Goal: Task Accomplishment & Management: Manage account settings

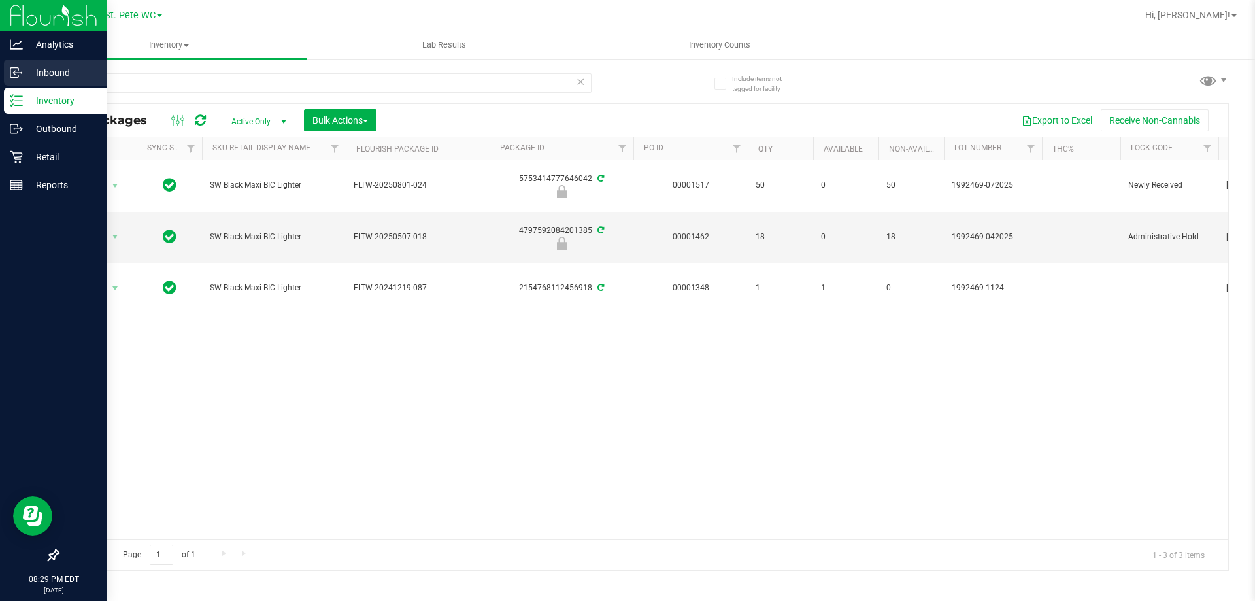
click at [10, 72] on icon at bounding box center [14, 73] width 8 height 10
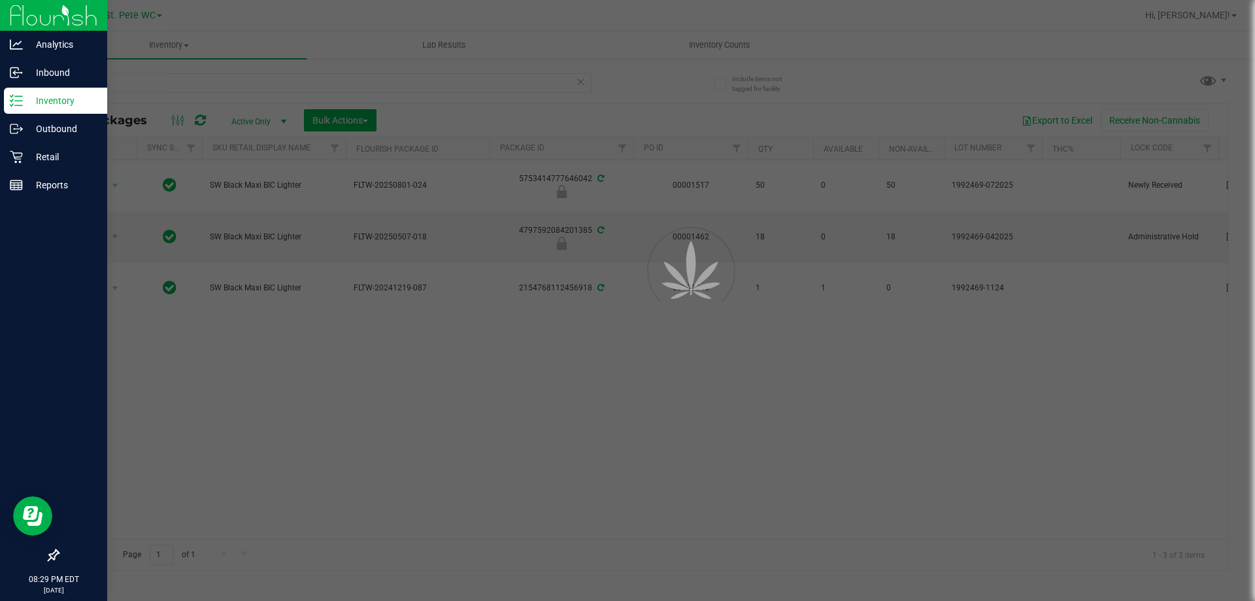
click at [38, 105] on p "Inventory" at bounding box center [62, 101] width 78 height 16
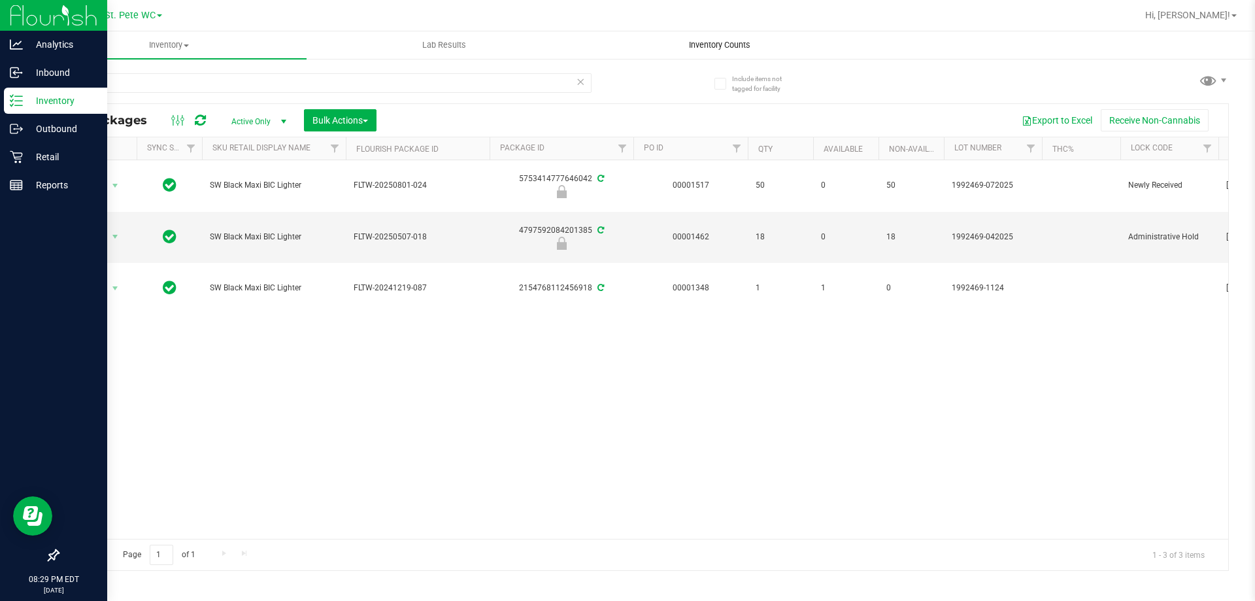
click at [751, 41] on span "Inventory Counts" at bounding box center [719, 45] width 97 height 12
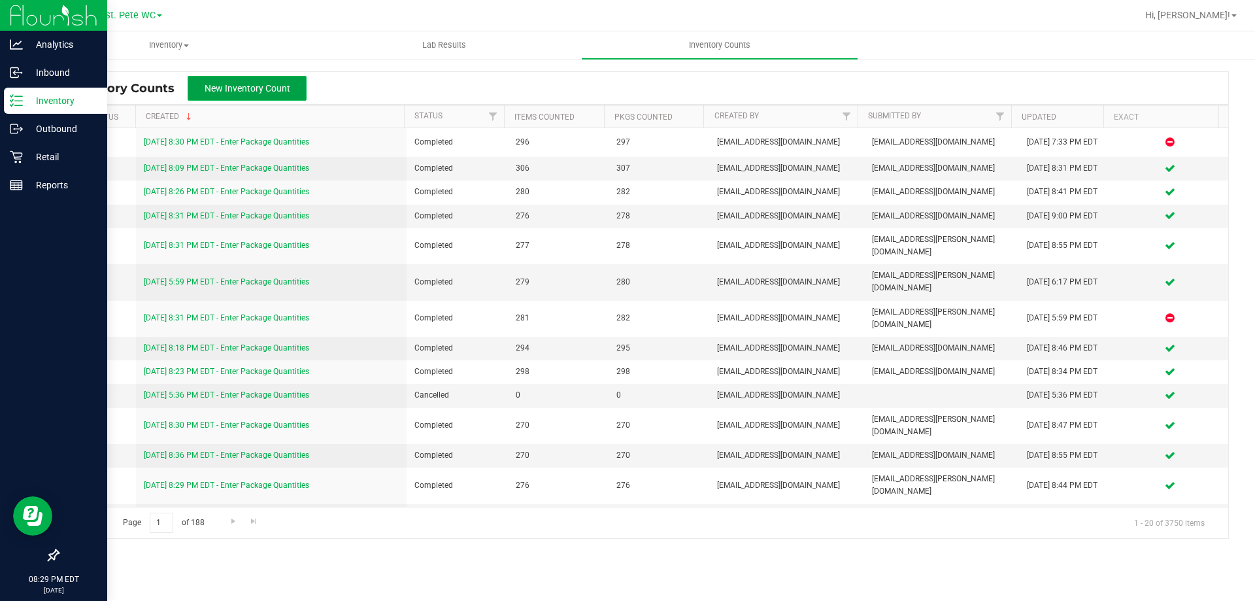
click at [209, 88] on span "New Inventory Count" at bounding box center [248, 88] width 86 height 10
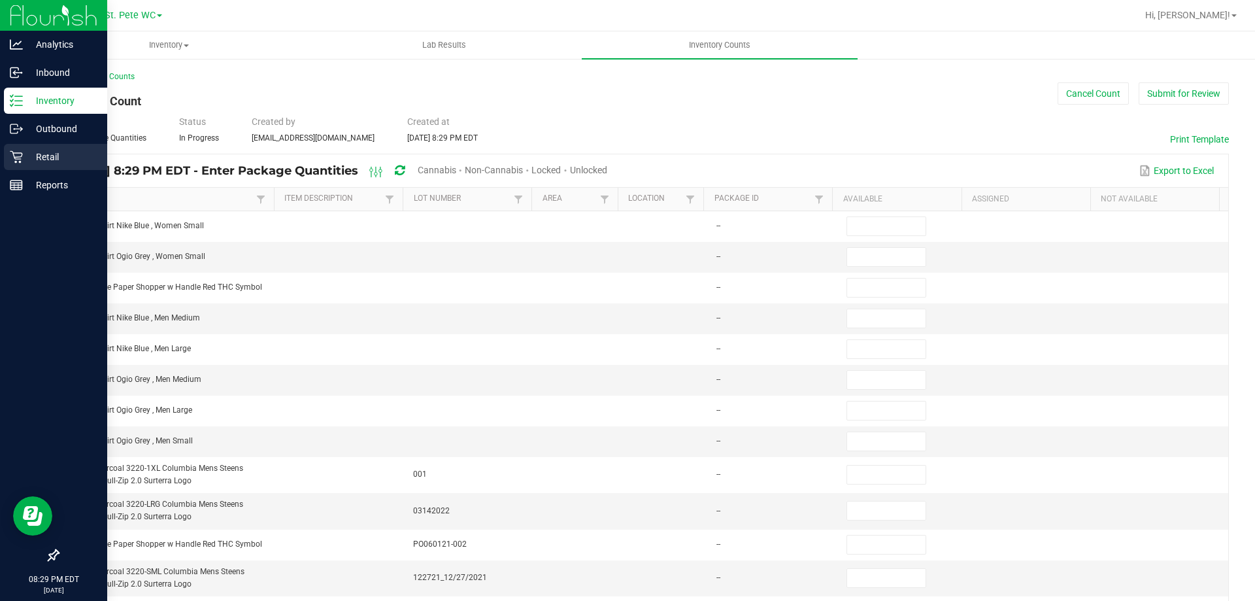
click at [59, 158] on p "Retail" at bounding box center [62, 157] width 78 height 16
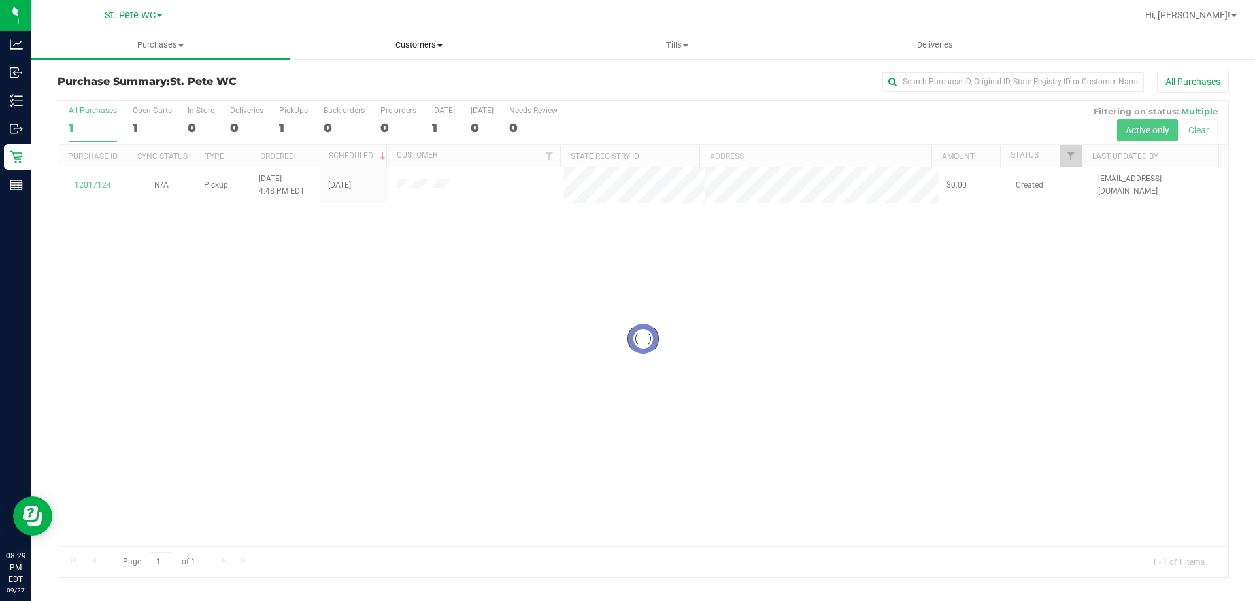
click at [387, 40] on span "Customers" at bounding box center [418, 45] width 257 height 12
click at [411, 37] on uib-tab-heading "Customers All customers Add a new customer All physicians" at bounding box center [419, 44] width 258 height 27
click at [412, 44] on span "Customers" at bounding box center [419, 45] width 258 height 12
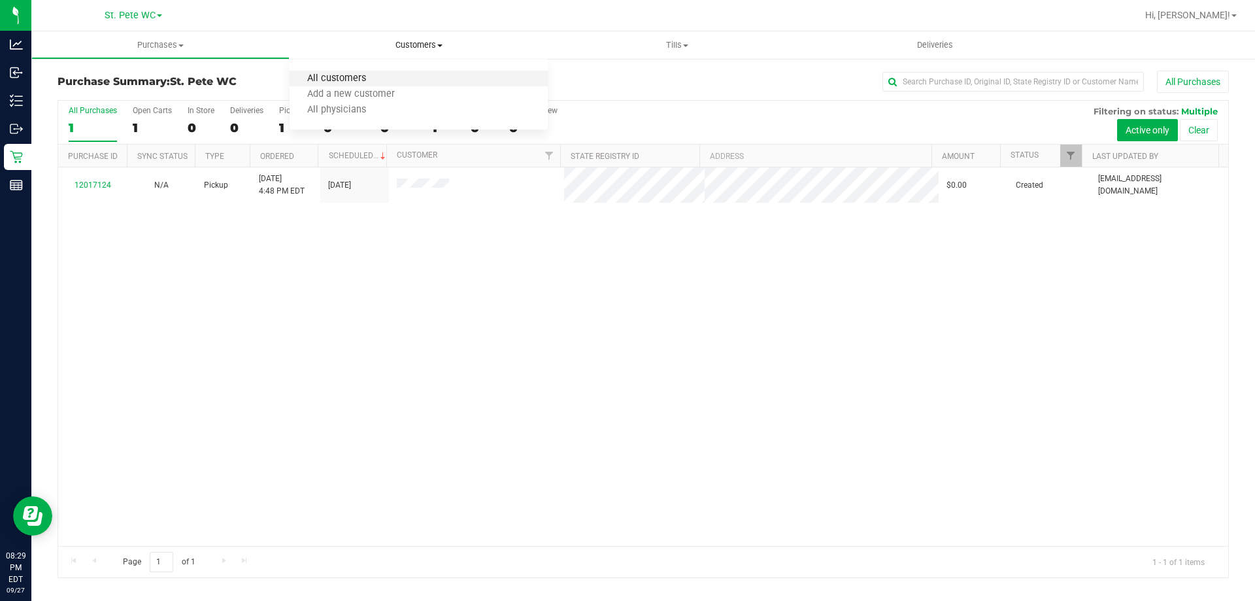
click at [356, 80] on span "All customers" at bounding box center [337, 78] width 94 height 11
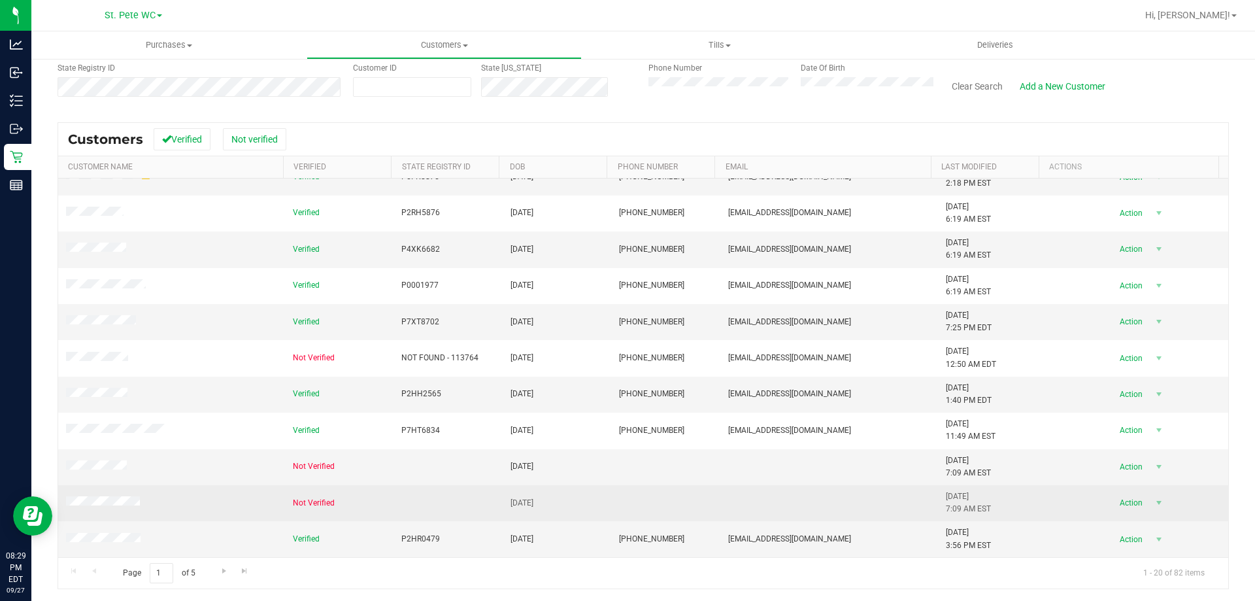
scroll to position [116, 0]
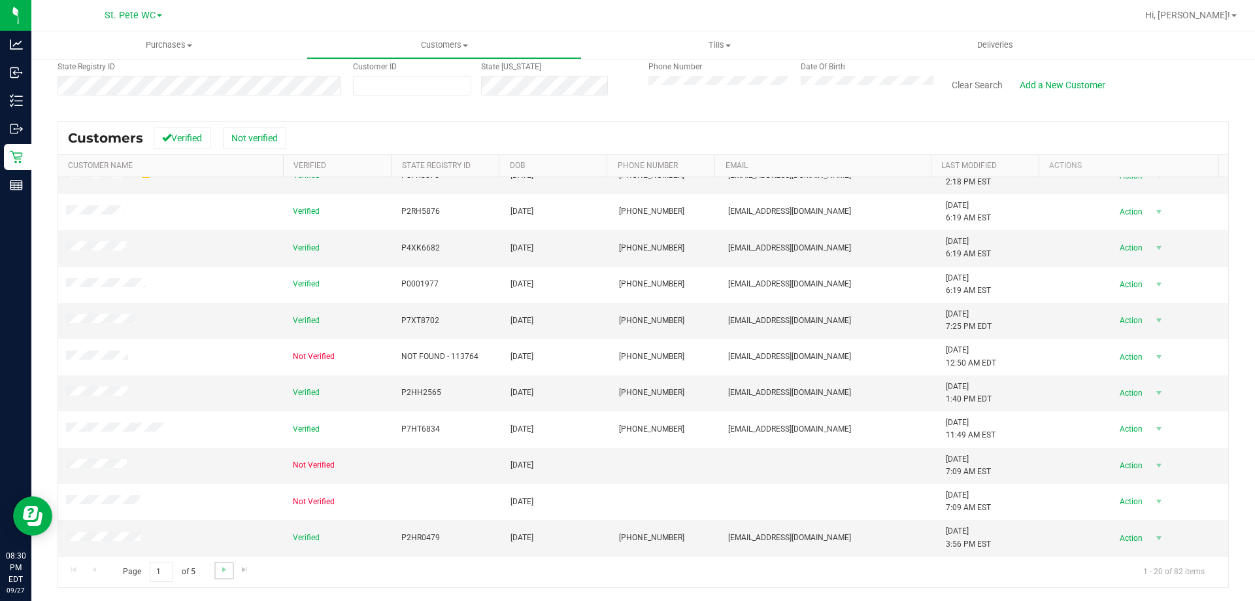
click at [216, 567] on link "Go to the next page" at bounding box center [223, 570] width 19 height 18
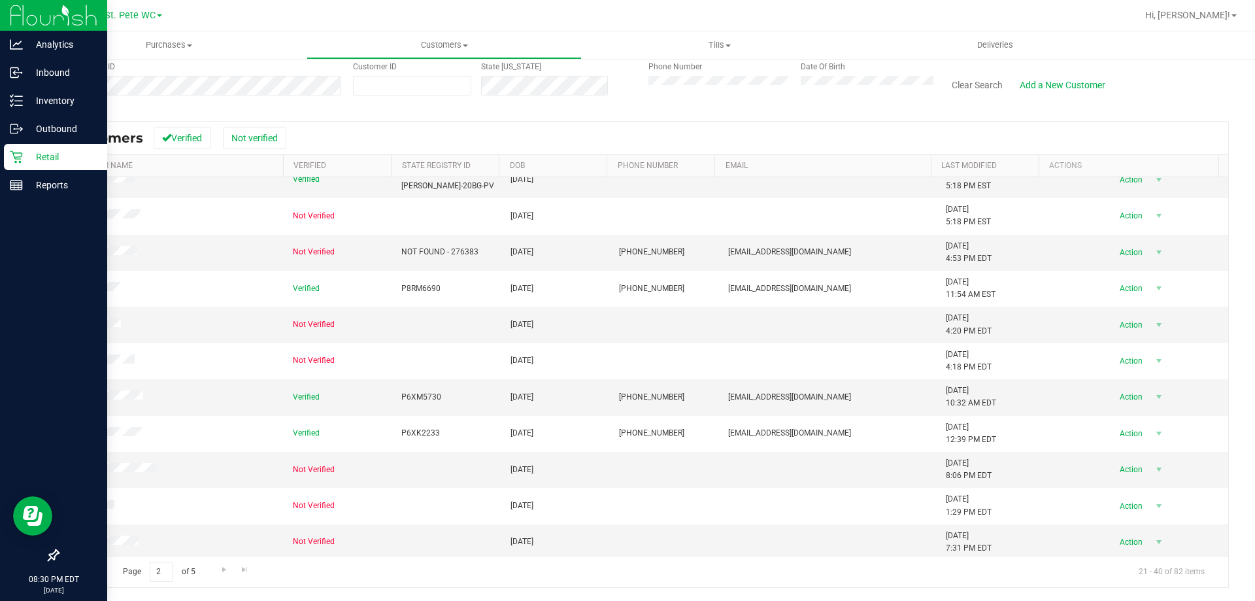
click at [16, 150] on div "Retail" at bounding box center [55, 157] width 103 height 26
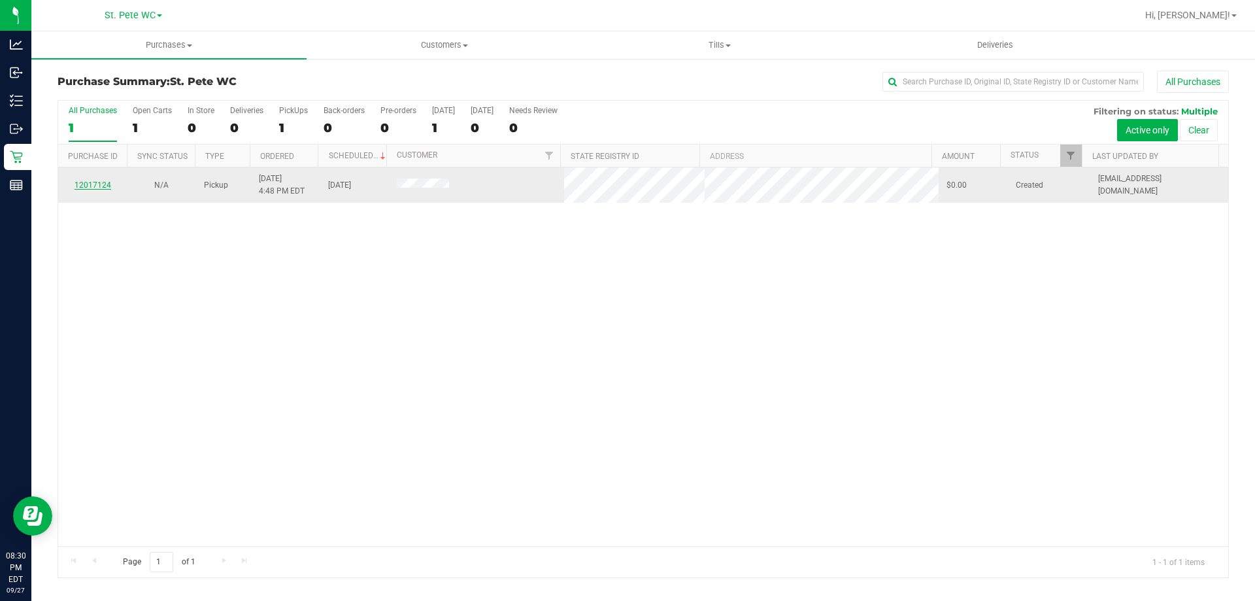
click at [109, 184] on link "12017124" at bounding box center [93, 184] width 37 height 9
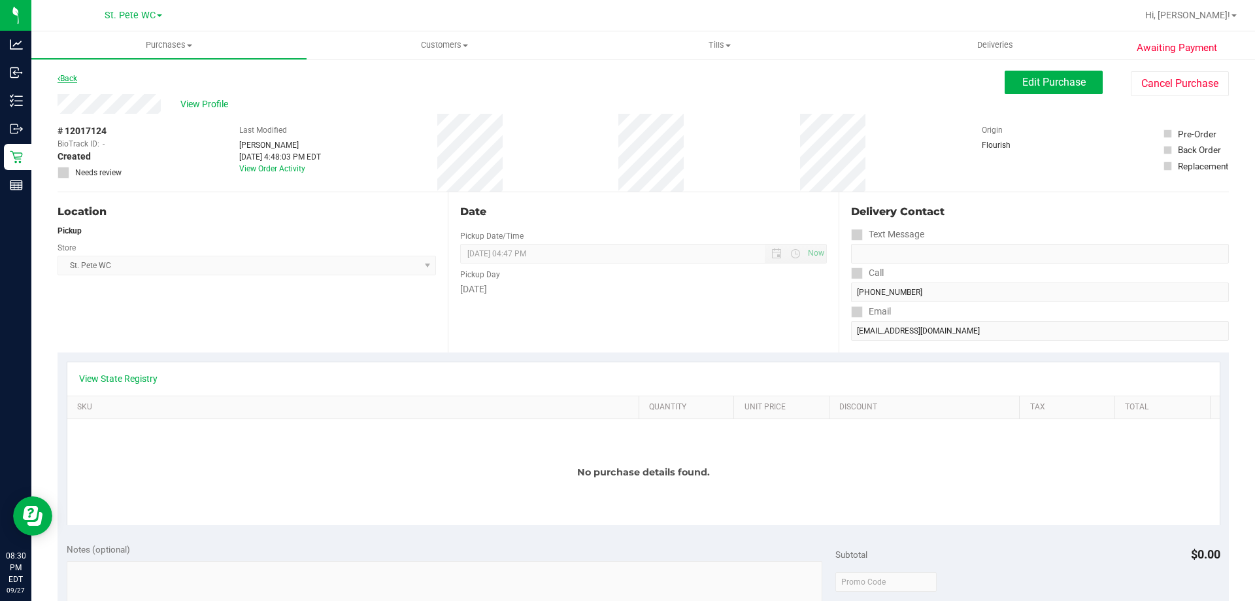
click at [76, 78] on link "Back" at bounding box center [68, 78] width 20 height 9
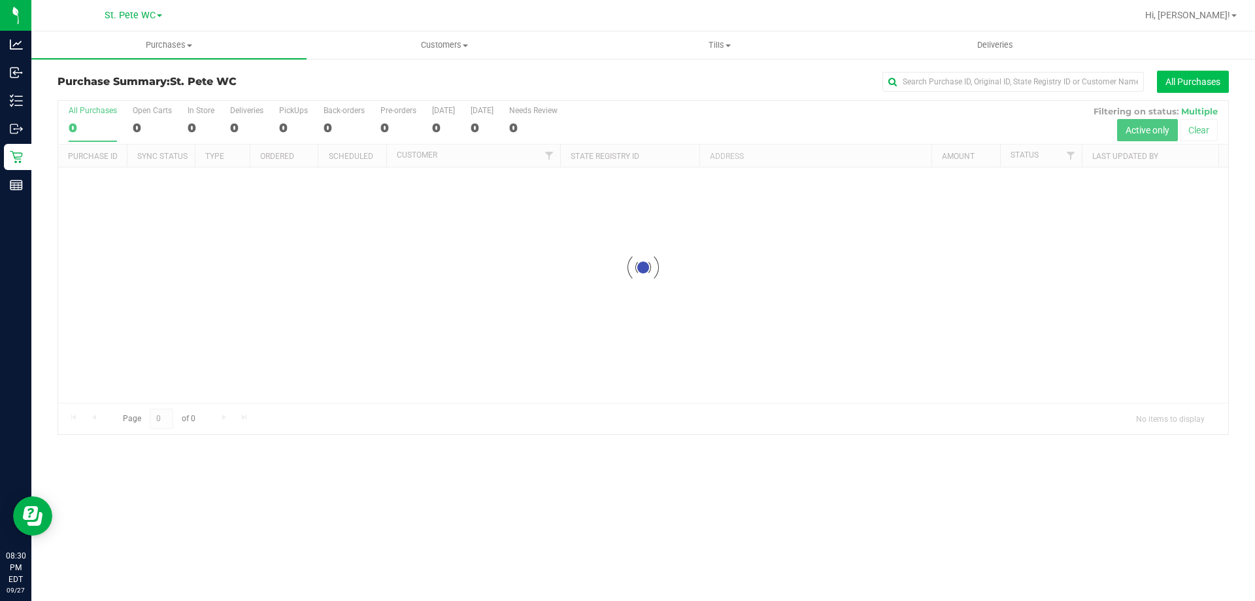
click at [1194, 82] on button "All Purchases" at bounding box center [1193, 82] width 72 height 22
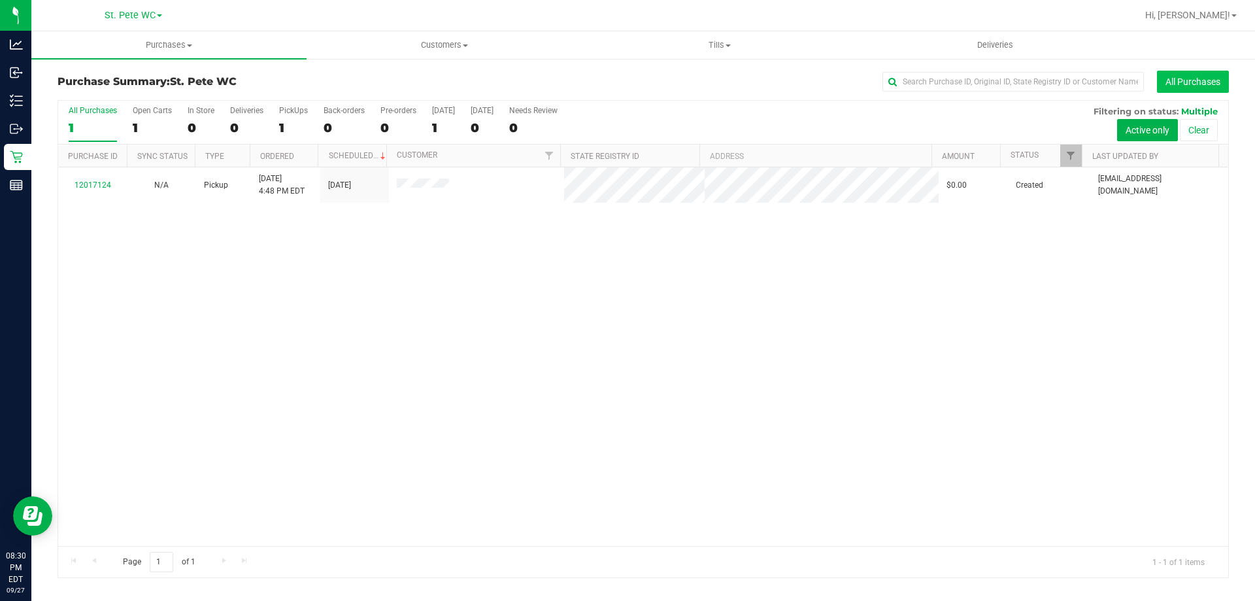
click at [1184, 86] on button "All Purchases" at bounding box center [1193, 82] width 72 height 22
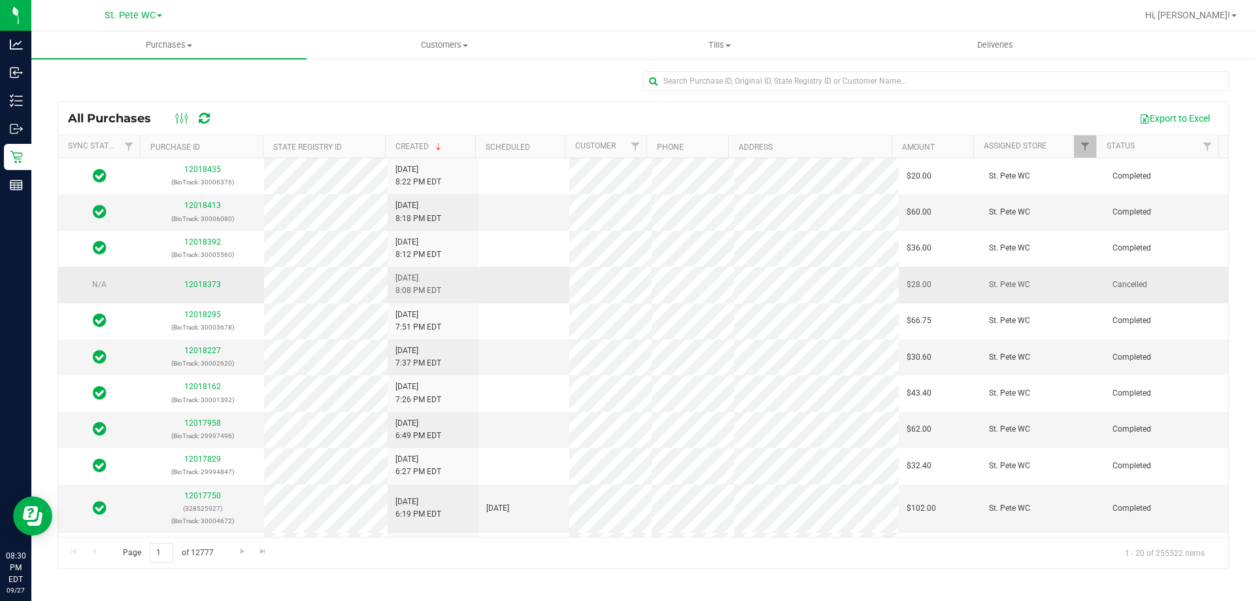
click at [203, 278] on div "12018373" at bounding box center [202, 284] width 108 height 12
click at [200, 281] on link "12018373" at bounding box center [202, 284] width 37 height 9
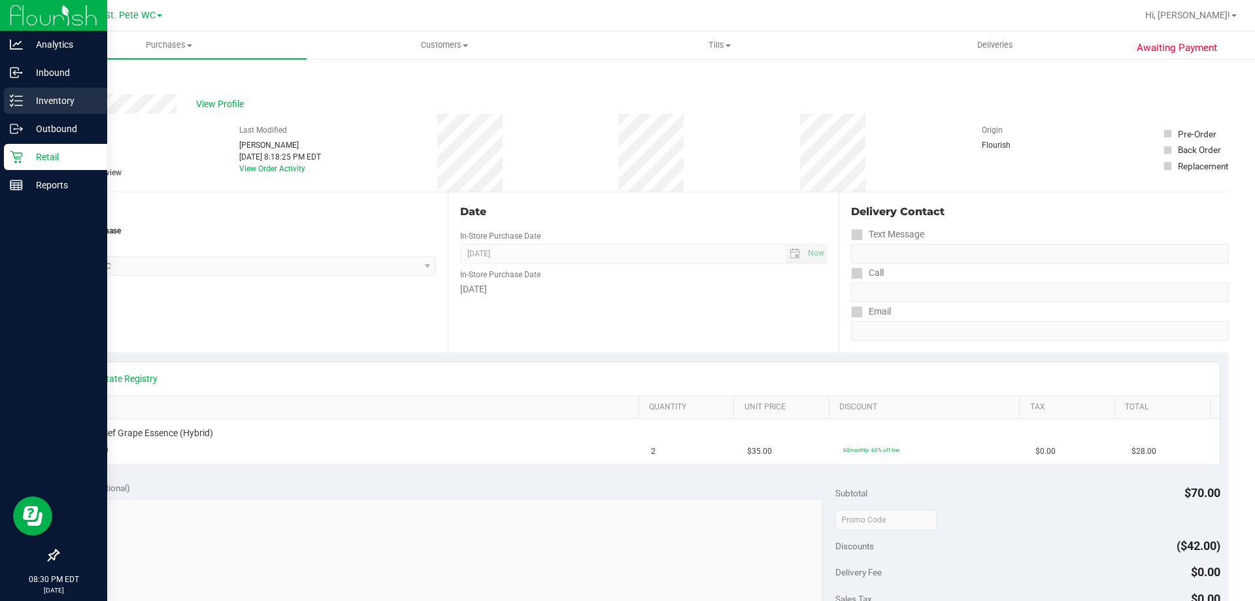
click at [33, 97] on p "Inventory" at bounding box center [62, 101] width 78 height 16
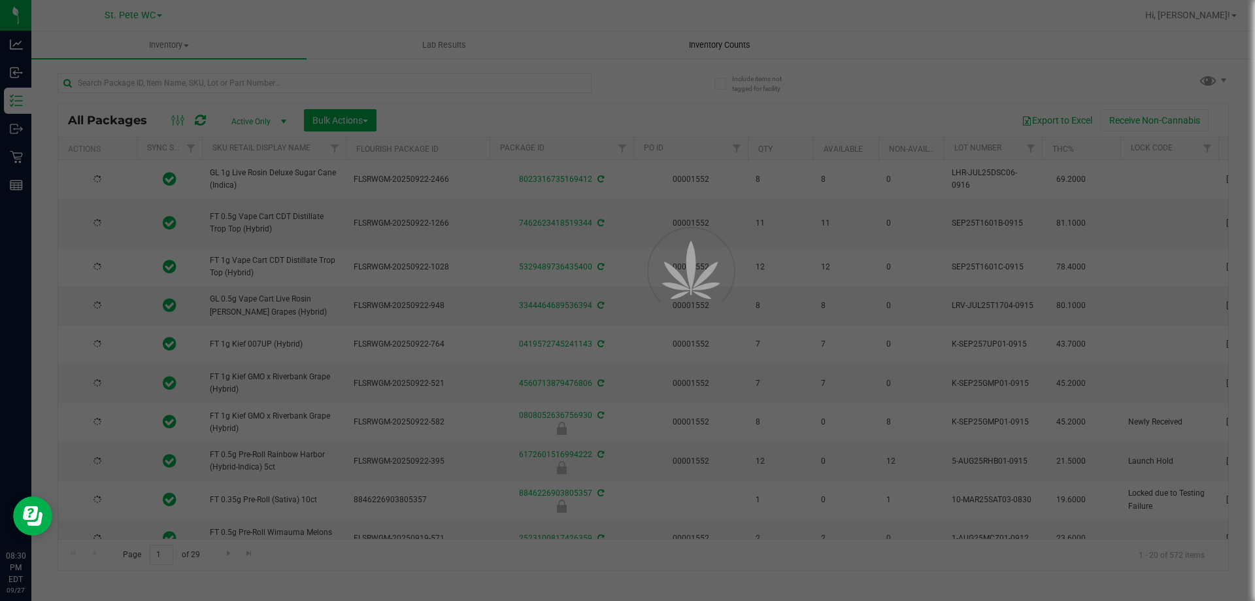
click at [705, 38] on div at bounding box center [627, 300] width 1255 height 601
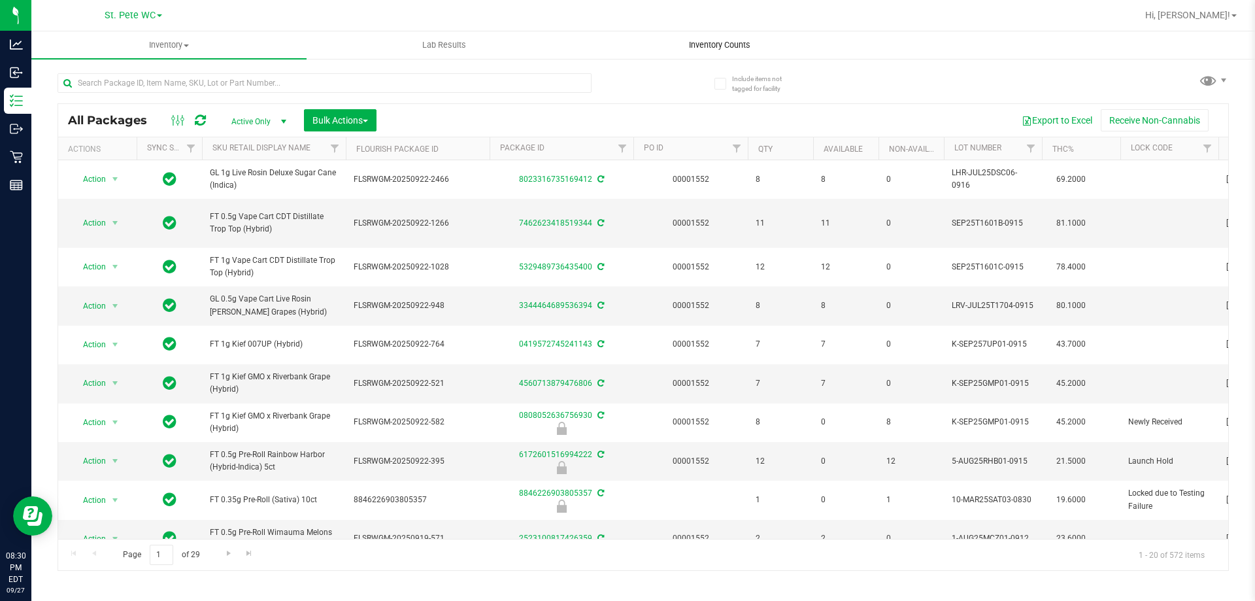
click at [705, 52] on uib-tab-heading "Inventory Counts" at bounding box center [719, 45] width 274 height 26
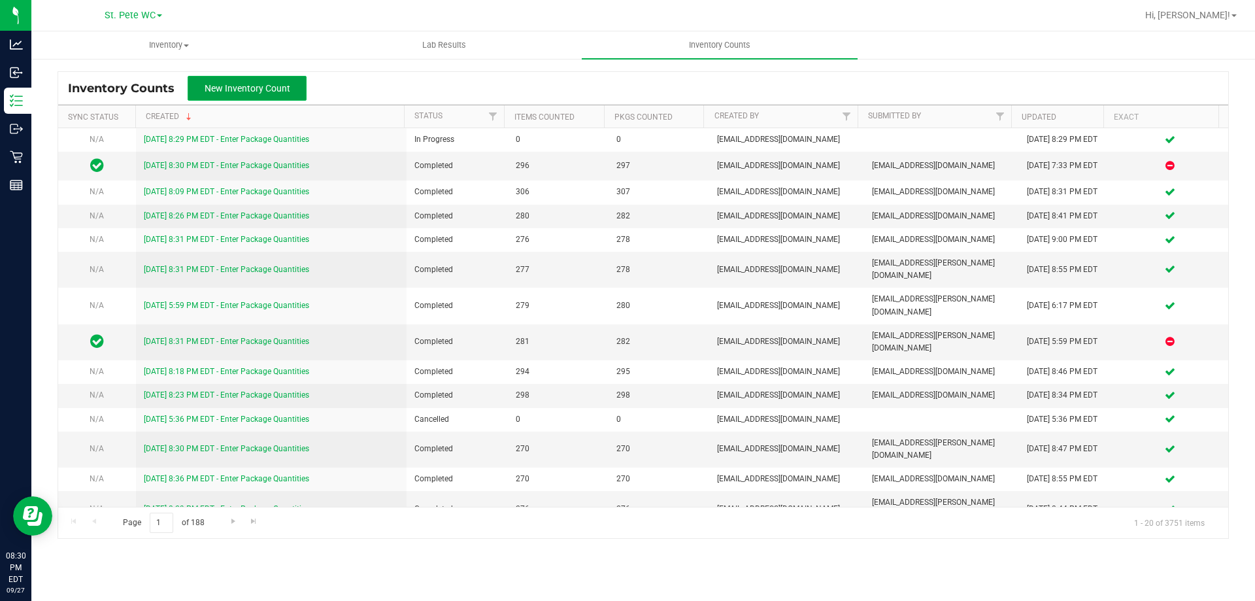
click at [245, 92] on span "New Inventory Count" at bounding box center [248, 88] width 86 height 10
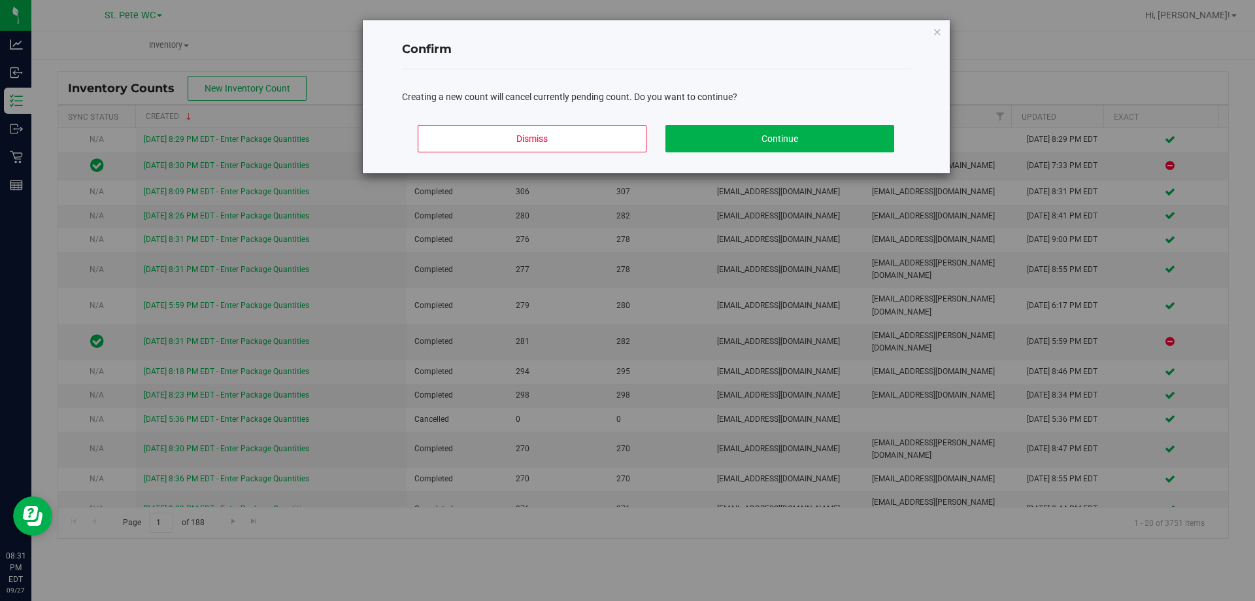
click at [930, 29] on div "Confirm Creating a new count will cancel currently pending count. Do you want t…" at bounding box center [656, 96] width 587 height 153
click at [937, 31] on icon "Close modal" at bounding box center [937, 32] width 9 height 16
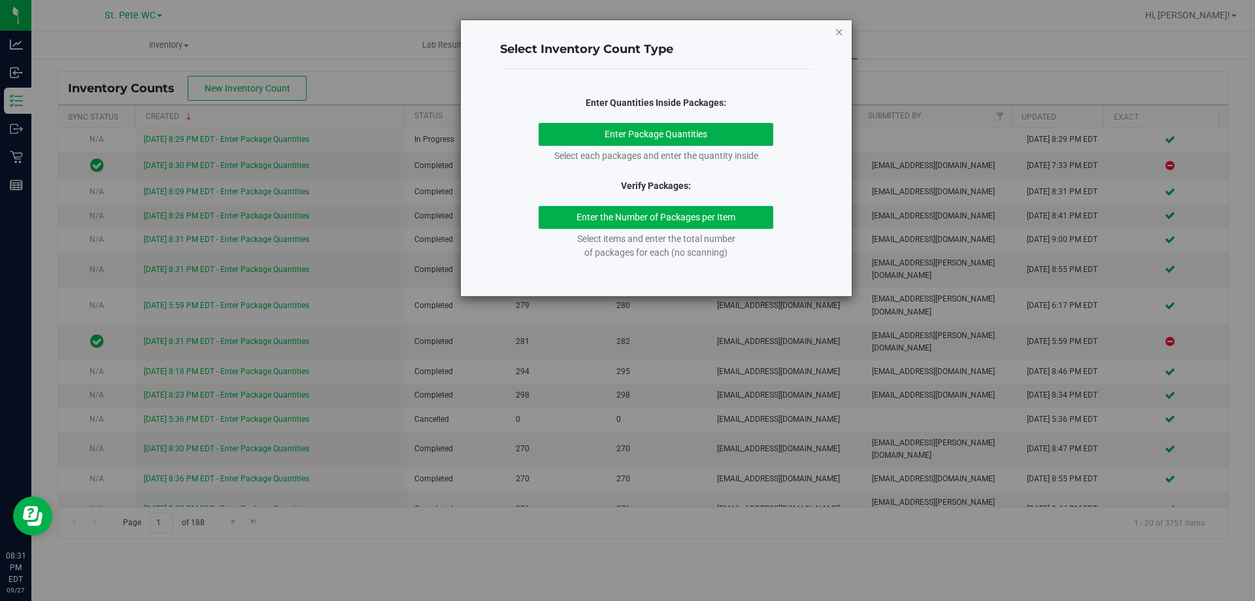
click at [840, 28] on icon "button" at bounding box center [839, 32] width 9 height 16
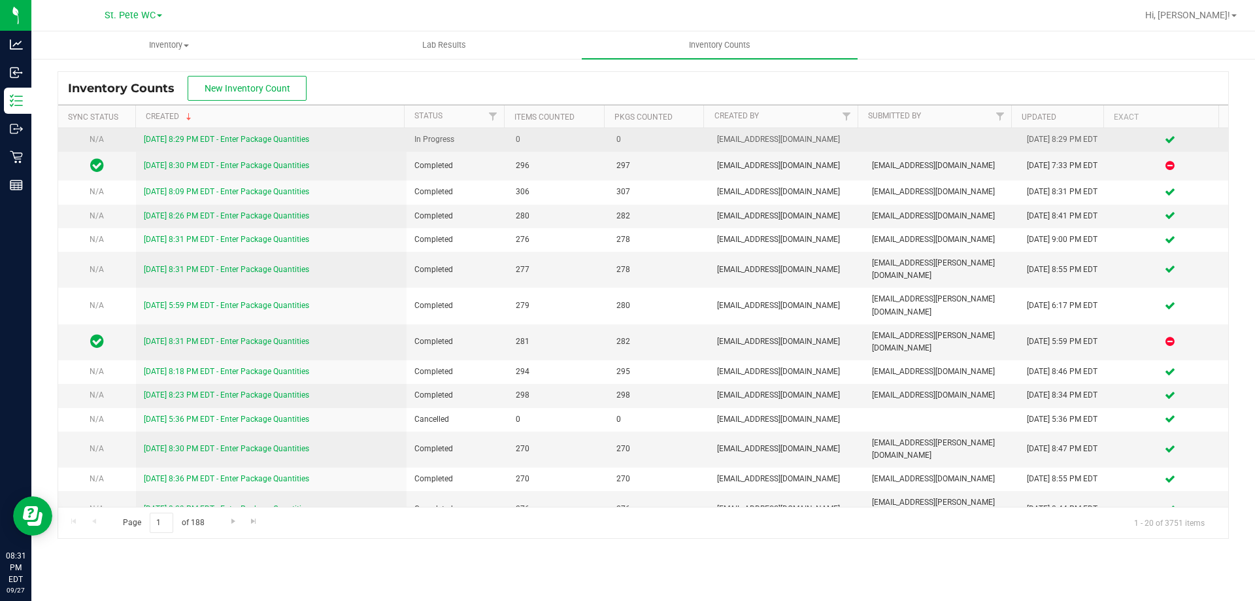
drag, startPoint x: 241, startPoint y: 134, endPoint x: 241, endPoint y: 142, distance: 7.8
click at [241, 136] on div "[DATE] 8:29 PM EDT - Enter Package Quantities" at bounding box center [272, 139] width 256 height 12
click at [241, 142] on link "[DATE] 8:29 PM EDT - Enter Package Quantities" at bounding box center [226, 139] width 165 height 9
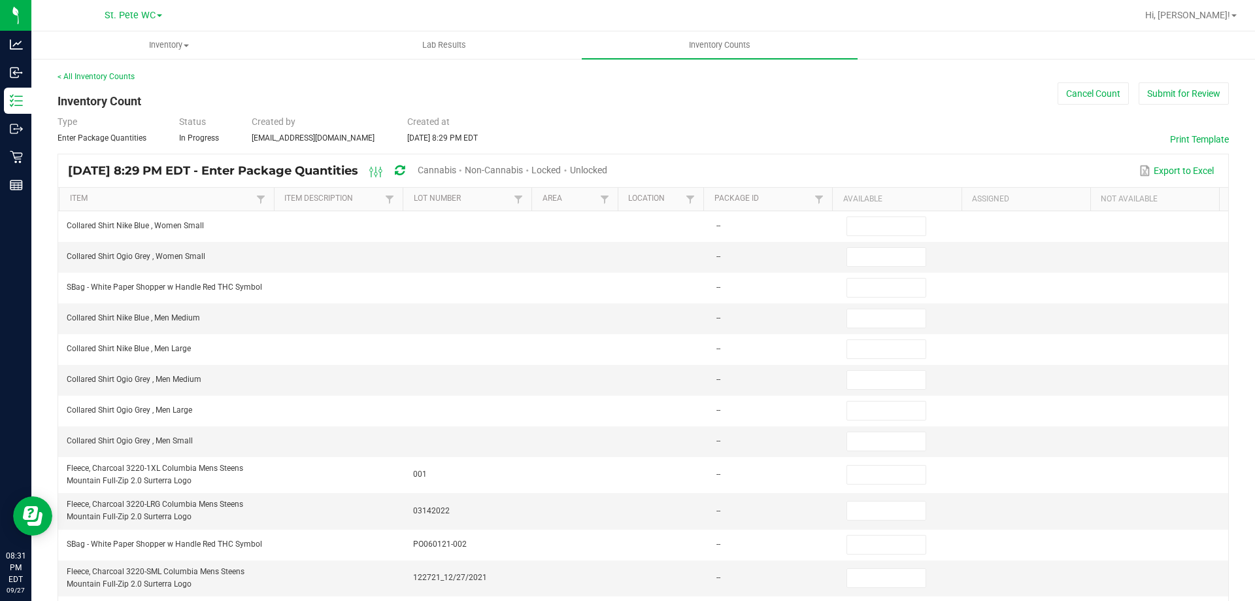
click at [607, 171] on span "Unlocked" at bounding box center [588, 170] width 37 height 10
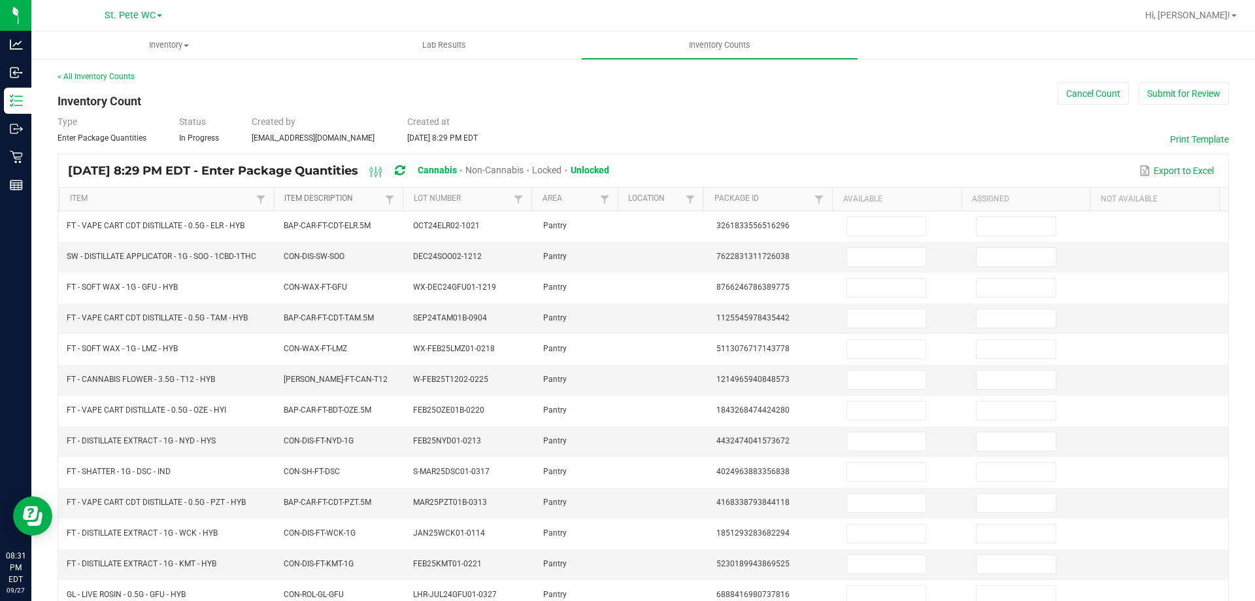
click at [340, 202] on link "Item Description" at bounding box center [332, 198] width 97 height 10
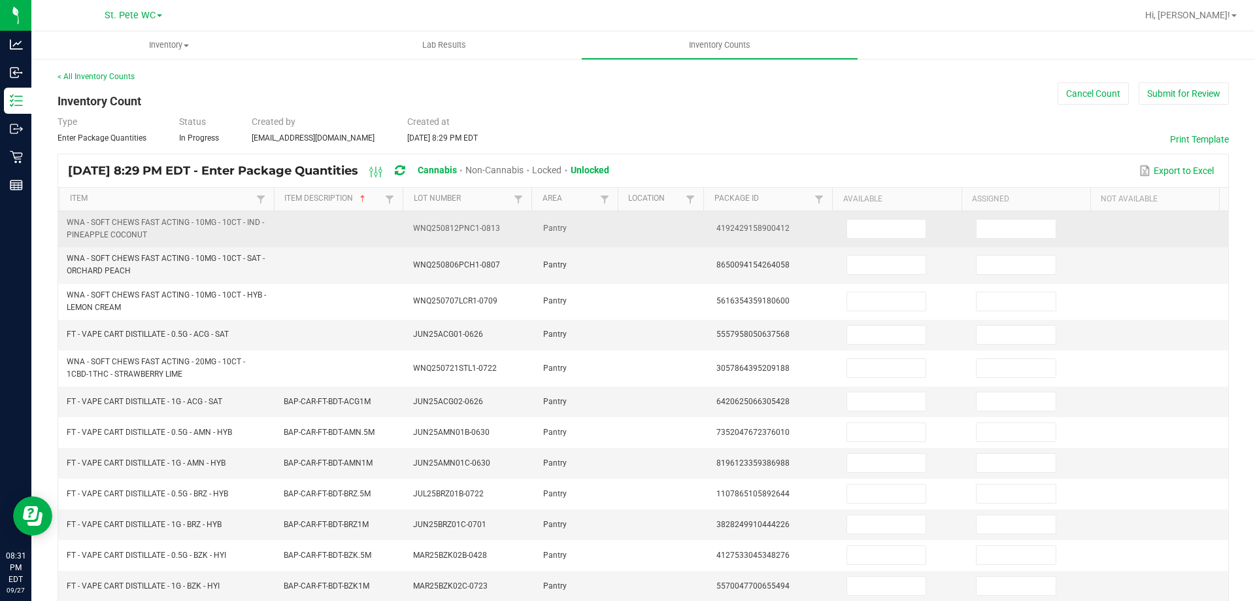
click at [913, 222] on td at bounding box center [904, 229] width 130 height 36
click at [907, 226] on input at bounding box center [886, 229] width 78 height 18
type input "20"
type input "8"
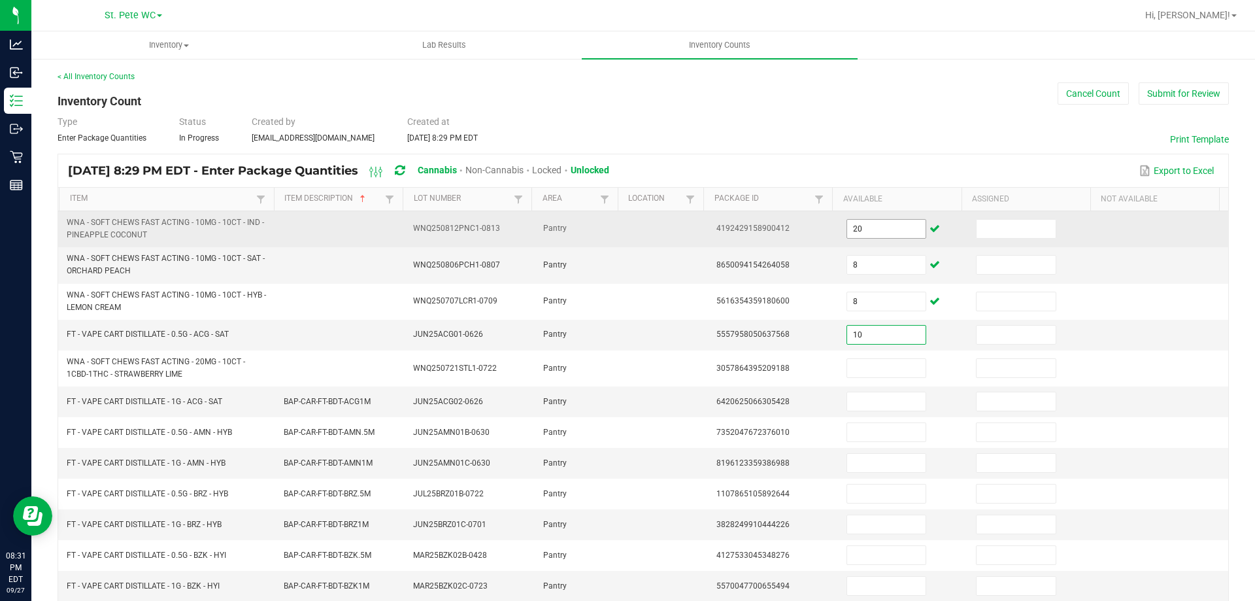
type input "10"
type input "13"
type input "5"
type input "11"
type input "6"
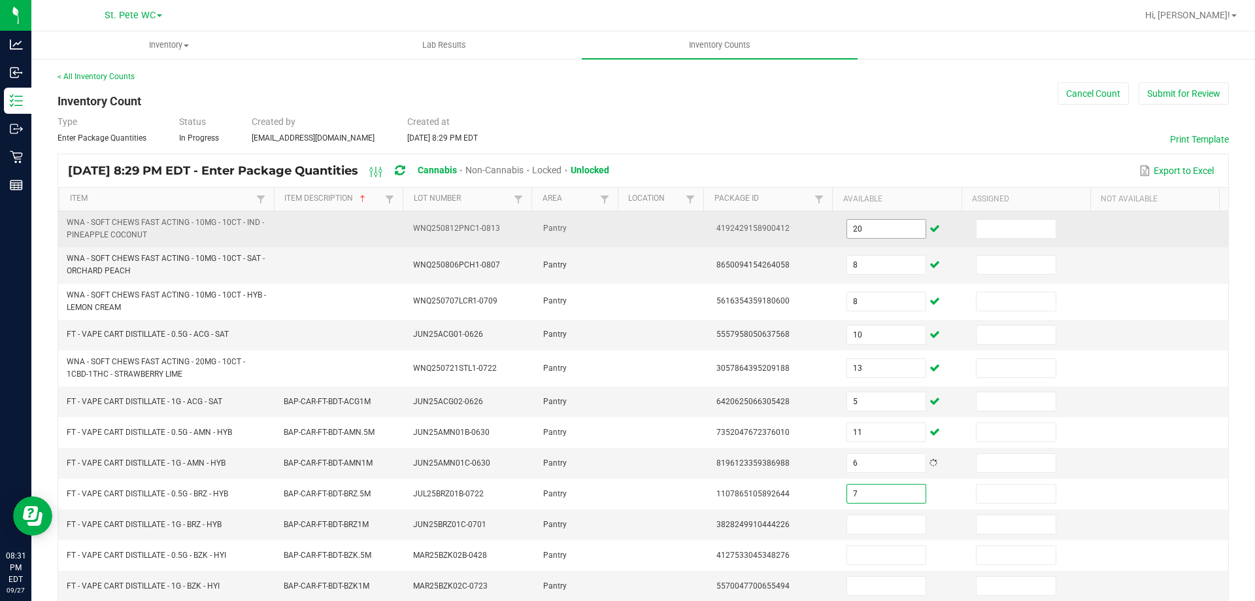
type input "7"
type input "12"
type input "7"
type input "8"
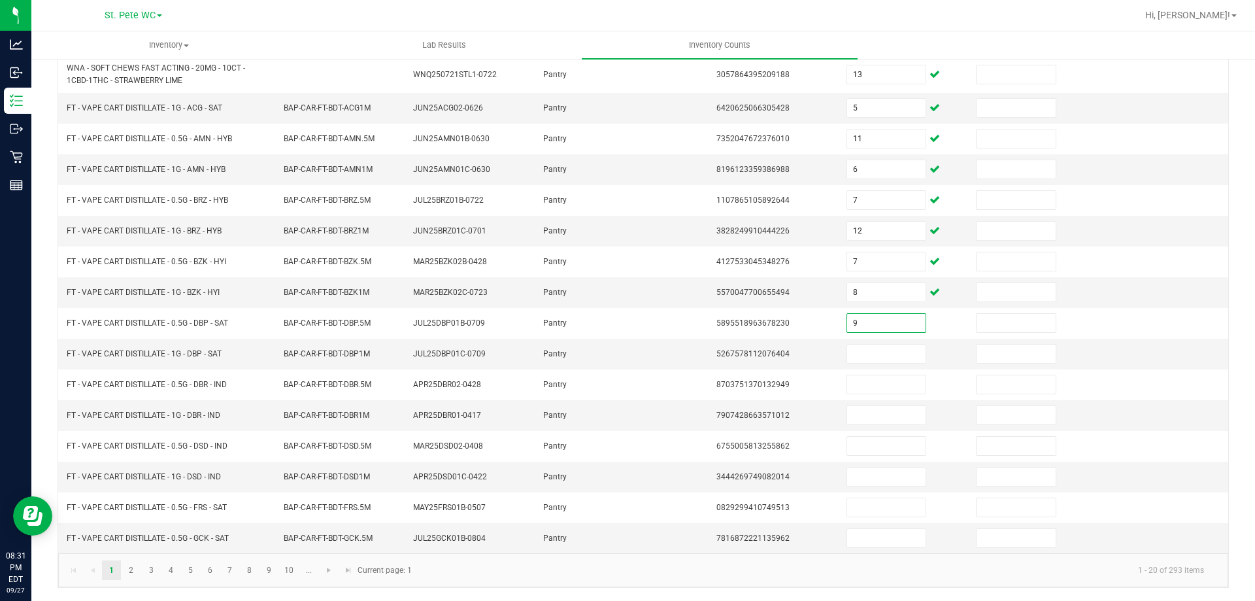
type input "9"
type input "1"
type input "11"
type input "1"
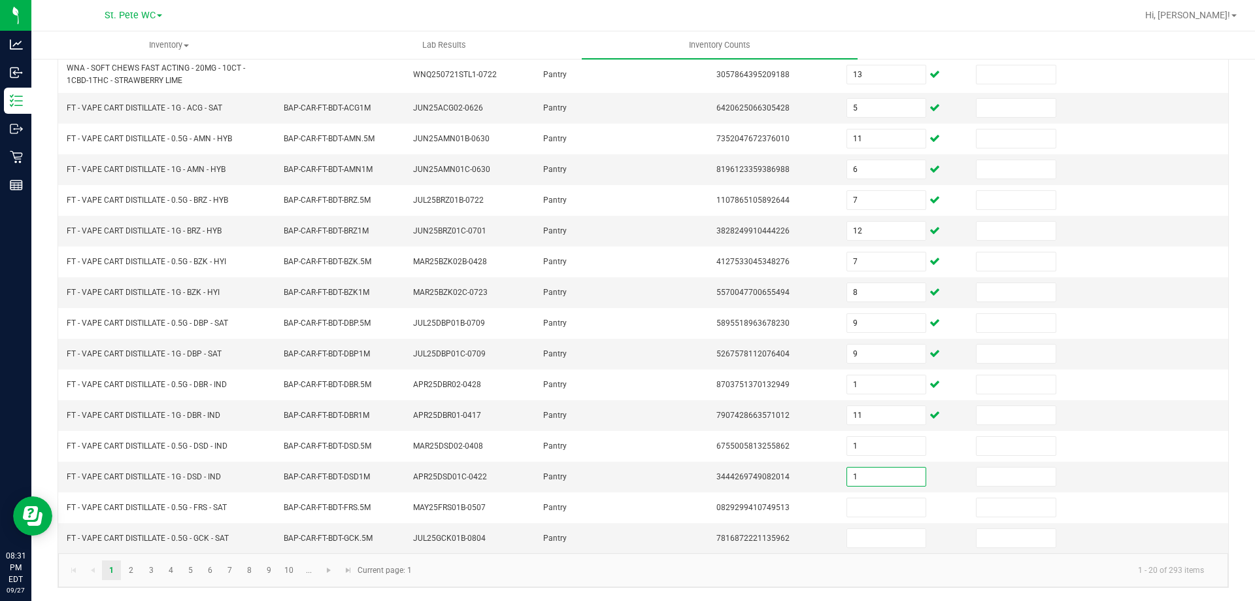
type input "1"
type input "6"
click at [127, 565] on link "2" at bounding box center [131, 570] width 19 height 20
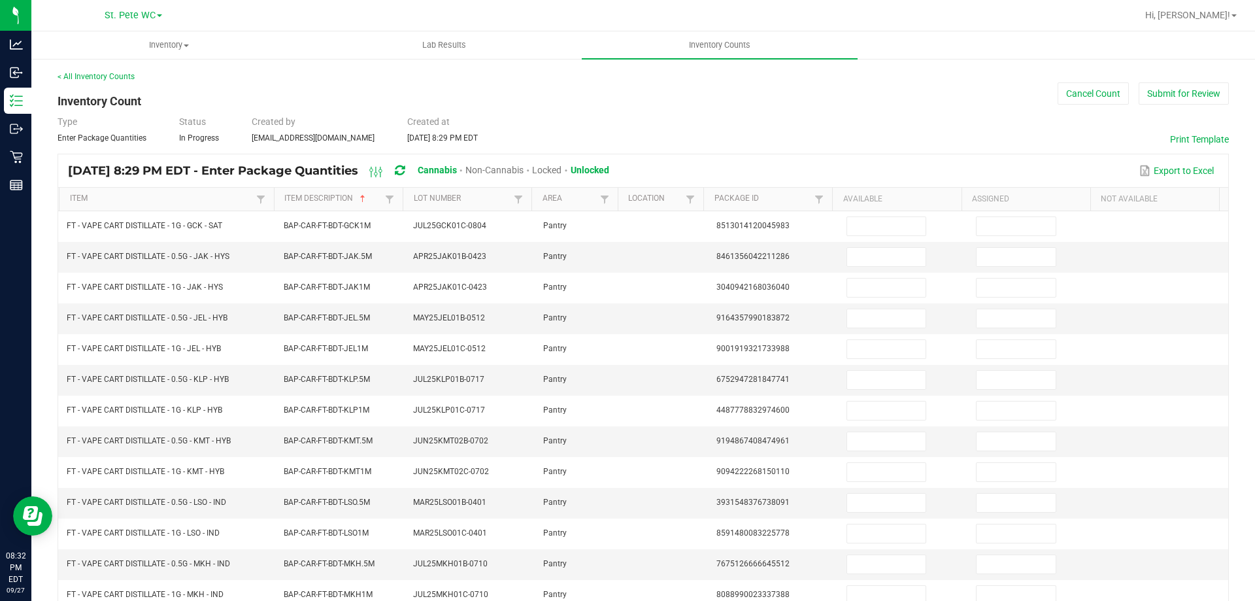
click at [964, 107] on div "< All Inventory Counts Inventory Count Cancel Count Submit for Review Type Ente…" at bounding box center [643, 465] width 1171 height 788
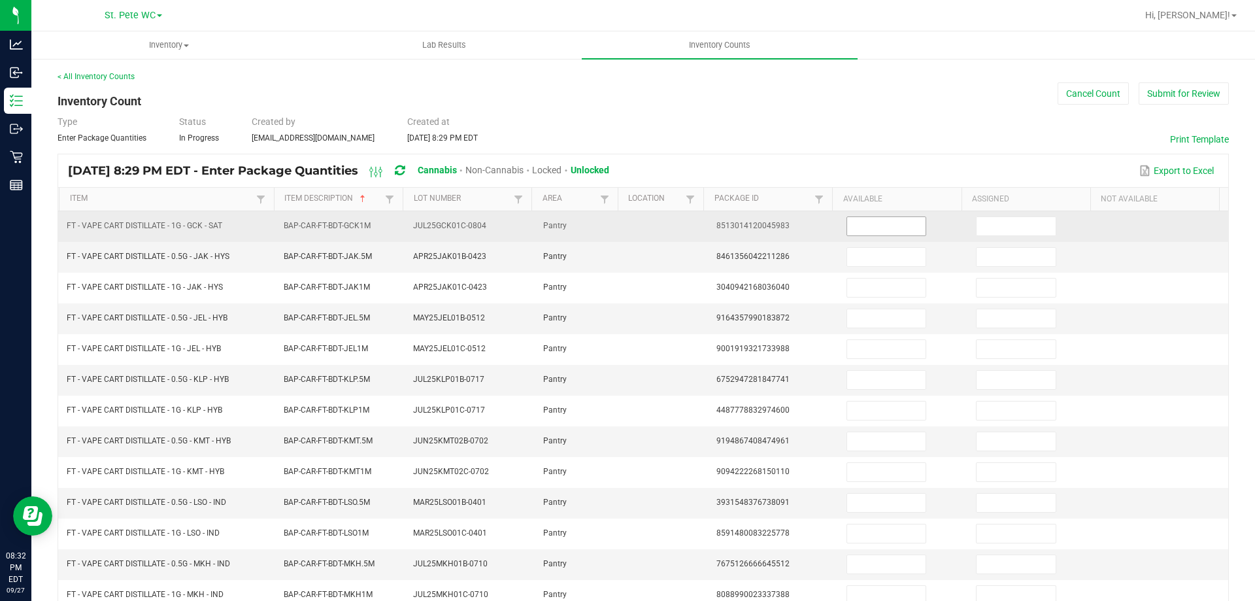
click at [880, 227] on input at bounding box center [886, 226] width 78 height 18
type input "6"
type input "7"
type input "1"
type input "7"
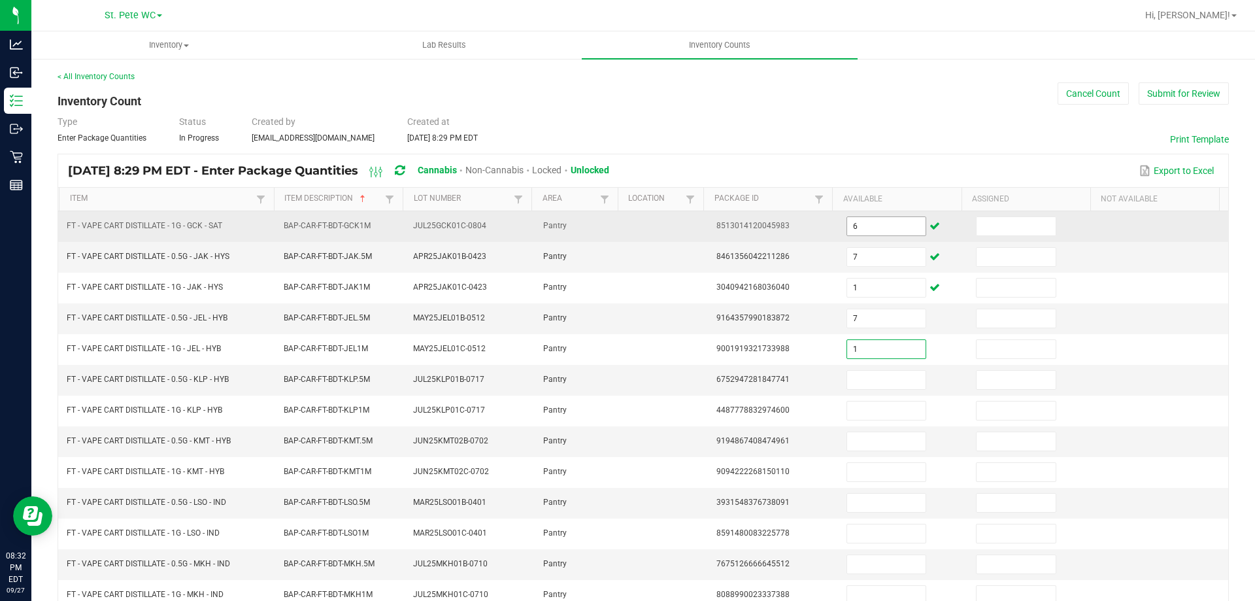
type input "1"
type input "10"
type input "6"
type input "5"
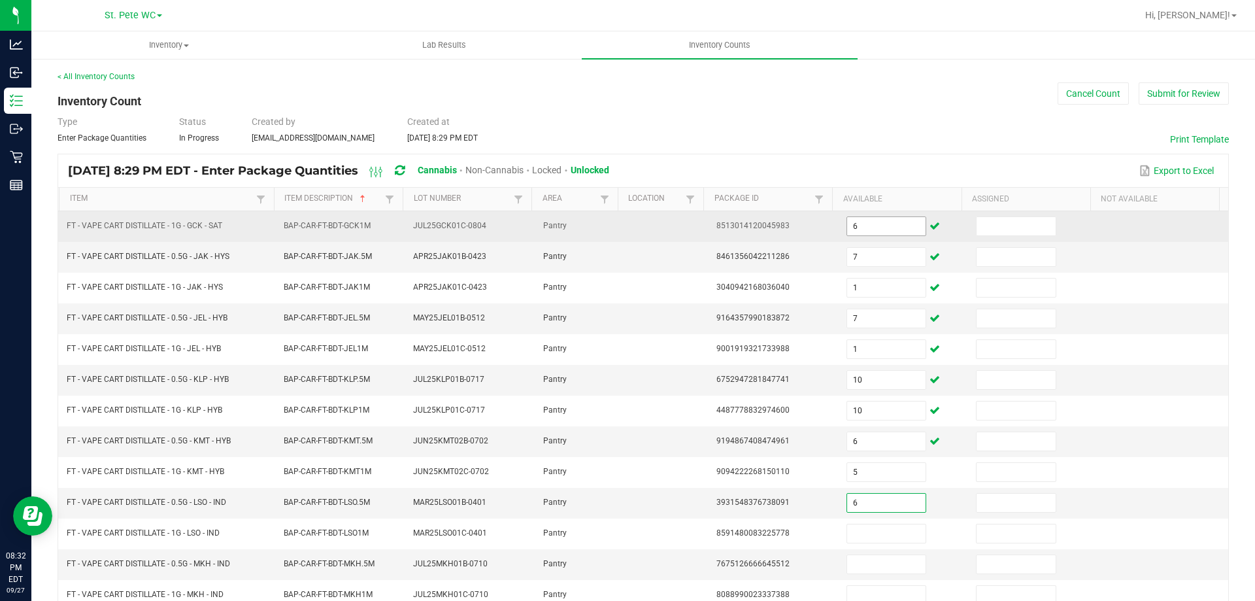
type input "6"
type input "8"
type input "12"
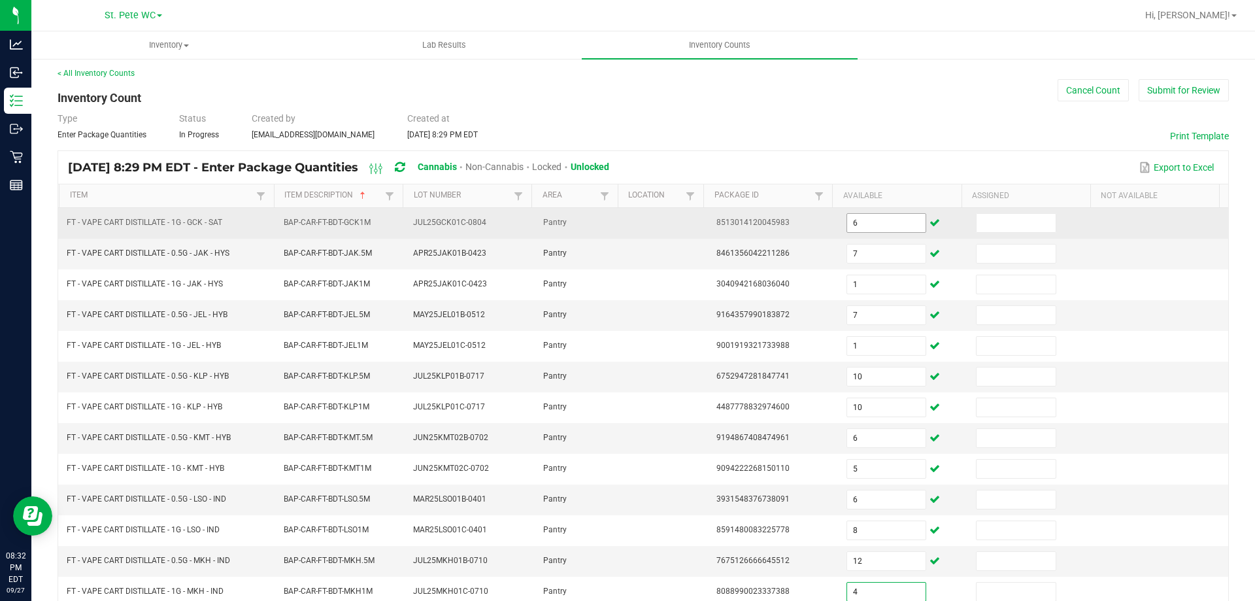
type input "4"
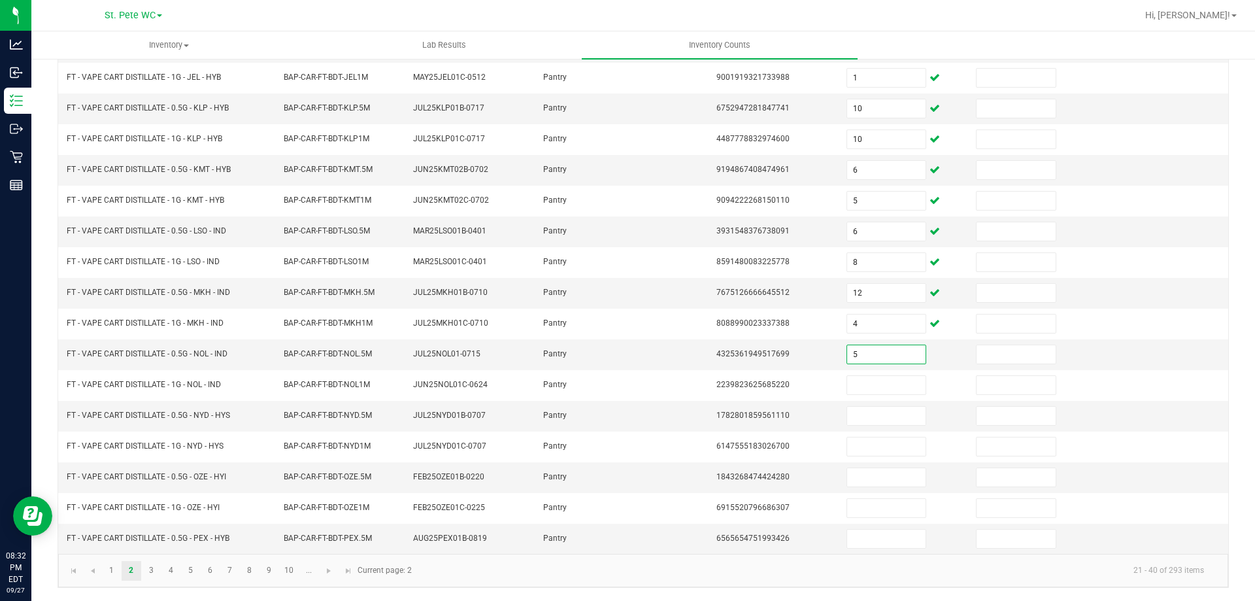
type input "5"
type input "7"
type input "3"
type input "12"
type input "4"
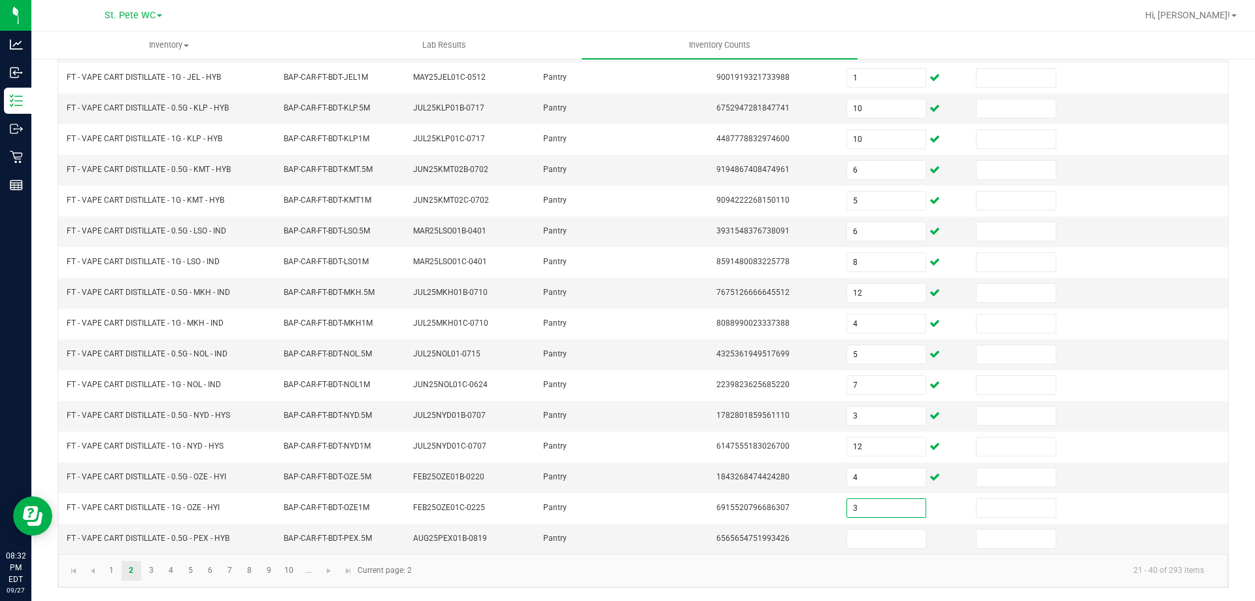
type input "3"
type input "11"
click at [143, 570] on link "3" at bounding box center [151, 571] width 19 height 20
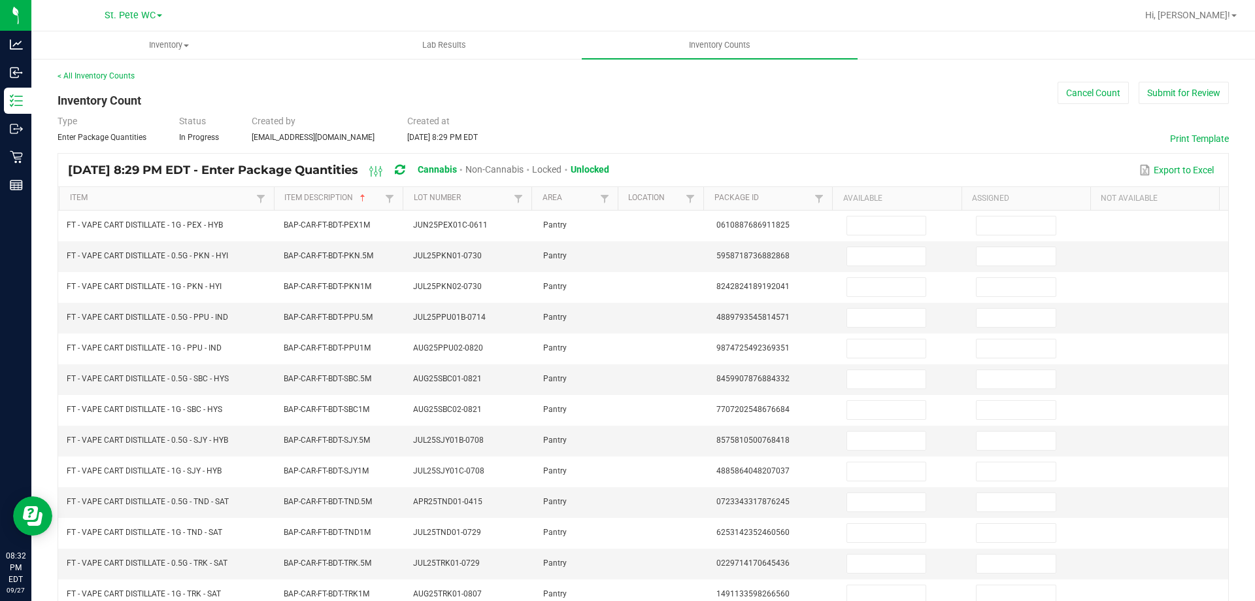
scroll to position [0, 0]
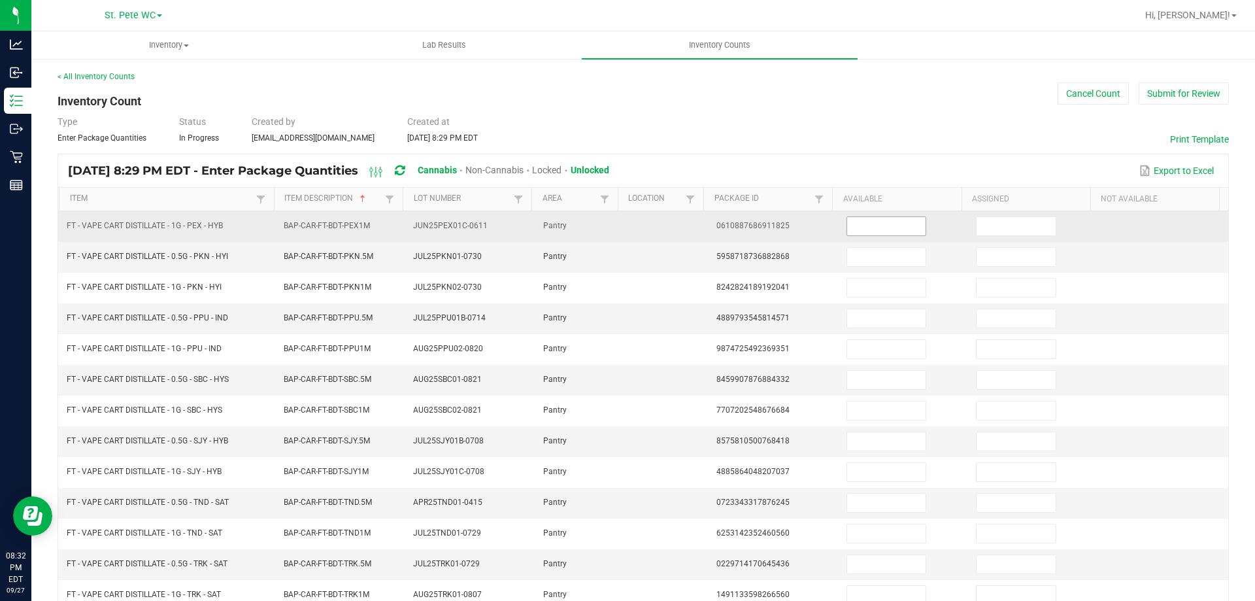
click at [855, 224] on input at bounding box center [886, 226] width 78 height 18
type input "7"
type input "2"
type input "11"
type input "3"
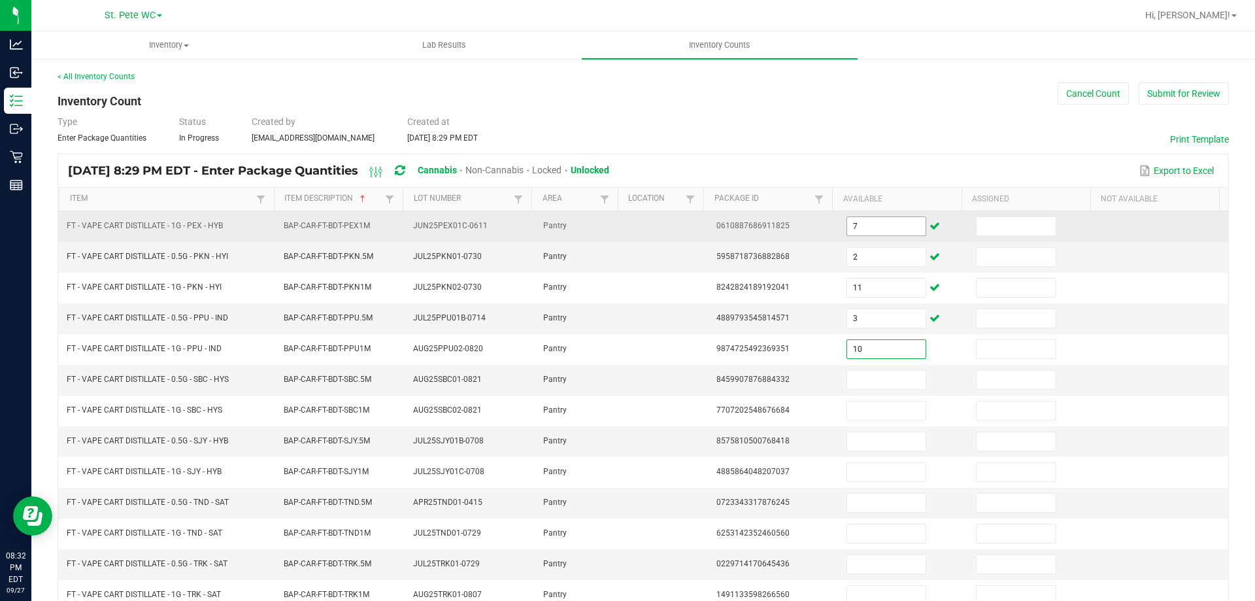
type input "10"
type input "3"
type input "8"
type input "4"
type input "10"
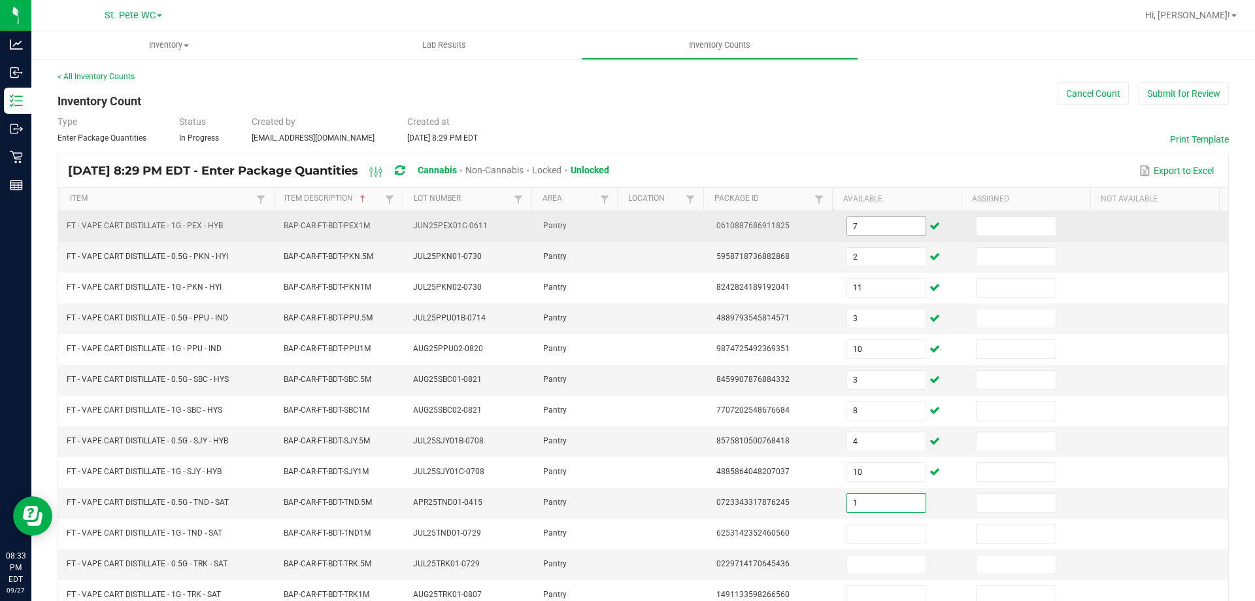
type input "1"
type input "12"
type input "8"
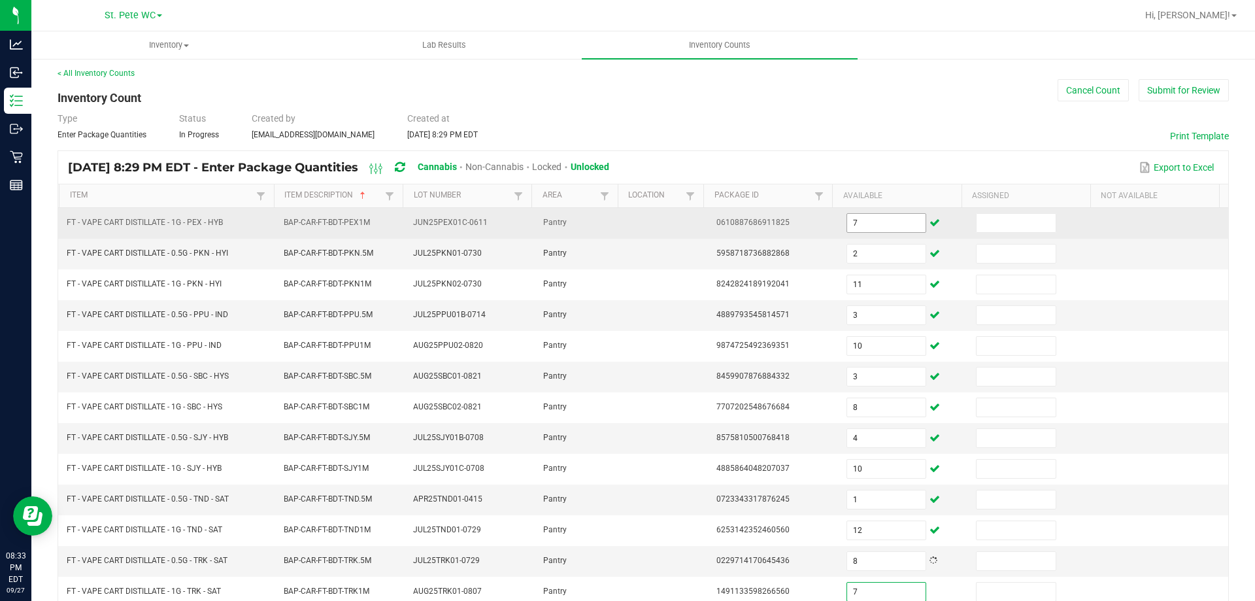
type input "7"
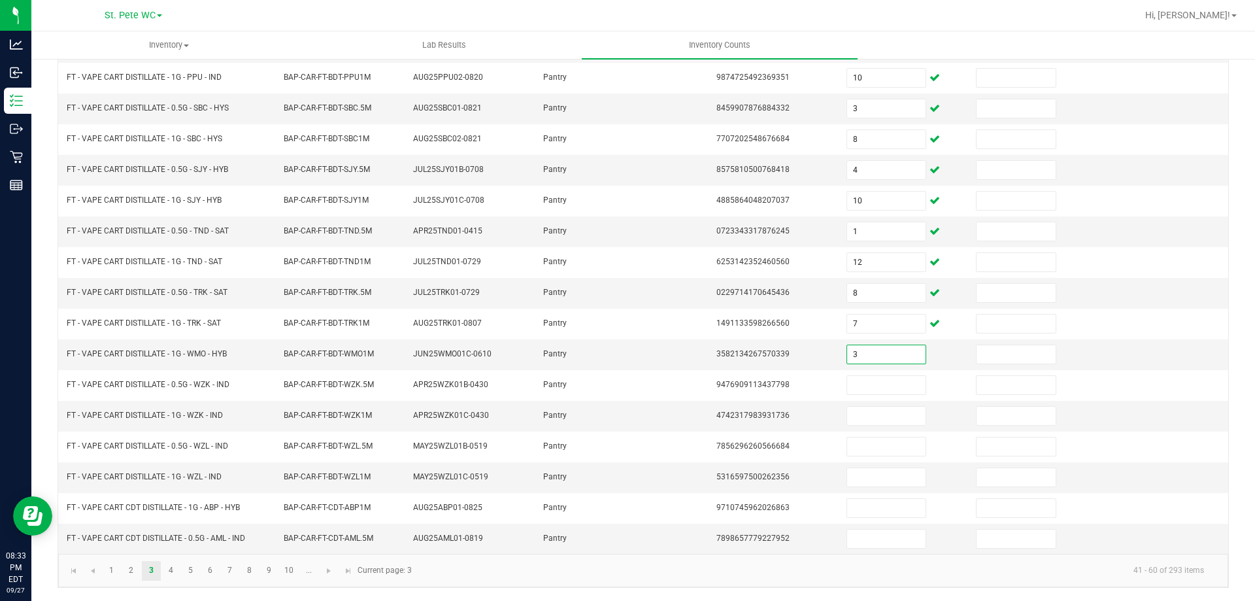
type input "3"
type input "11"
type input "4"
type input "10"
type input "11"
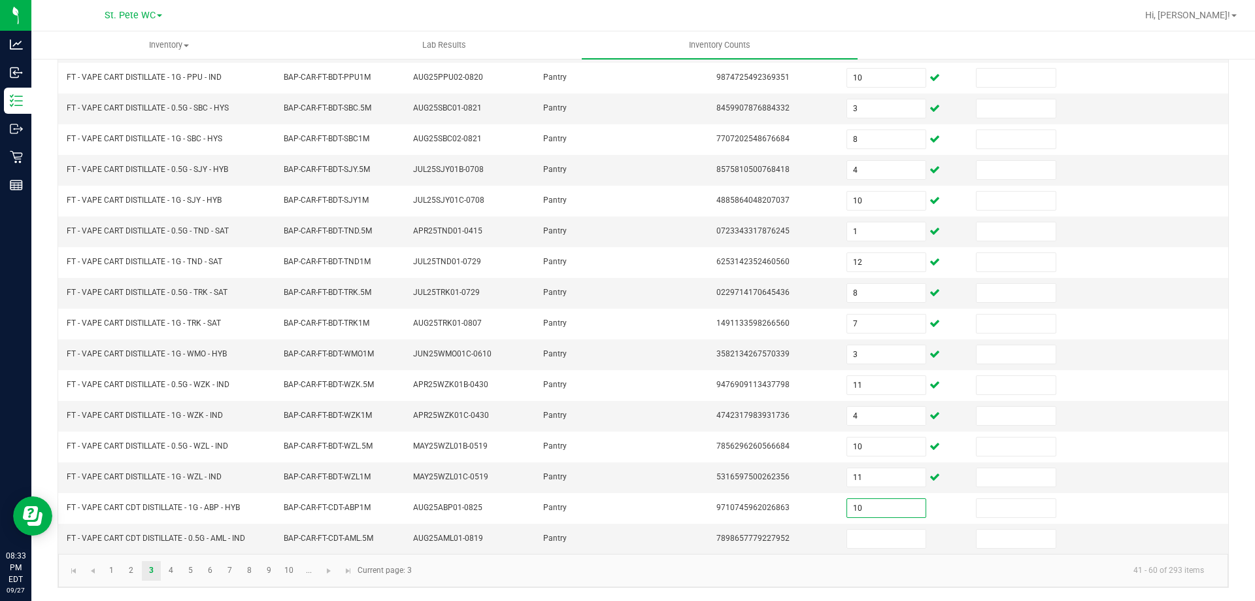
type input "10"
type input "7"
click at [169, 573] on link "4" at bounding box center [170, 571] width 19 height 20
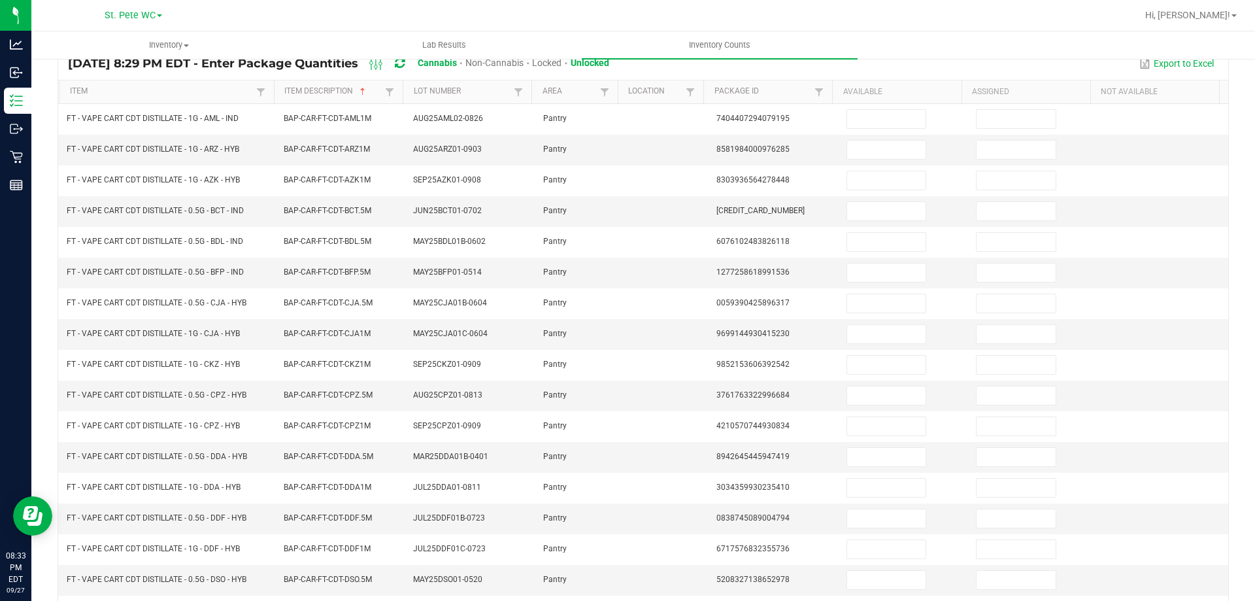
scroll to position [0, 0]
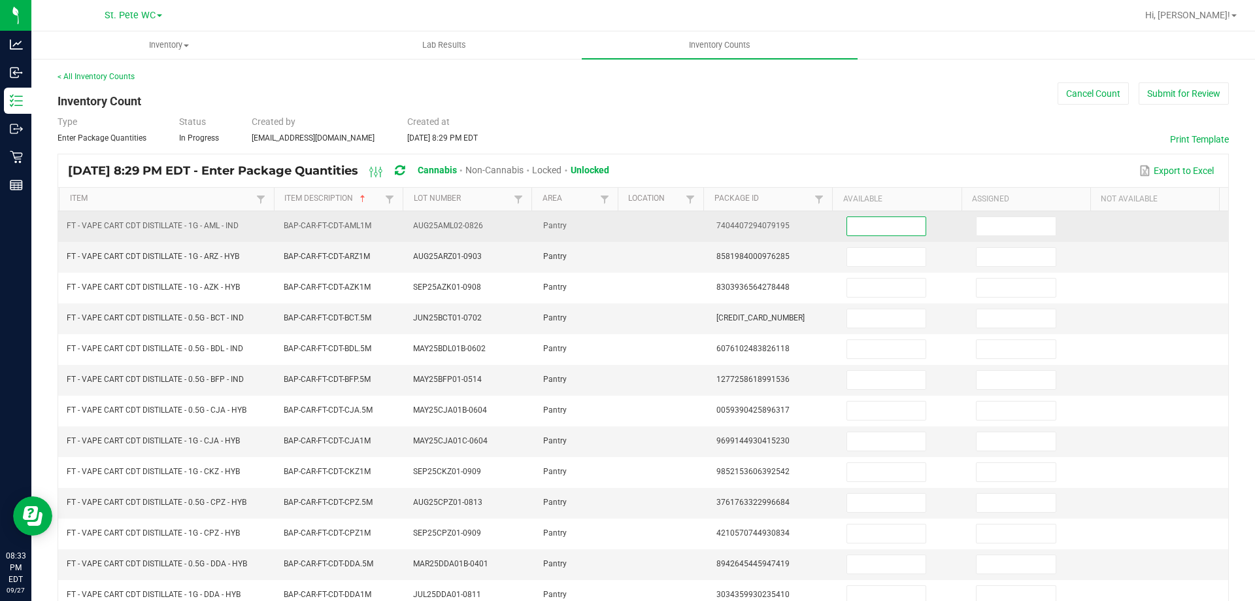
click at [853, 222] on input at bounding box center [886, 226] width 78 height 18
type input "11"
type input "3"
type input "4"
type input "1"
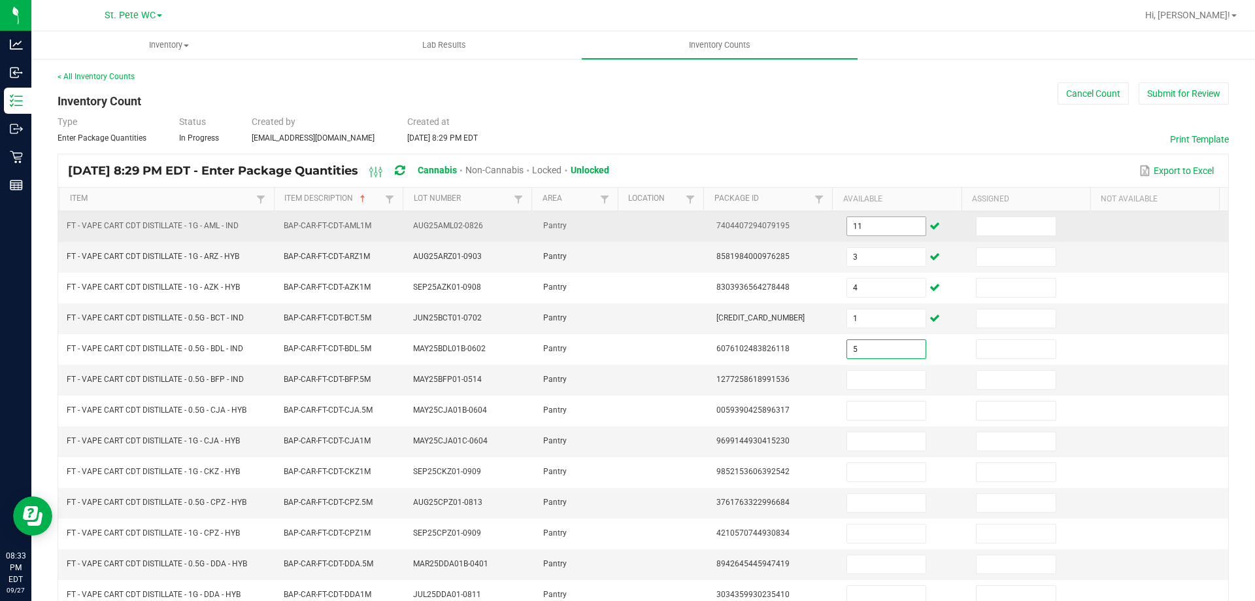
type input "5"
type input "3"
type input "9"
type input "2"
type input "9"
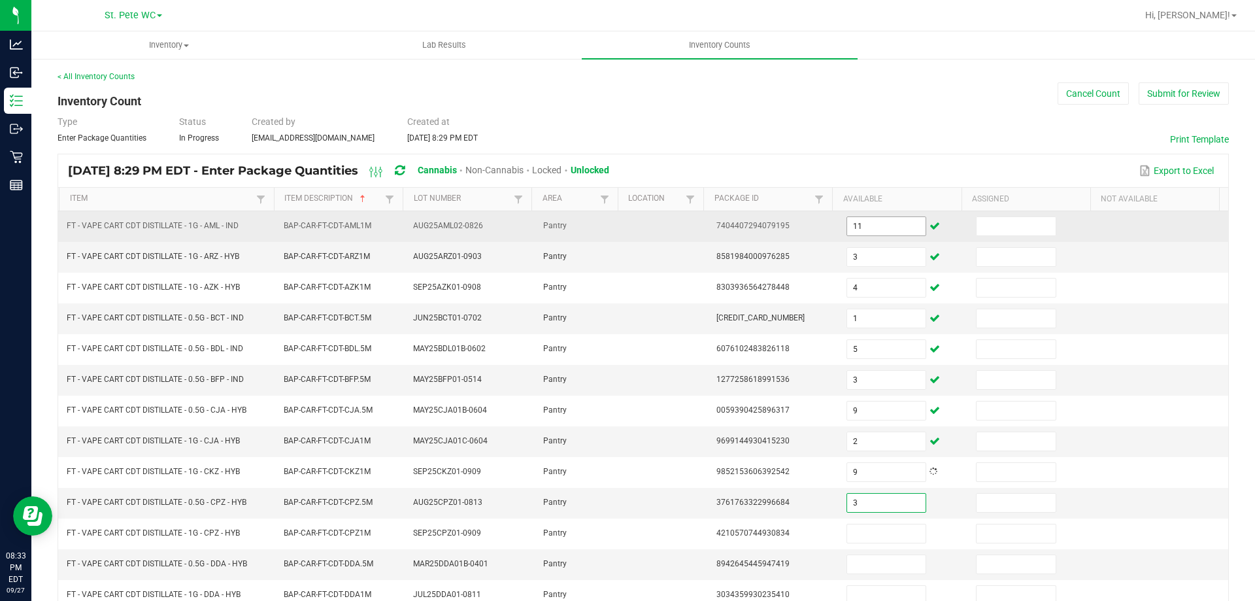
type input "3"
type input "9"
type input "5"
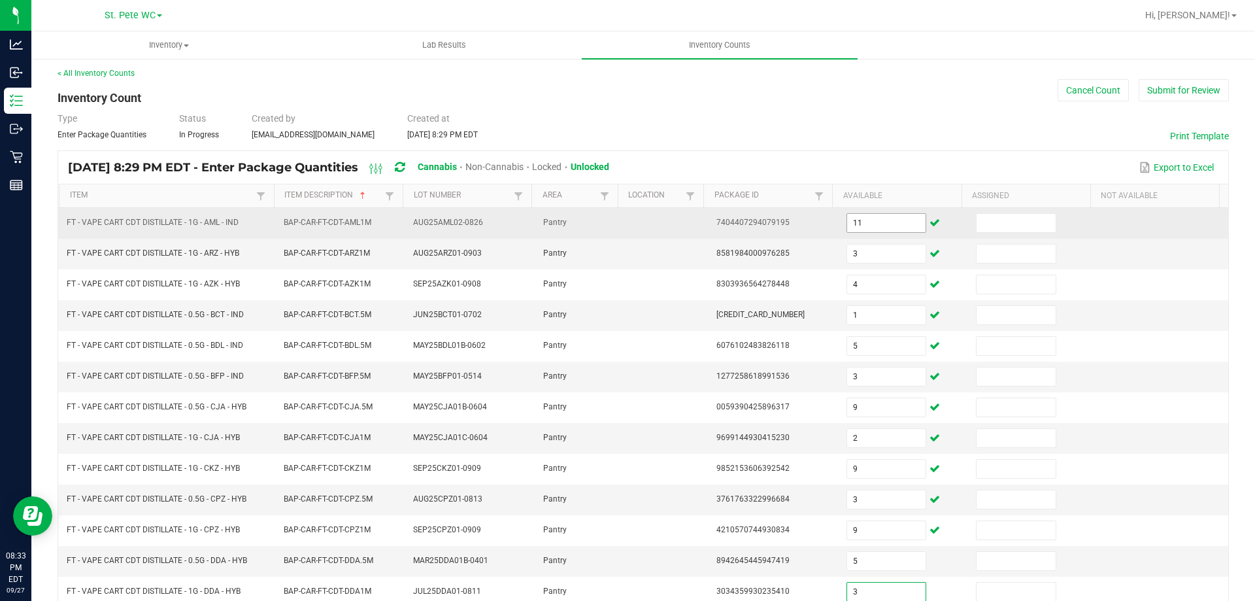
type input "3"
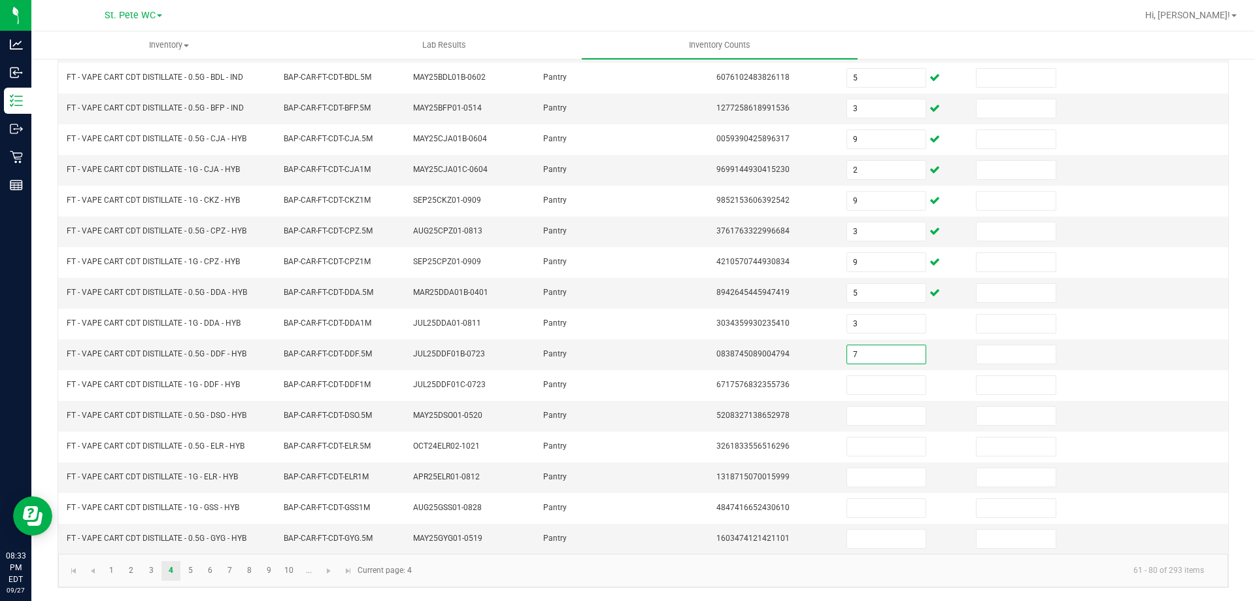
type input "7"
type input "3"
type input "1"
type input "2"
type input "4"
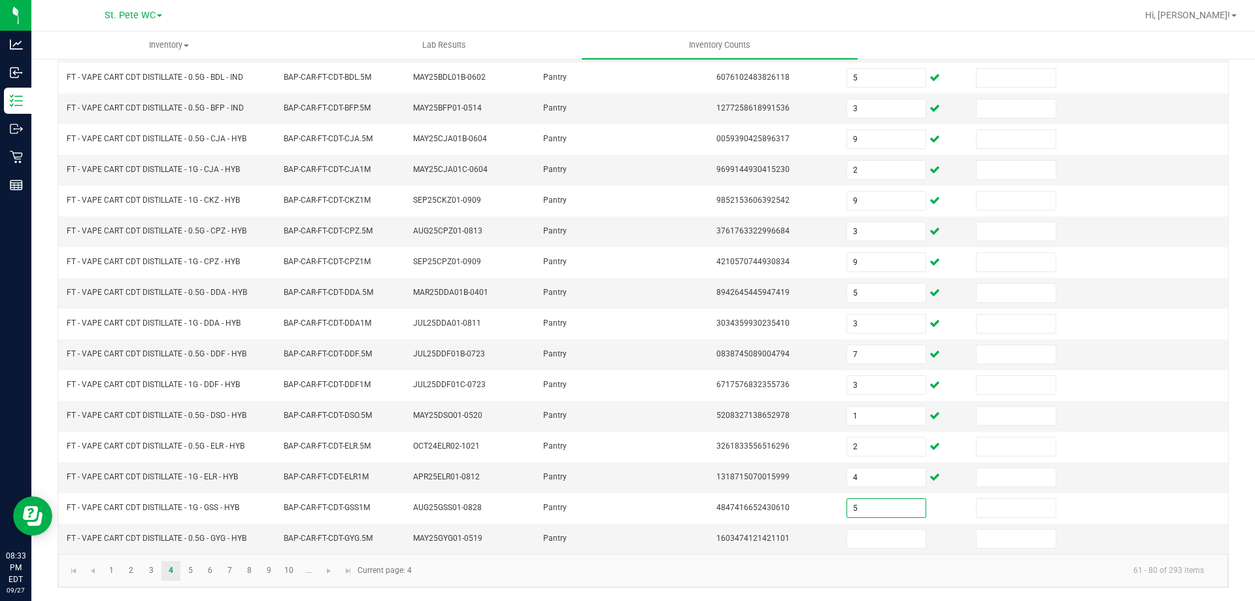
type input "5"
type input "8"
click at [194, 569] on link "5" at bounding box center [190, 571] width 19 height 20
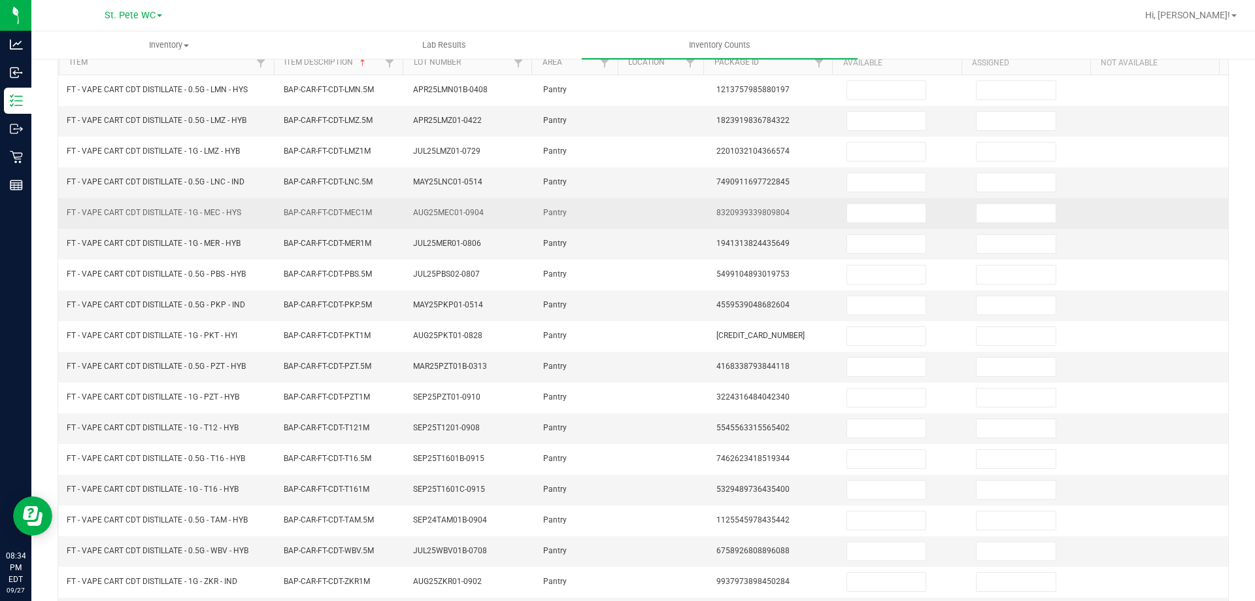
scroll to position [10, 0]
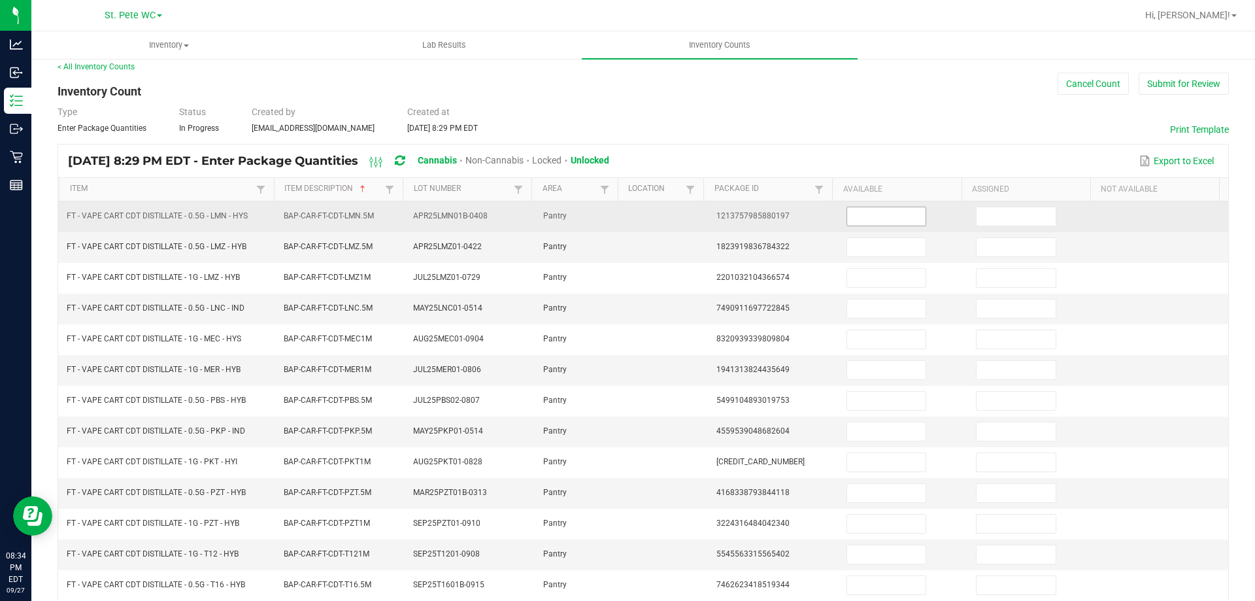
click at [870, 223] on input at bounding box center [886, 216] width 78 height 18
type input "10"
type input "6"
type input "9"
type input "8"
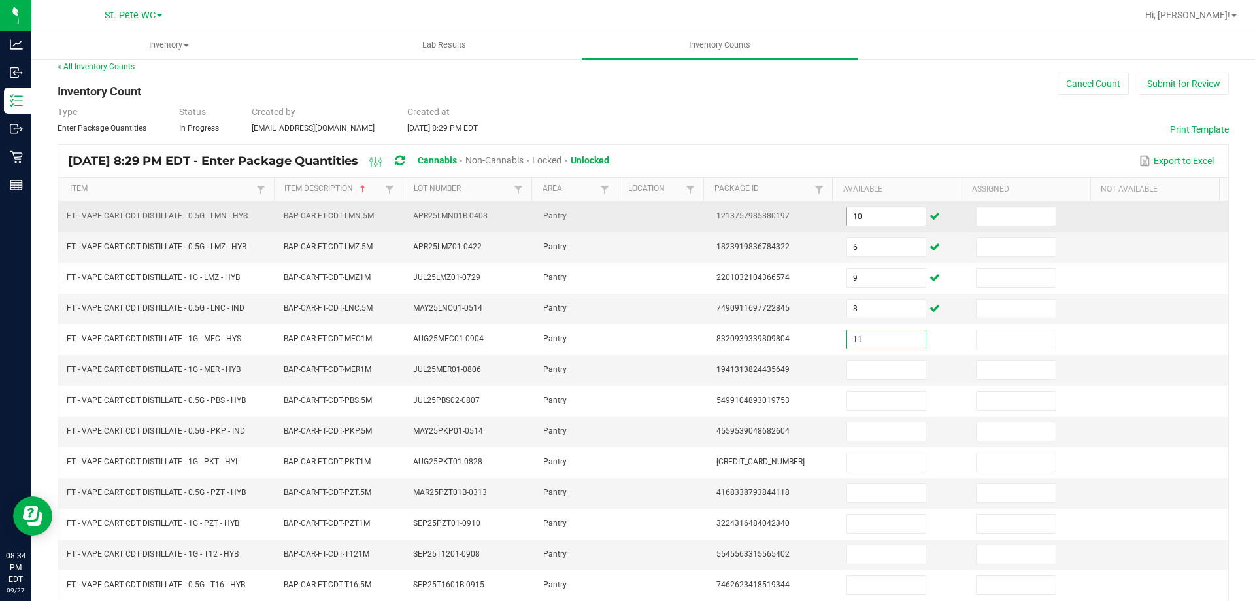
type input "11"
type input "7"
type input "12"
type input "5"
type input "6"
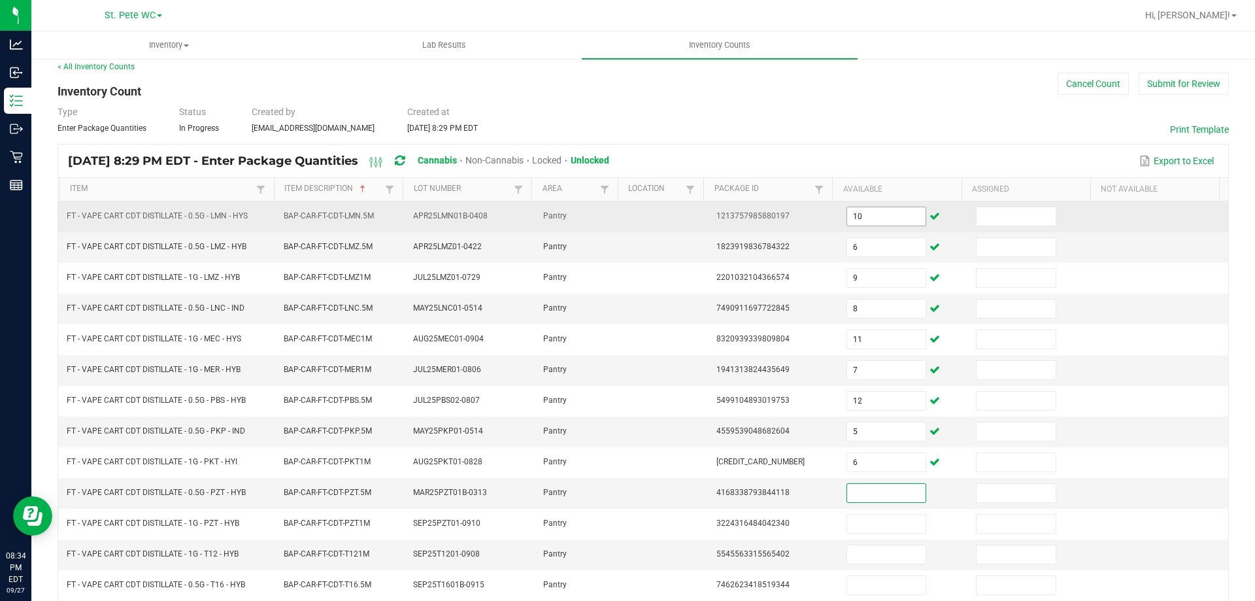
type input "4"
type input "5"
type input "12"
type input "1"
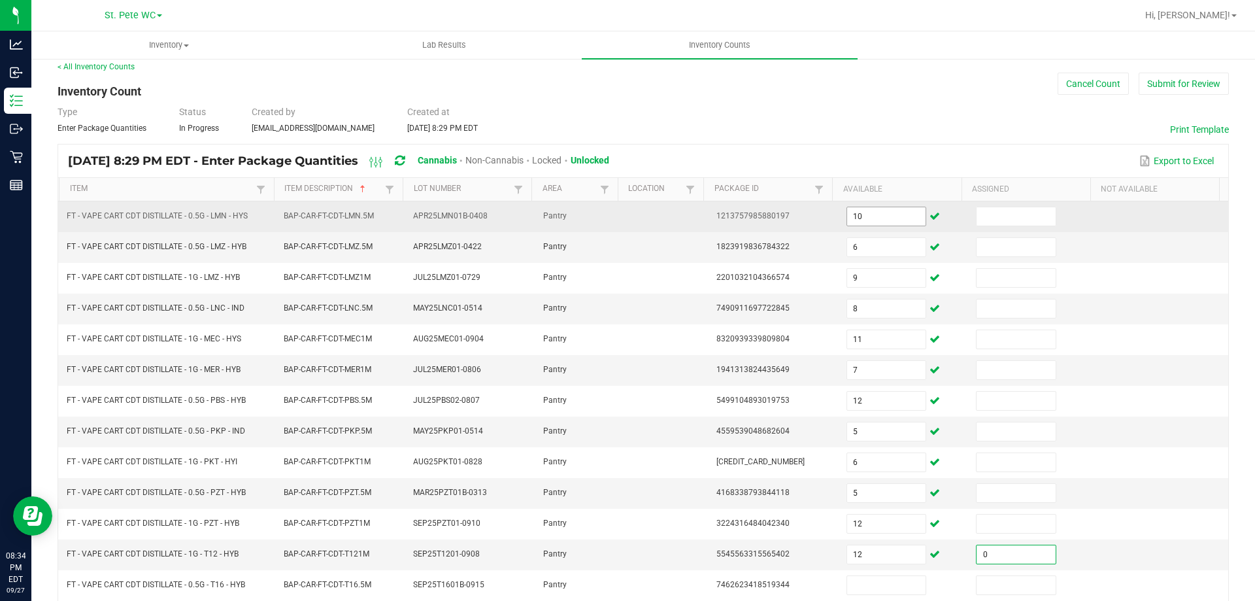
type input "0"
type input "11"
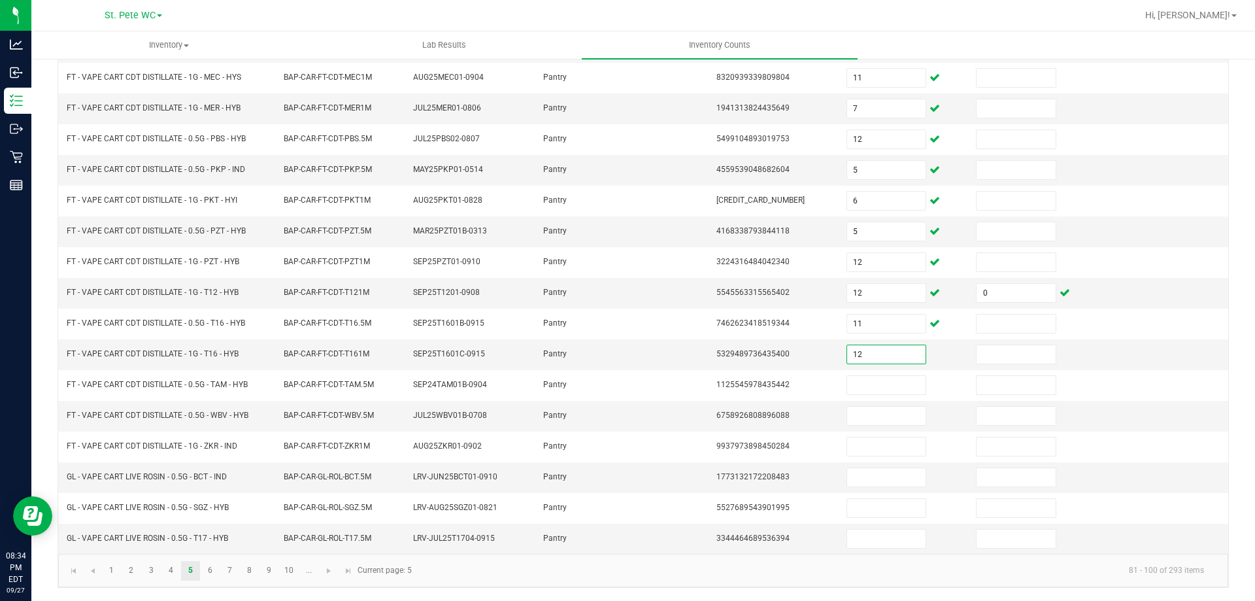
type input "12"
type input "3"
type input "10"
type input "12"
type input "4"
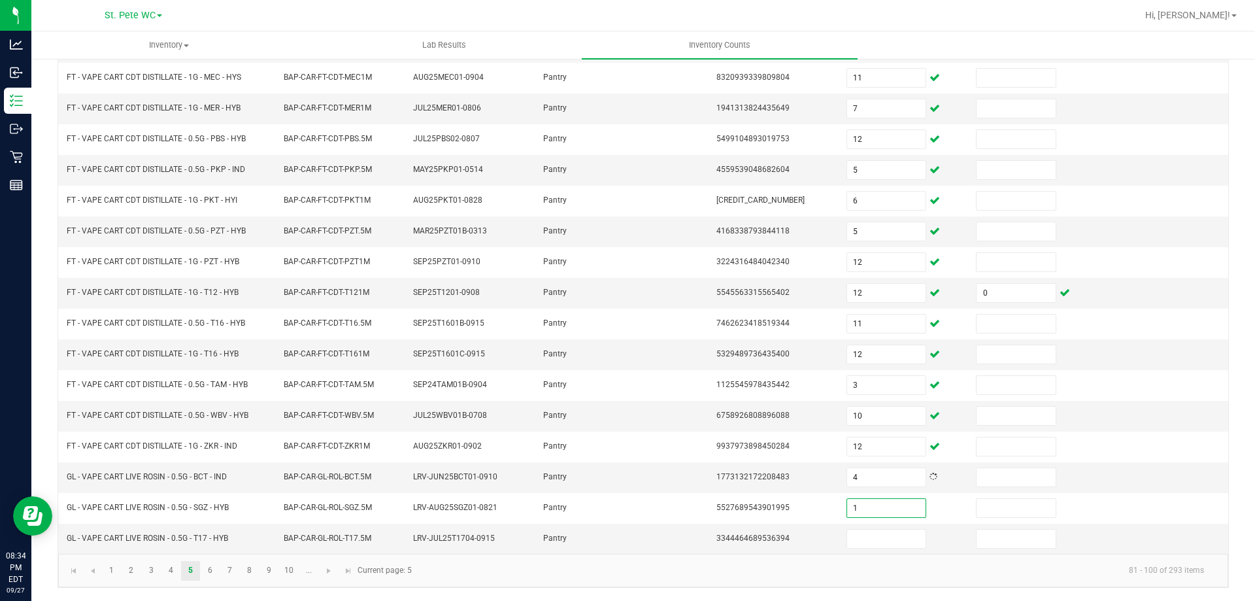
type input "1"
type input "8"
click at [212, 564] on link "6" at bounding box center [210, 571] width 19 height 20
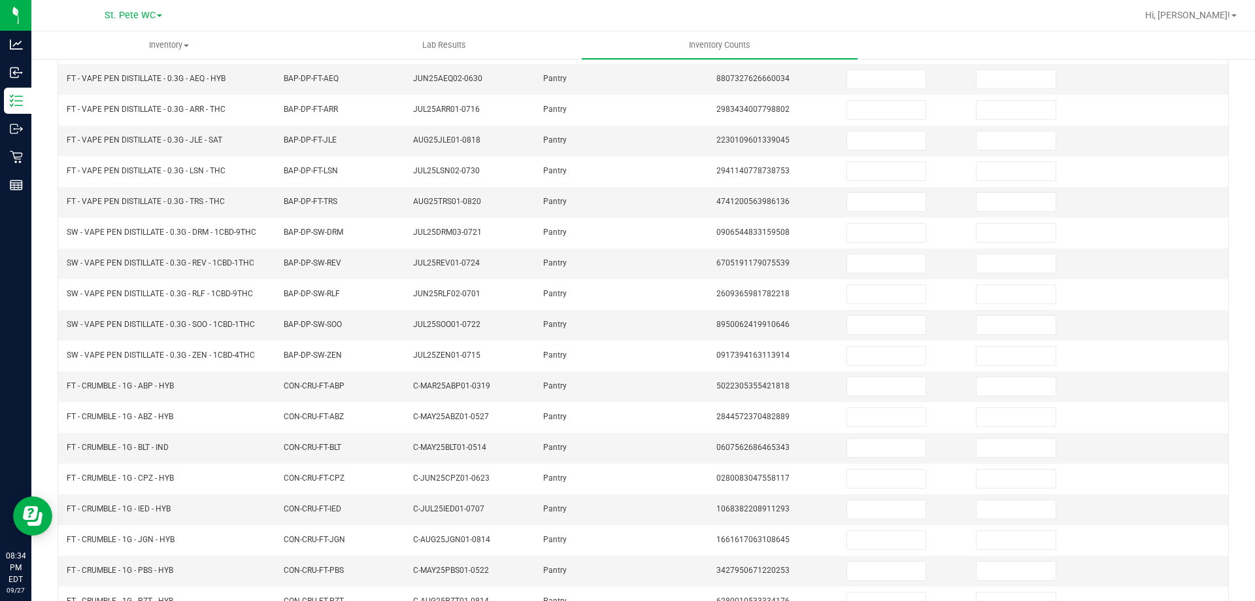
scroll to position [0, 0]
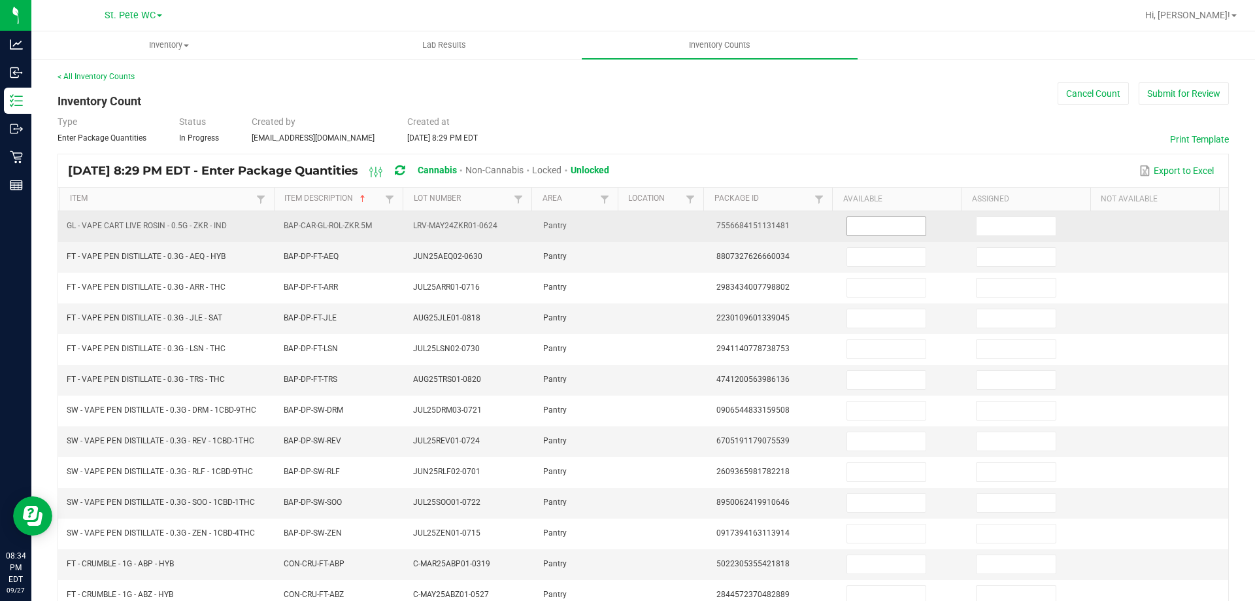
drag, startPoint x: 871, startPoint y: 213, endPoint x: 871, endPoint y: 231, distance: 18.3
click at [871, 214] on td at bounding box center [904, 226] width 130 height 31
click at [871, 232] on input at bounding box center [886, 226] width 78 height 18
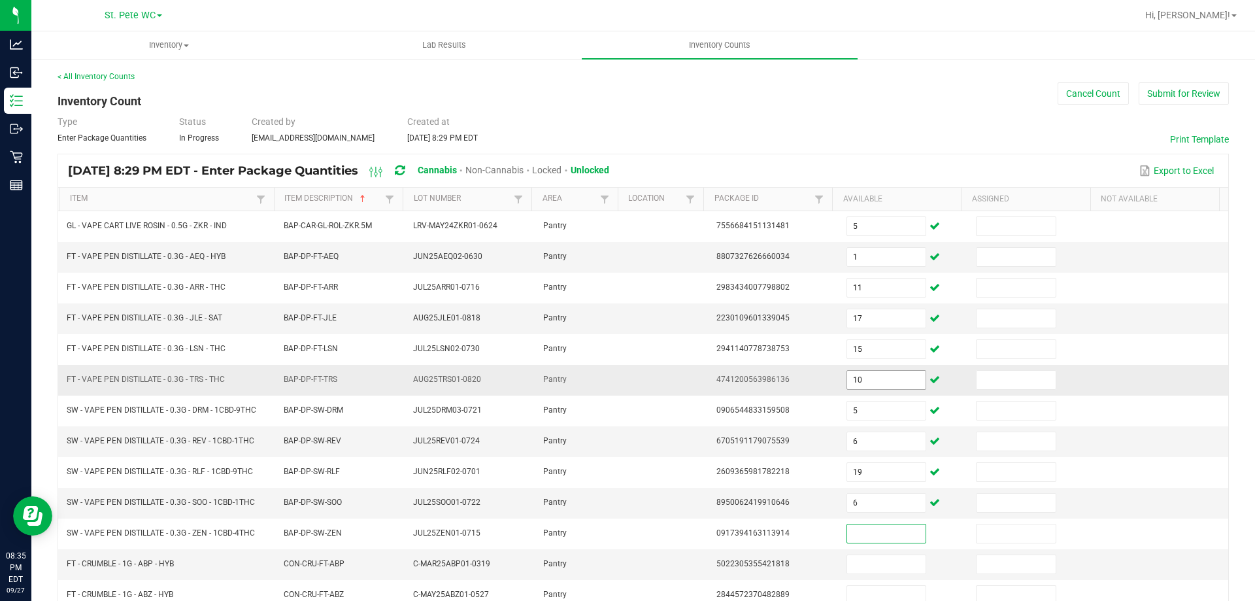
click at [872, 375] on input "10" at bounding box center [886, 380] width 78 height 18
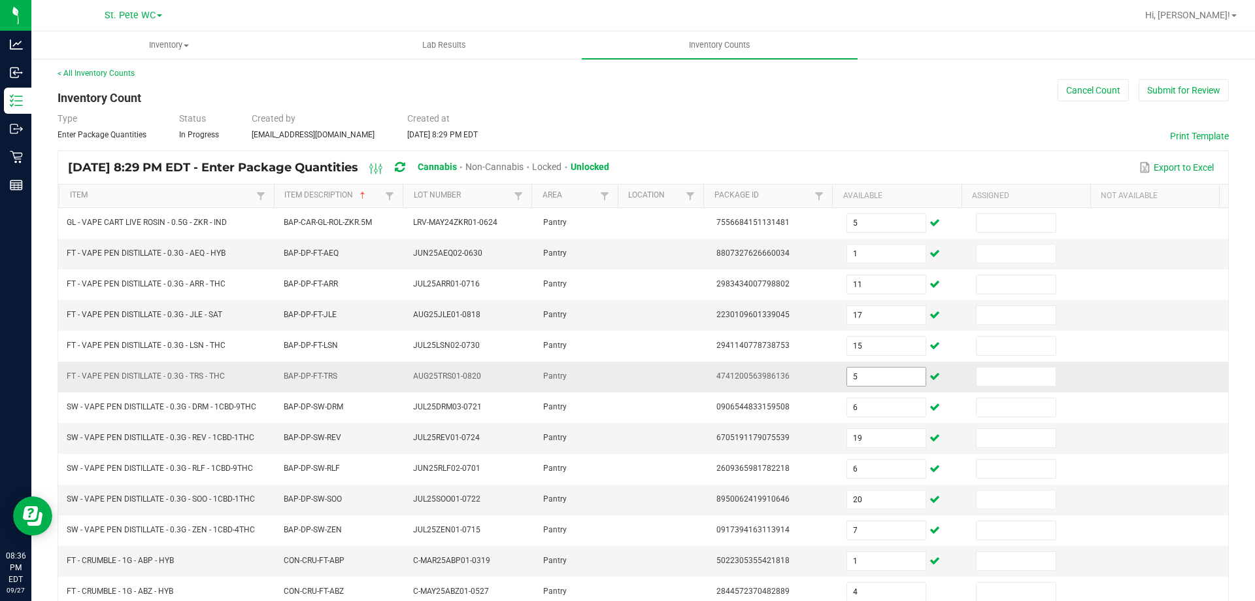
scroll to position [271, 0]
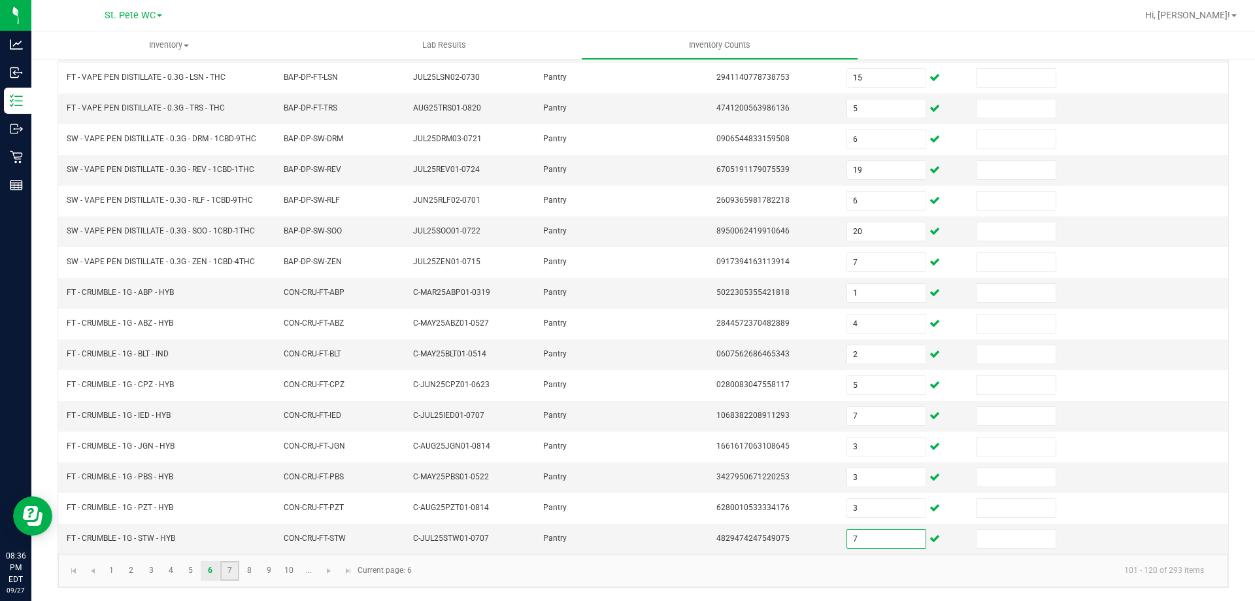
click at [227, 565] on link "7" at bounding box center [229, 571] width 19 height 20
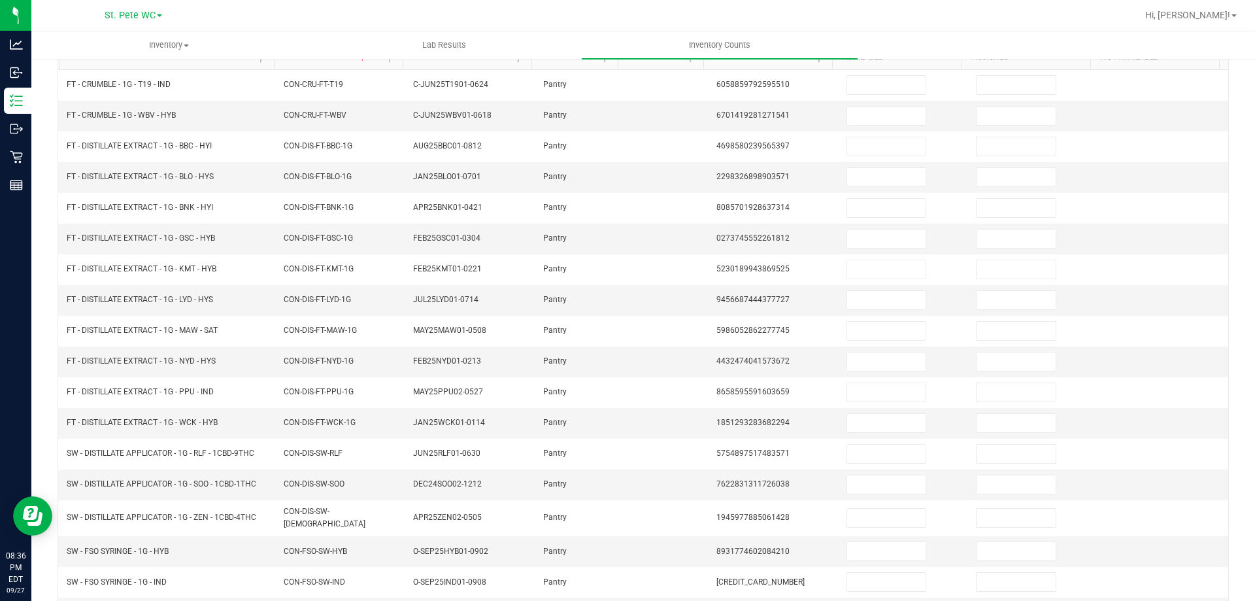
scroll to position [0, 0]
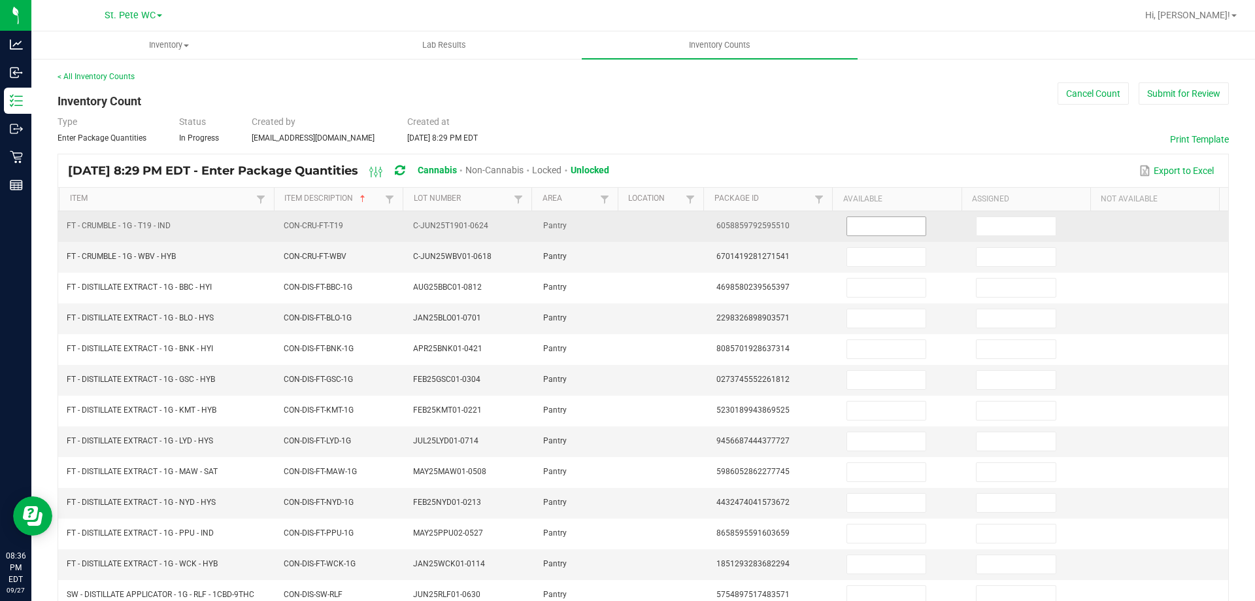
click at [882, 234] on input at bounding box center [886, 226] width 78 height 18
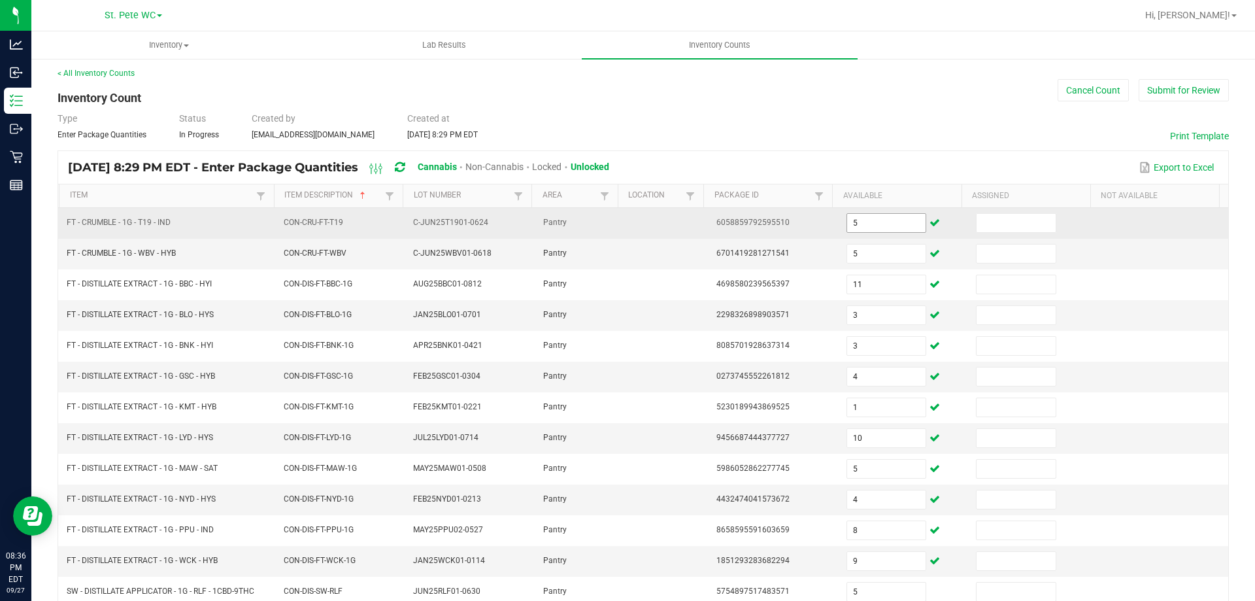
scroll to position [271, 0]
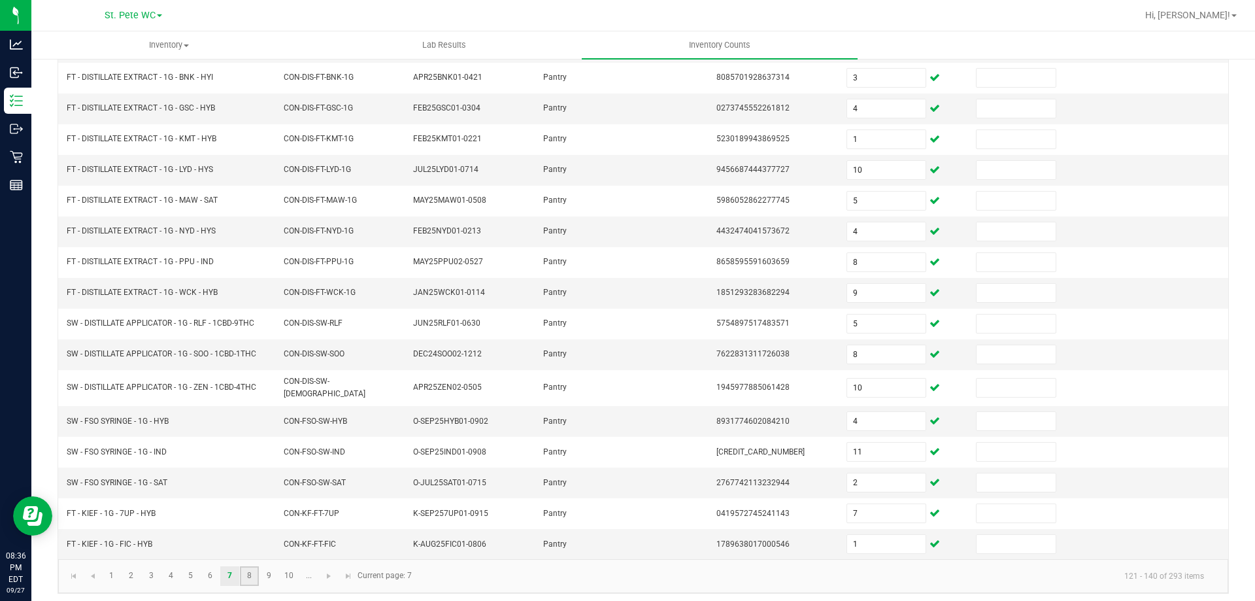
click at [249, 577] on link "8" at bounding box center [249, 576] width 19 height 20
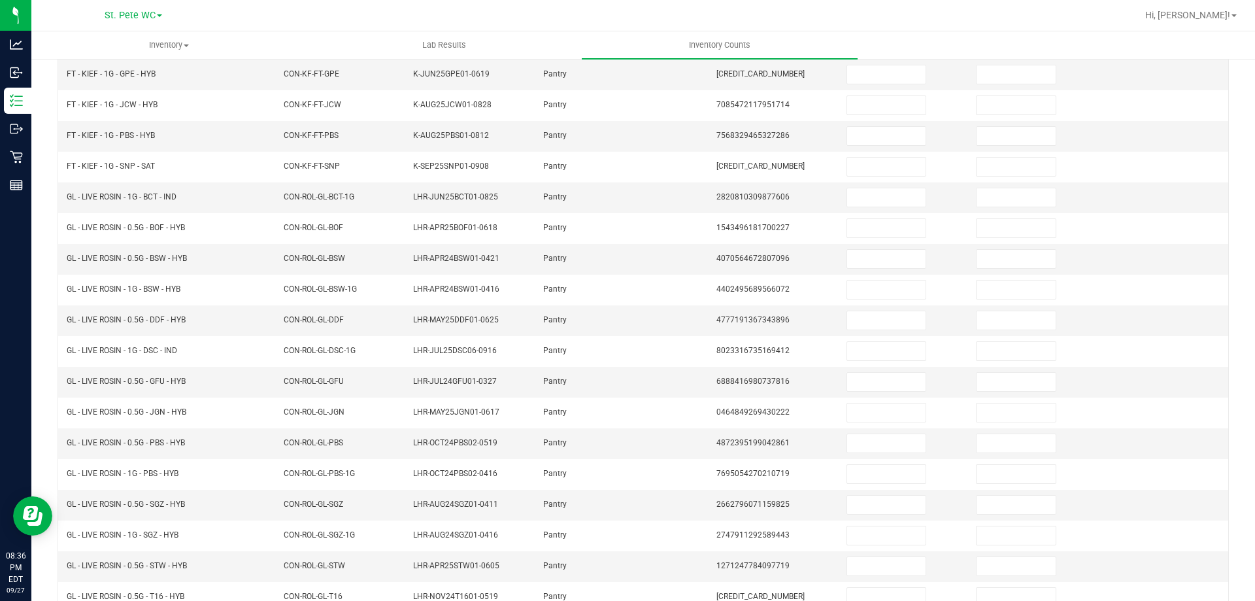
scroll to position [10, 0]
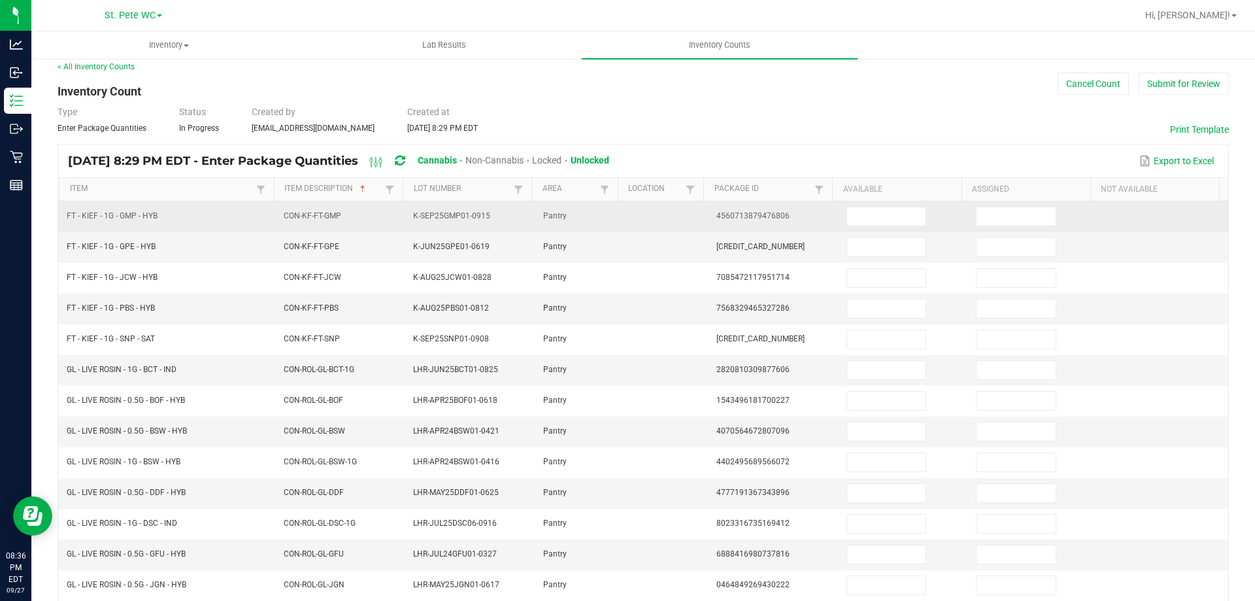
click at [843, 205] on td at bounding box center [904, 216] width 130 height 31
click at [847, 219] on input at bounding box center [886, 216] width 78 height 18
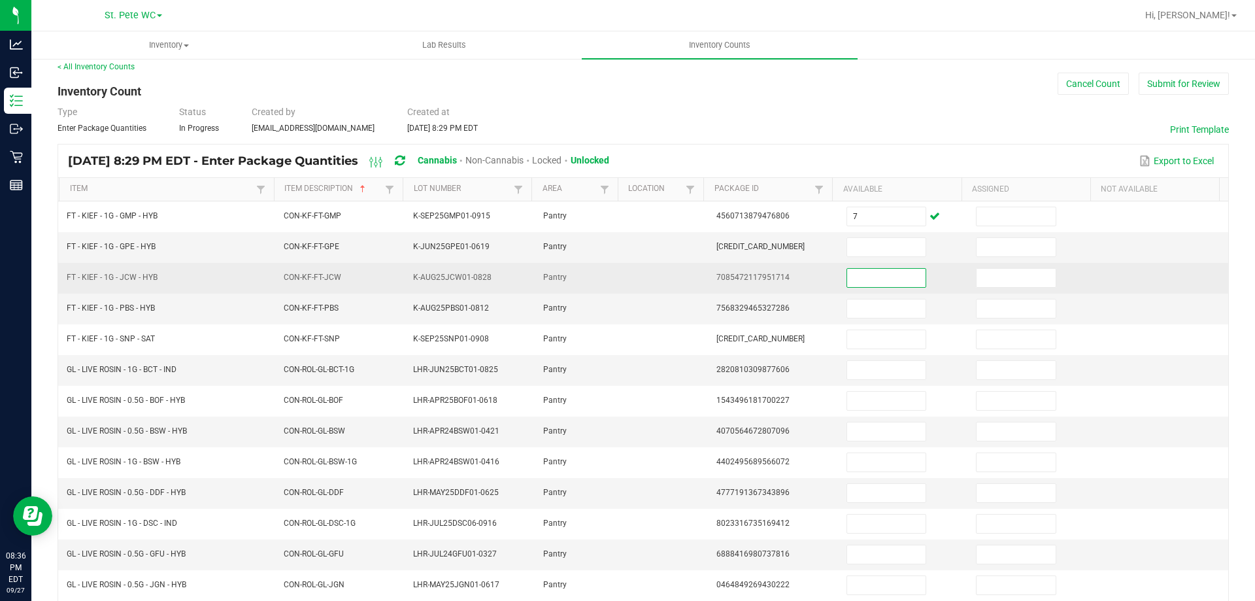
click at [891, 254] on input at bounding box center [886, 247] width 78 height 18
click at [908, 269] on input at bounding box center [886, 278] width 78 height 18
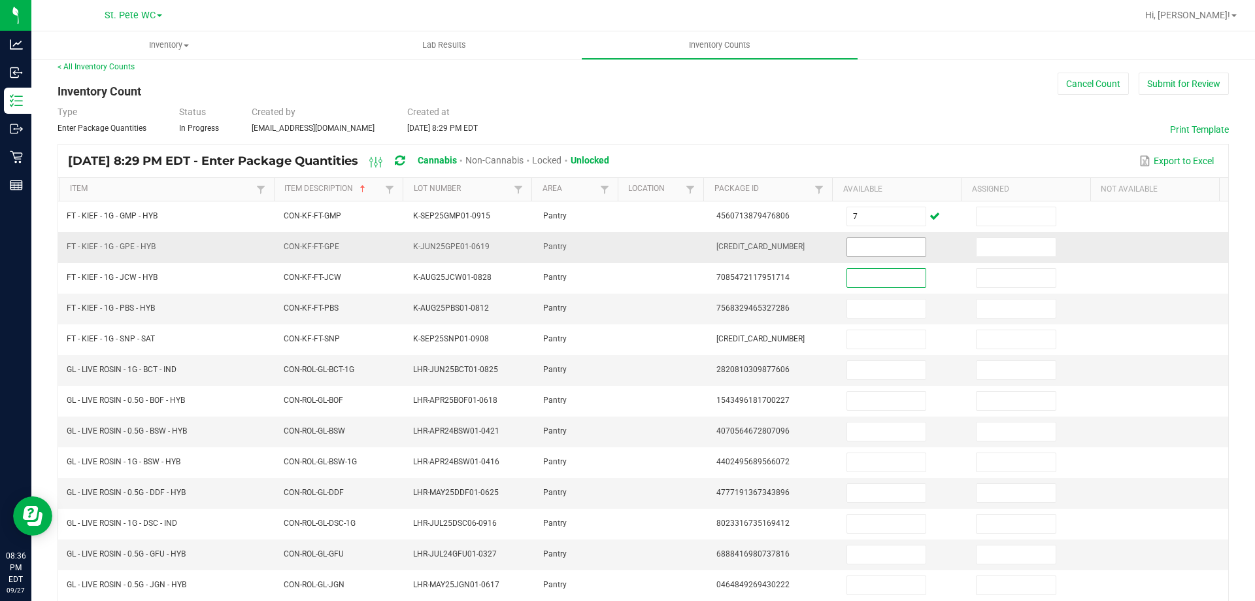
click at [876, 248] on input at bounding box center [886, 247] width 78 height 18
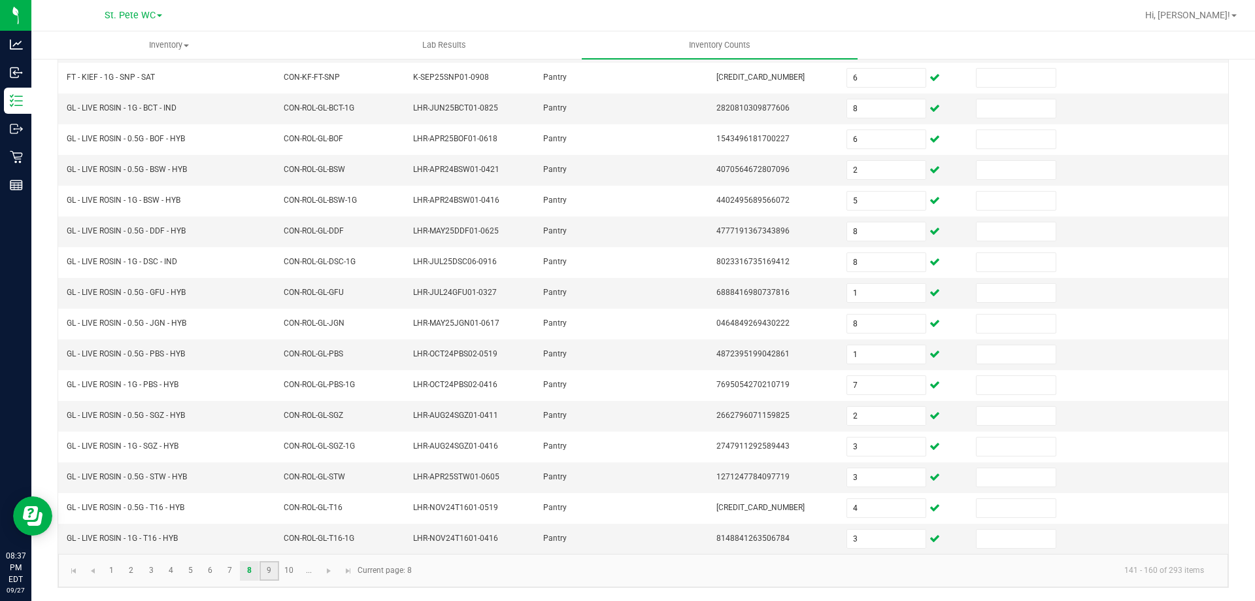
click at [278, 573] on link "9" at bounding box center [268, 571] width 19 height 20
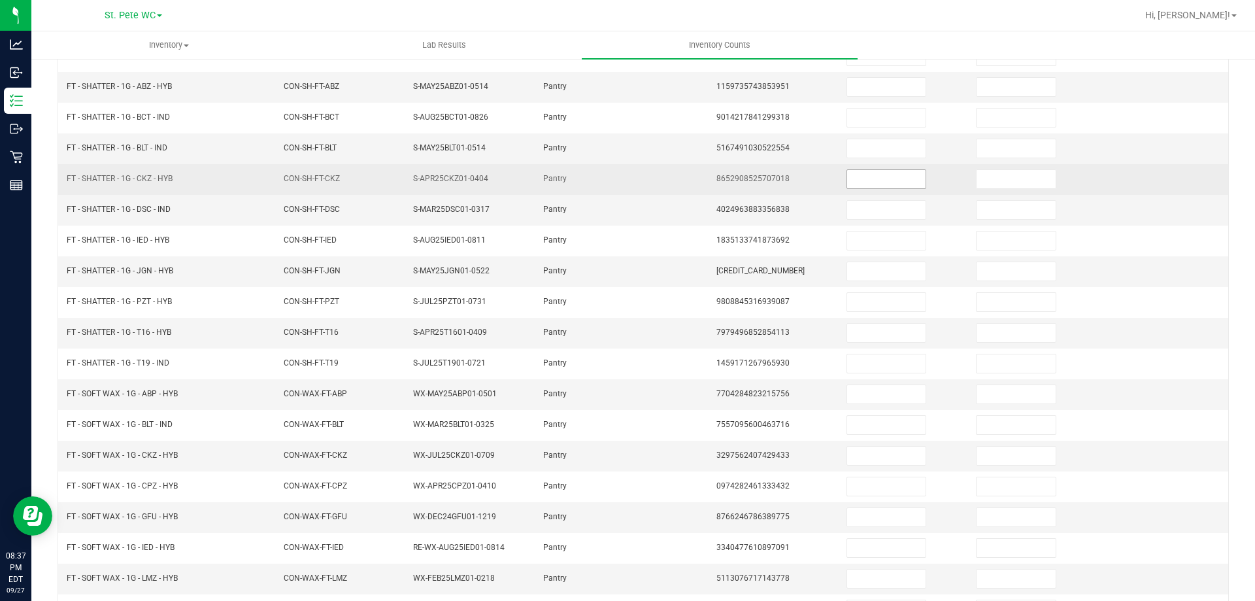
scroll to position [75, 0]
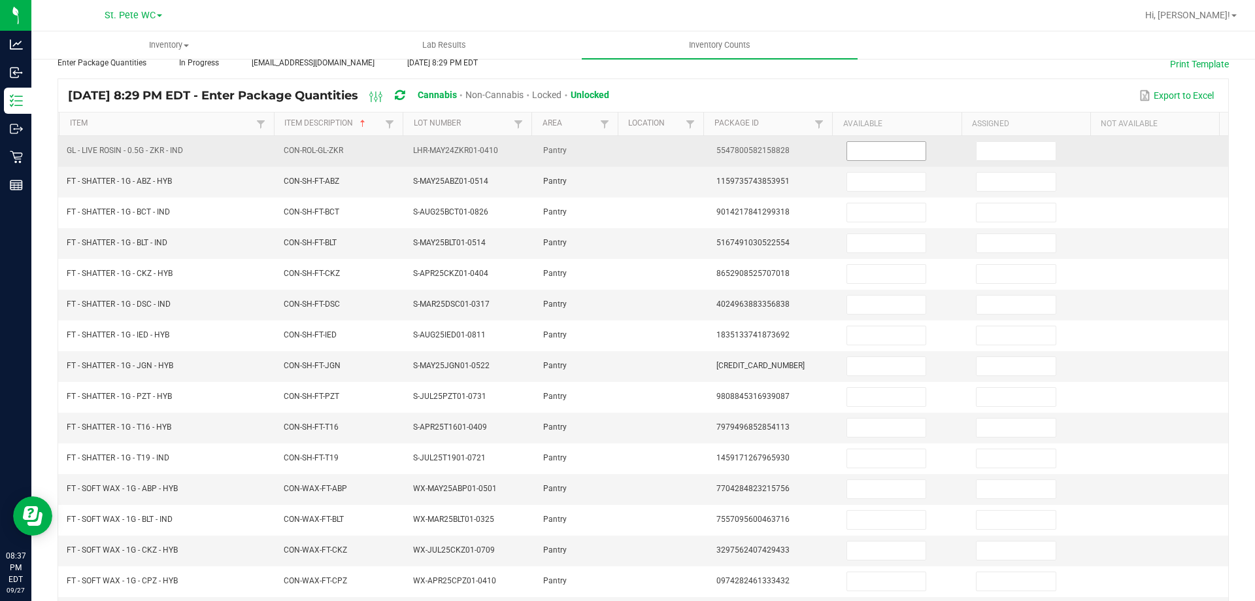
click at [892, 159] on span at bounding box center [886, 151] width 80 height 20
click at [886, 150] on input at bounding box center [886, 151] width 78 height 18
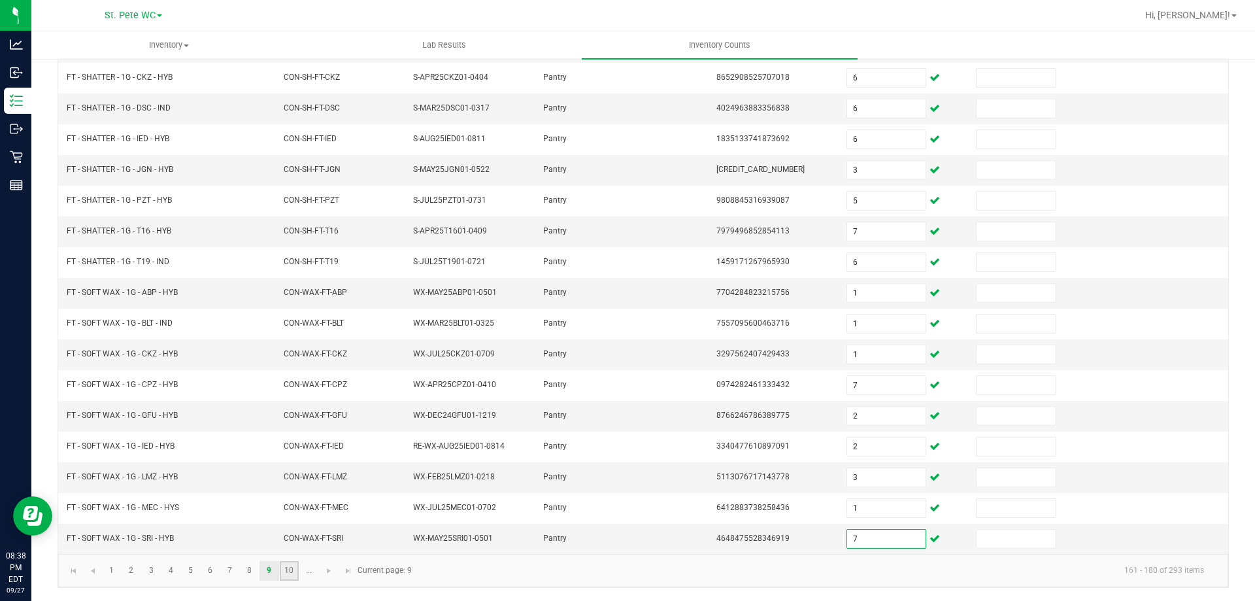
click at [297, 572] on link "10" at bounding box center [289, 571] width 19 height 20
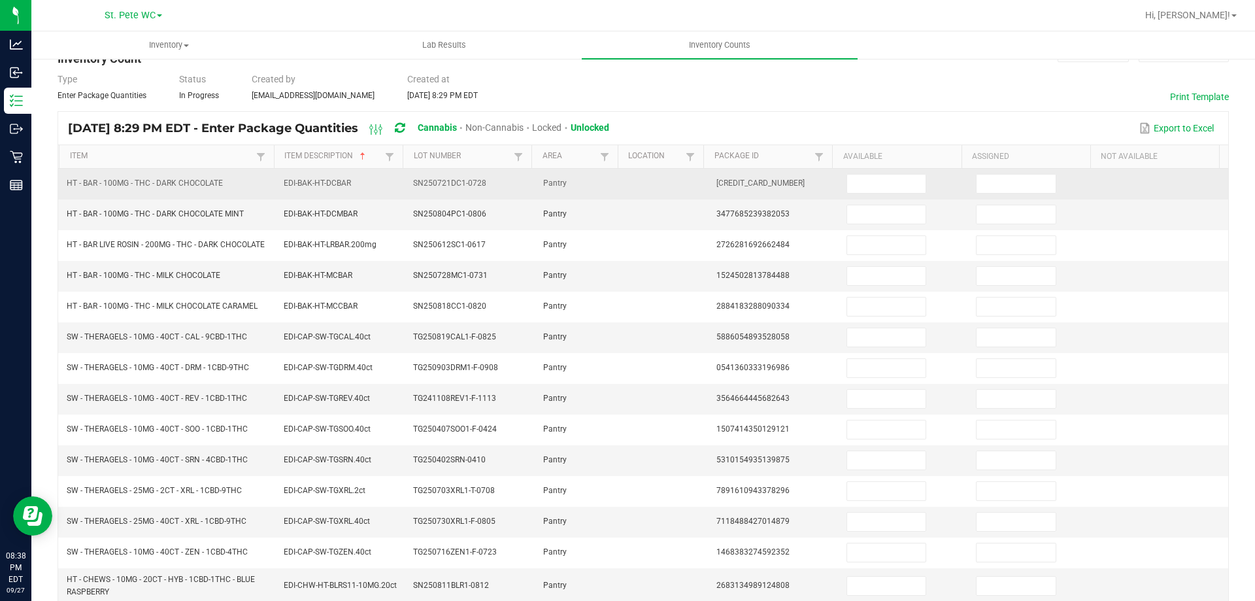
scroll to position [10, 0]
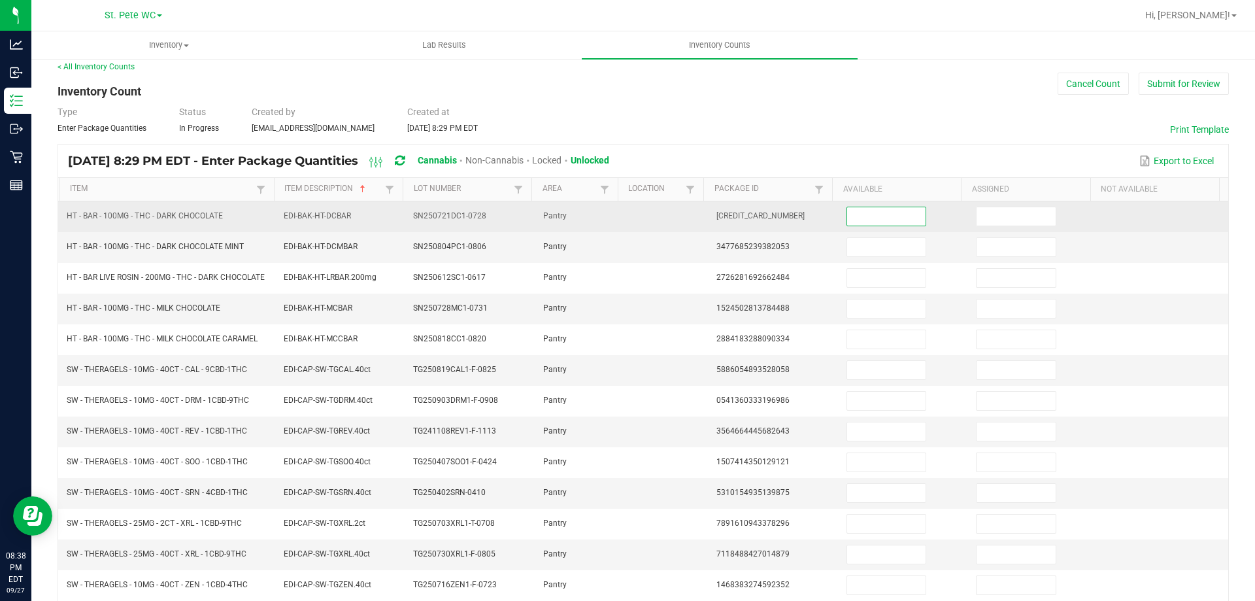
click at [888, 214] on input at bounding box center [886, 216] width 78 height 18
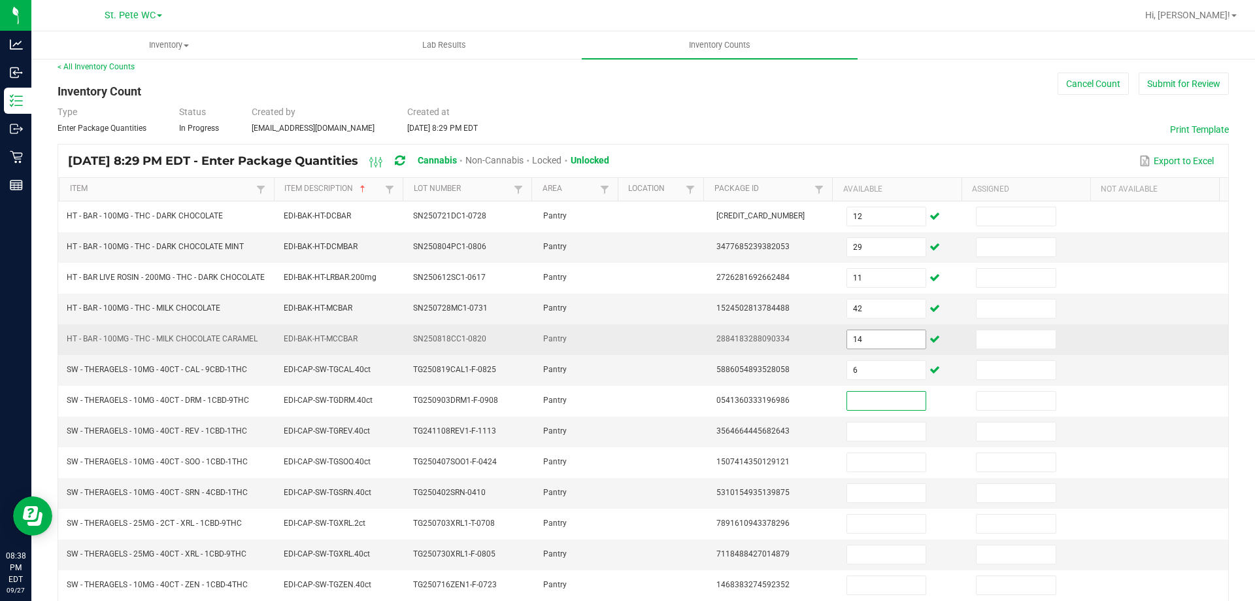
click at [856, 342] on input "14" at bounding box center [886, 339] width 78 height 18
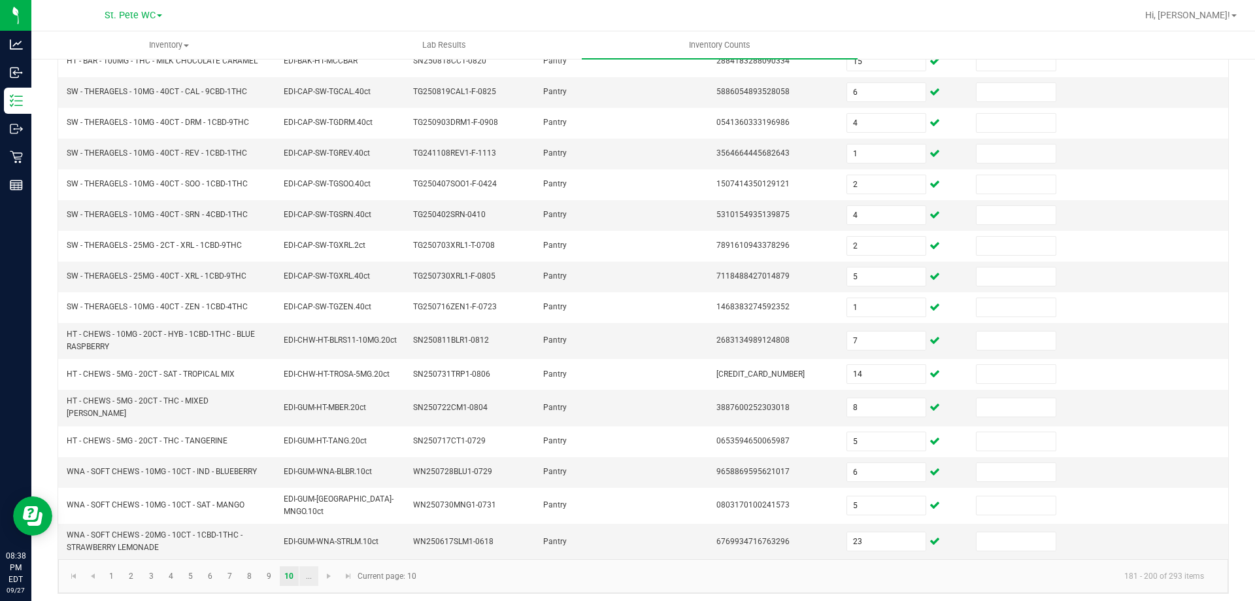
click at [313, 572] on link "..." at bounding box center [308, 576] width 19 height 20
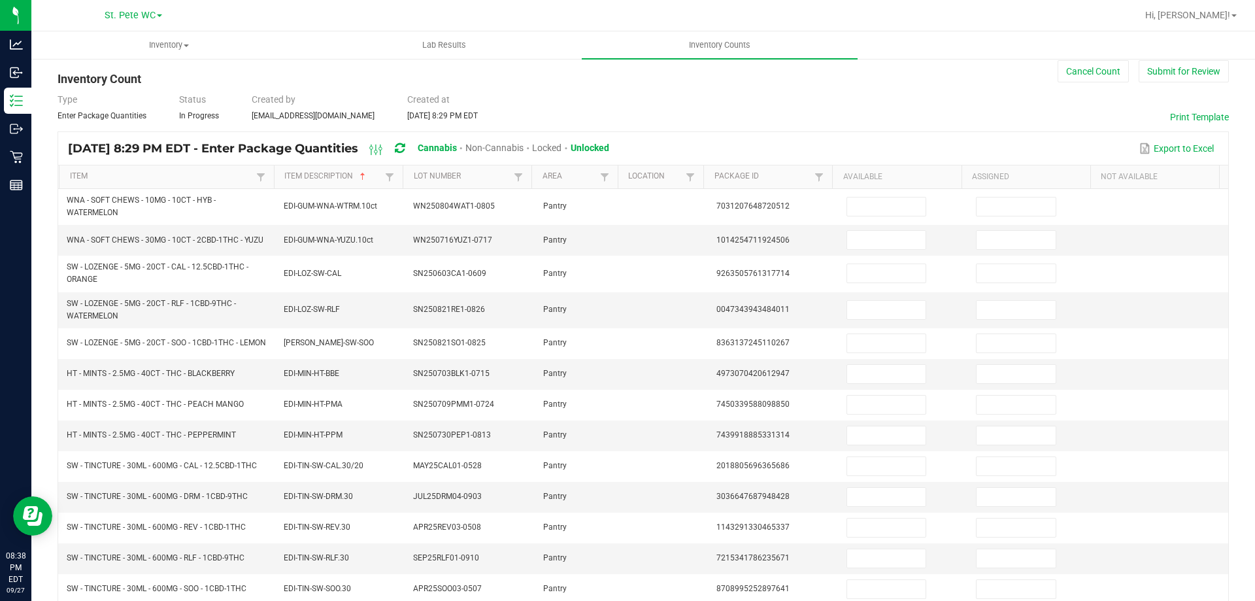
scroll to position [16, 0]
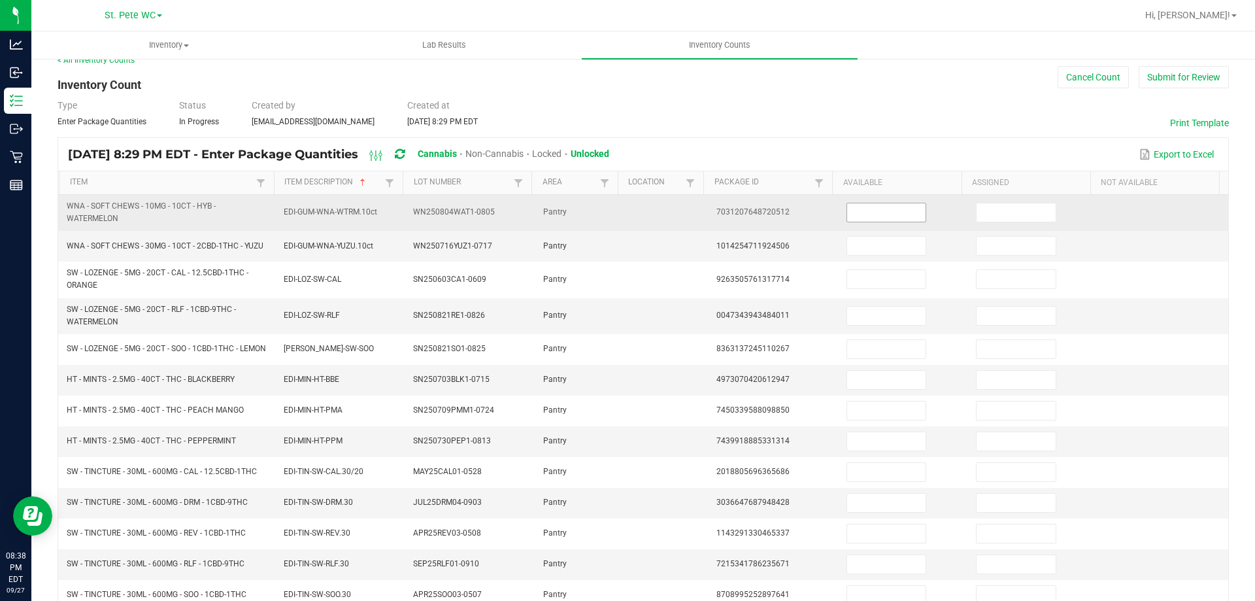
click at [895, 212] on input at bounding box center [886, 212] width 78 height 18
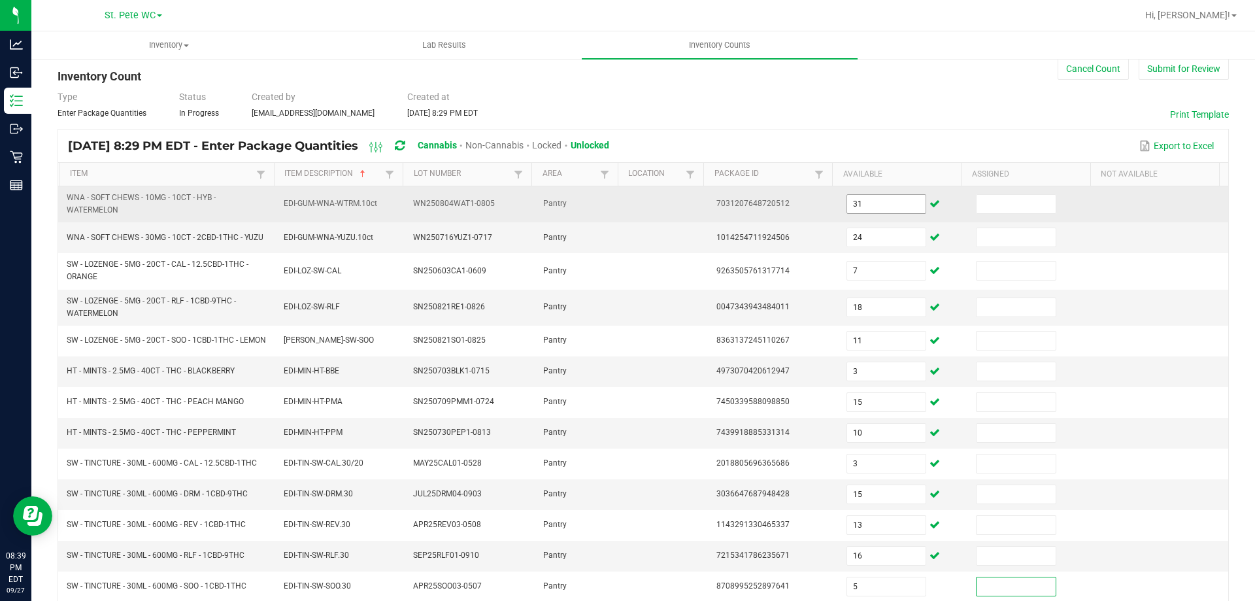
scroll to position [293, 0]
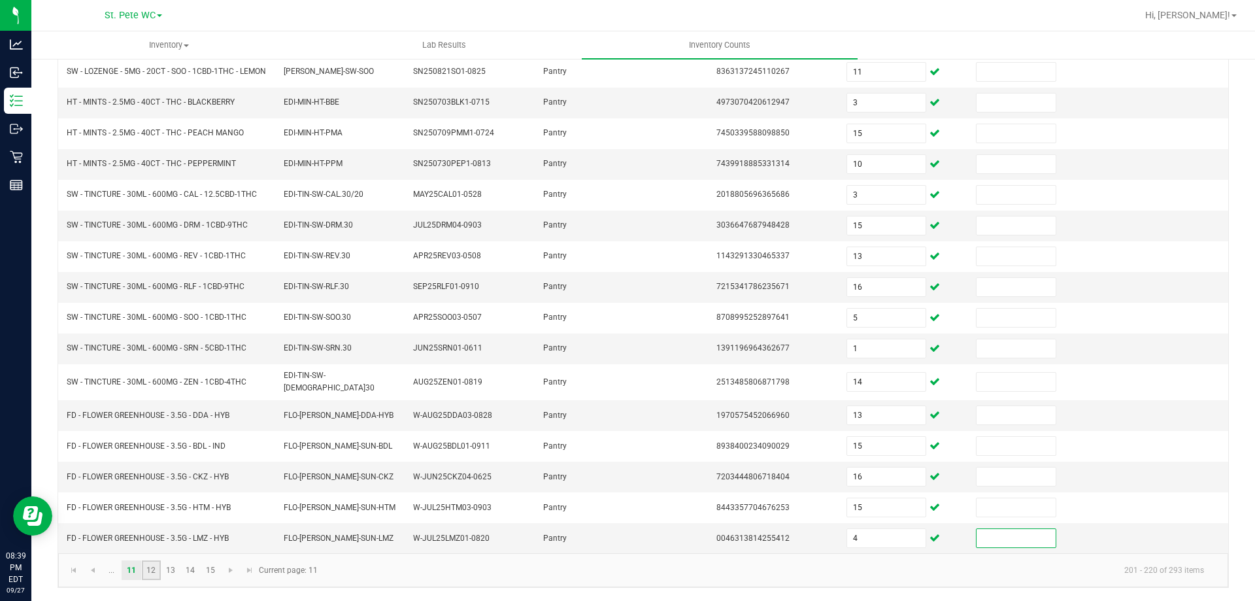
click at [155, 572] on link "12" at bounding box center [151, 570] width 19 height 20
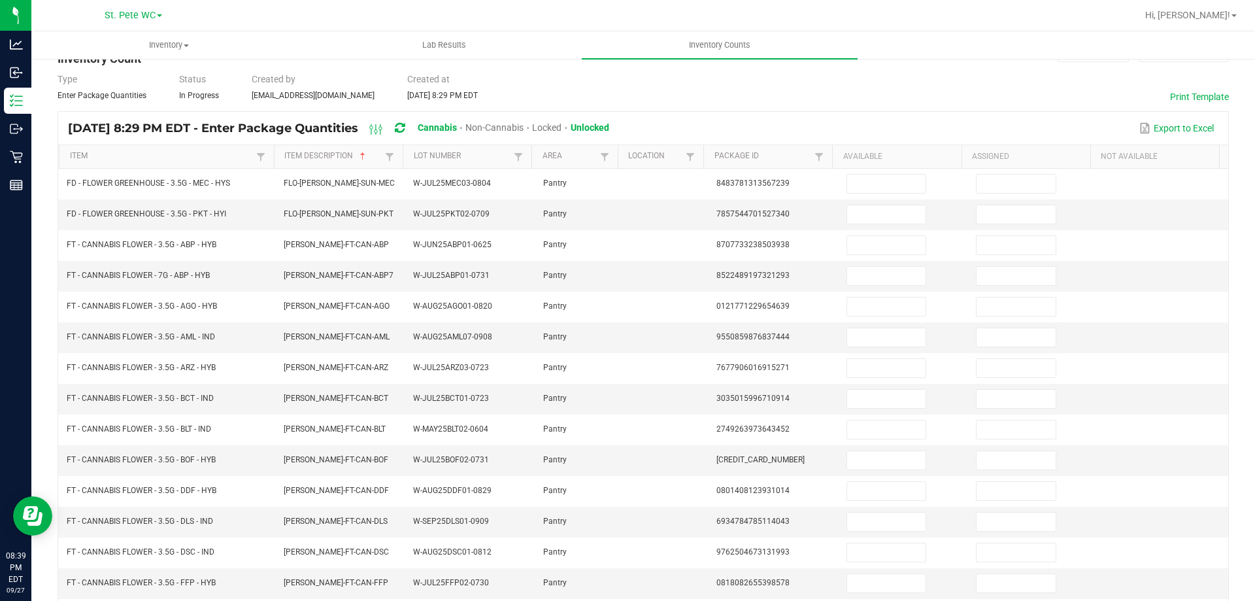
scroll to position [32, 0]
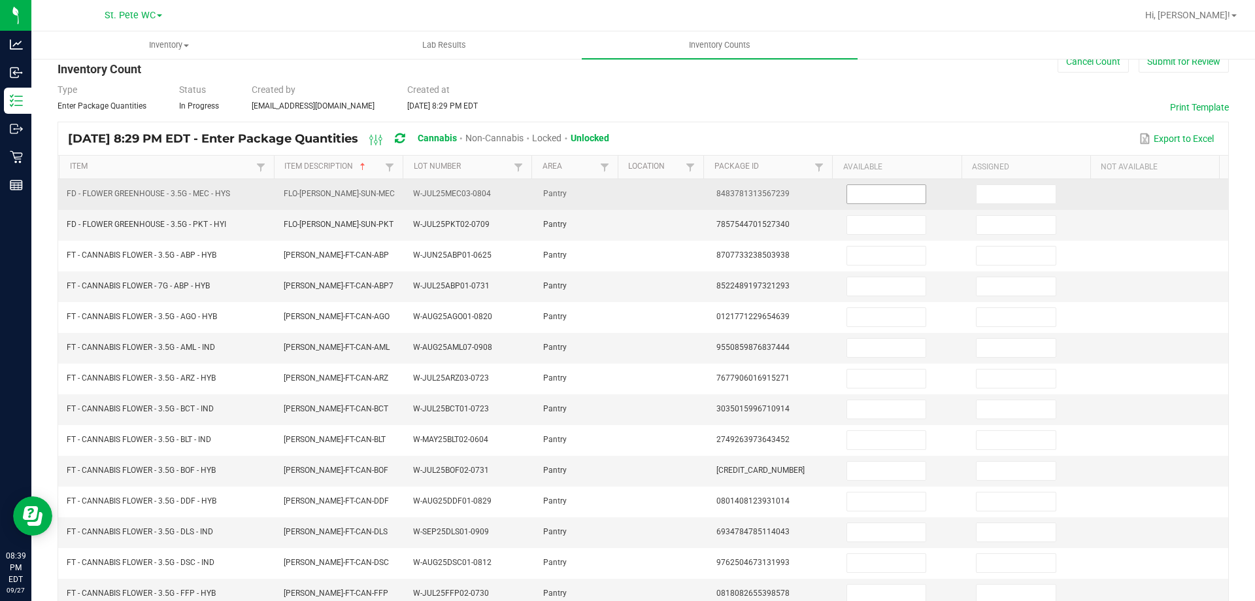
click at [884, 195] on input at bounding box center [886, 194] width 78 height 18
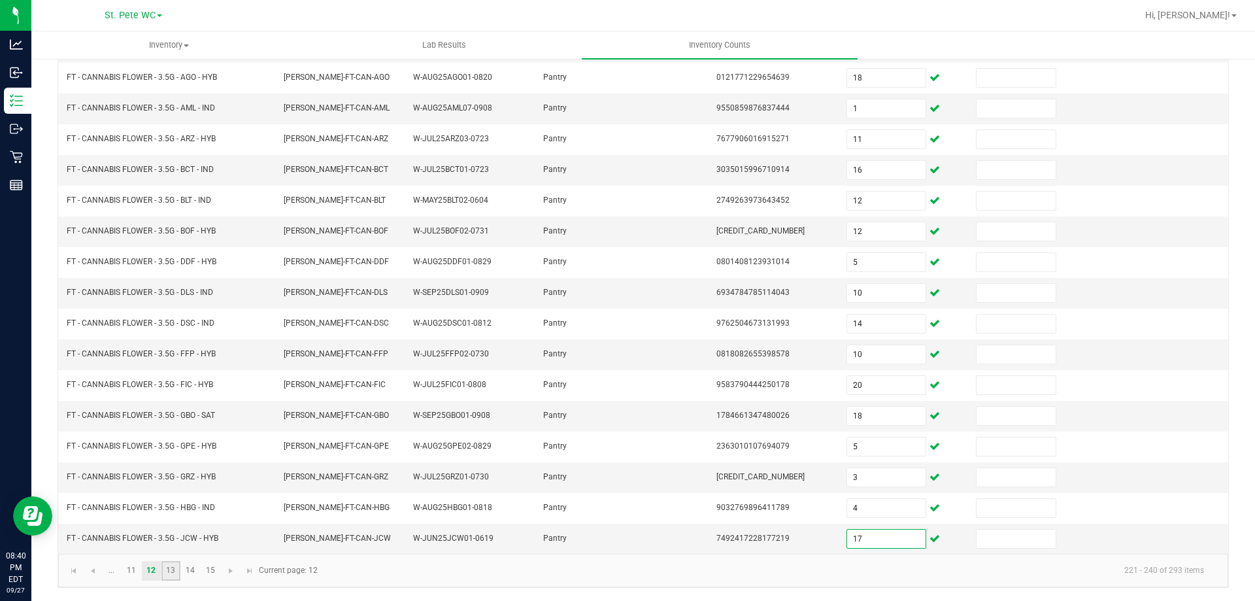
click at [161, 569] on link "13" at bounding box center [170, 571] width 19 height 20
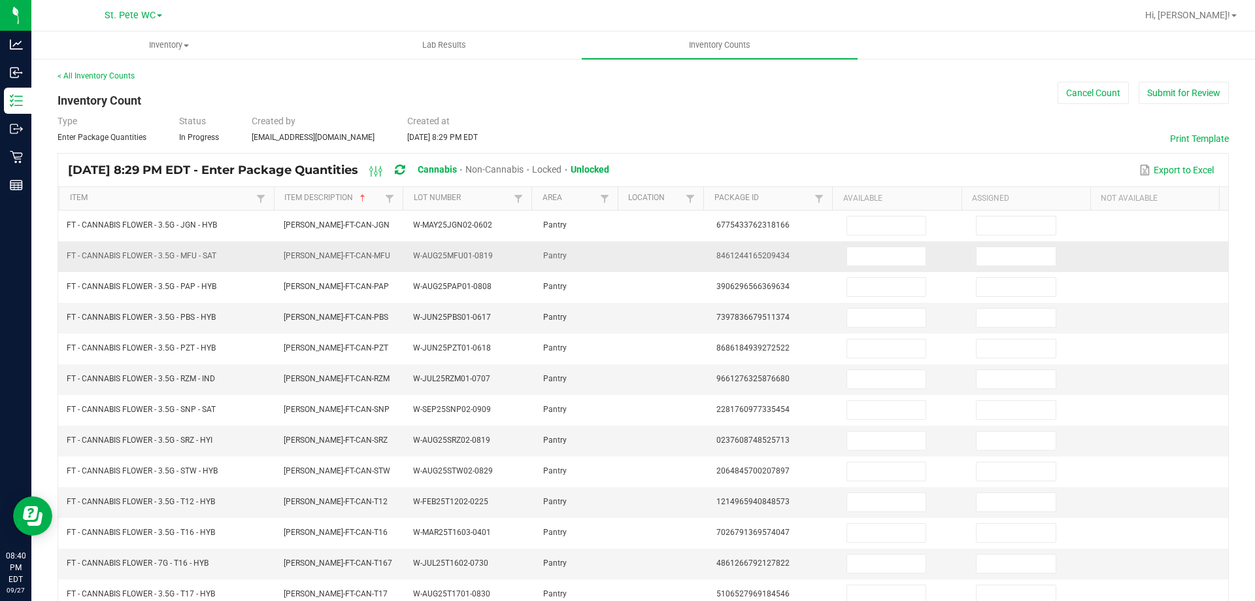
scroll to position [0, 0]
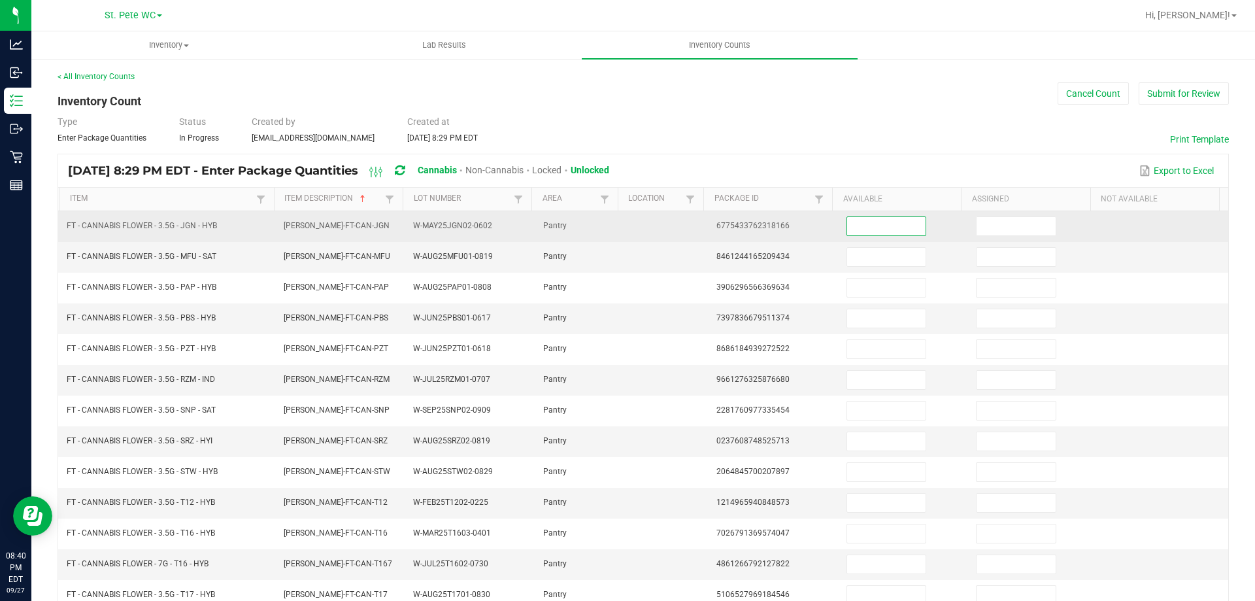
click at [888, 232] on input at bounding box center [886, 226] width 78 height 18
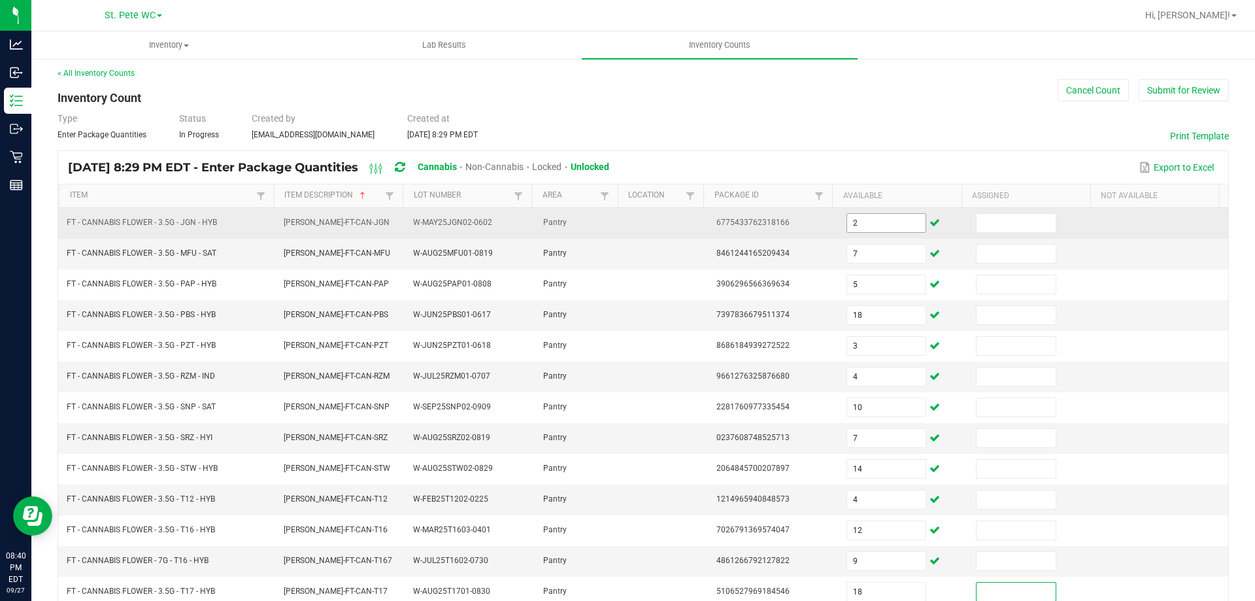
scroll to position [271, 0]
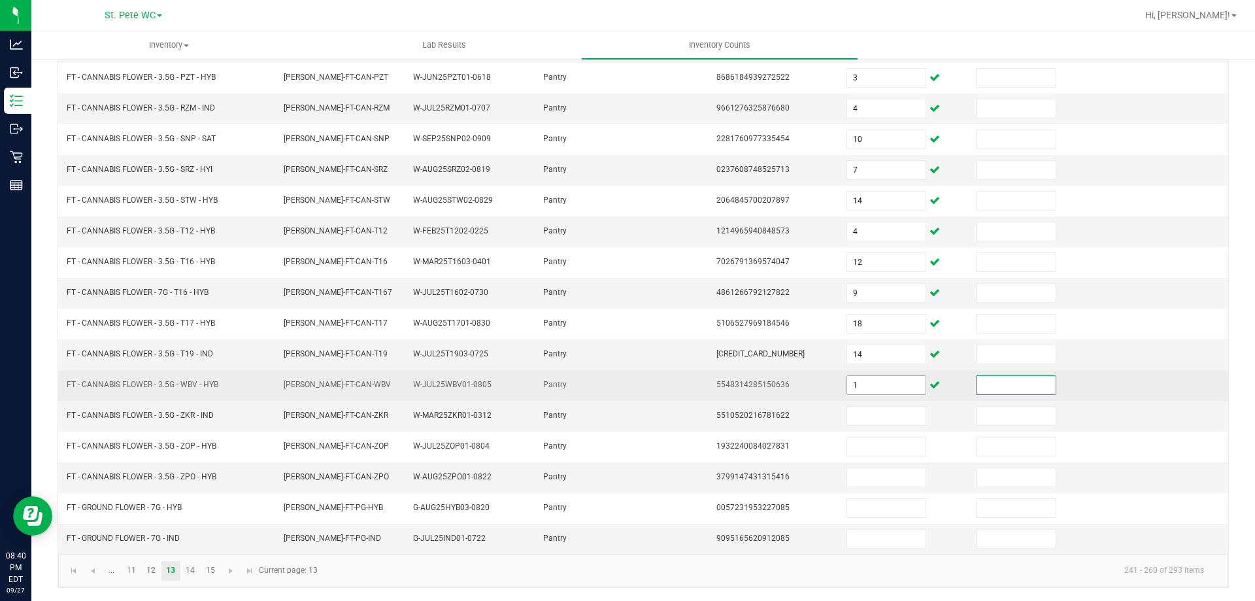
click at [854, 392] on input "1" at bounding box center [886, 385] width 78 height 18
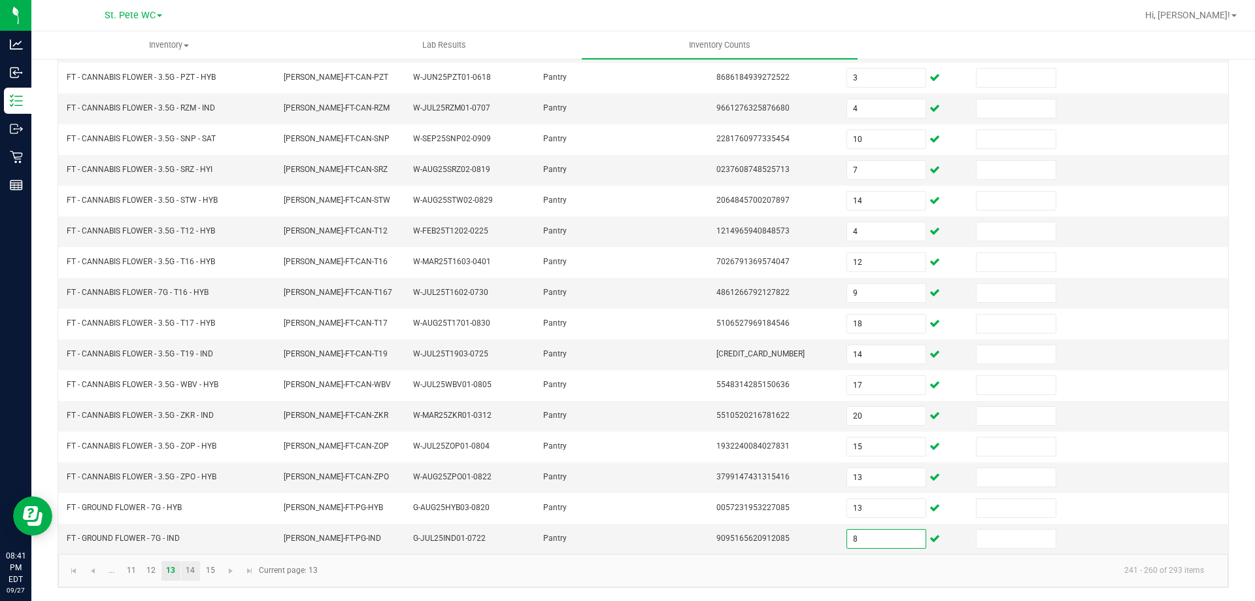
click at [193, 573] on link "14" at bounding box center [190, 571] width 19 height 20
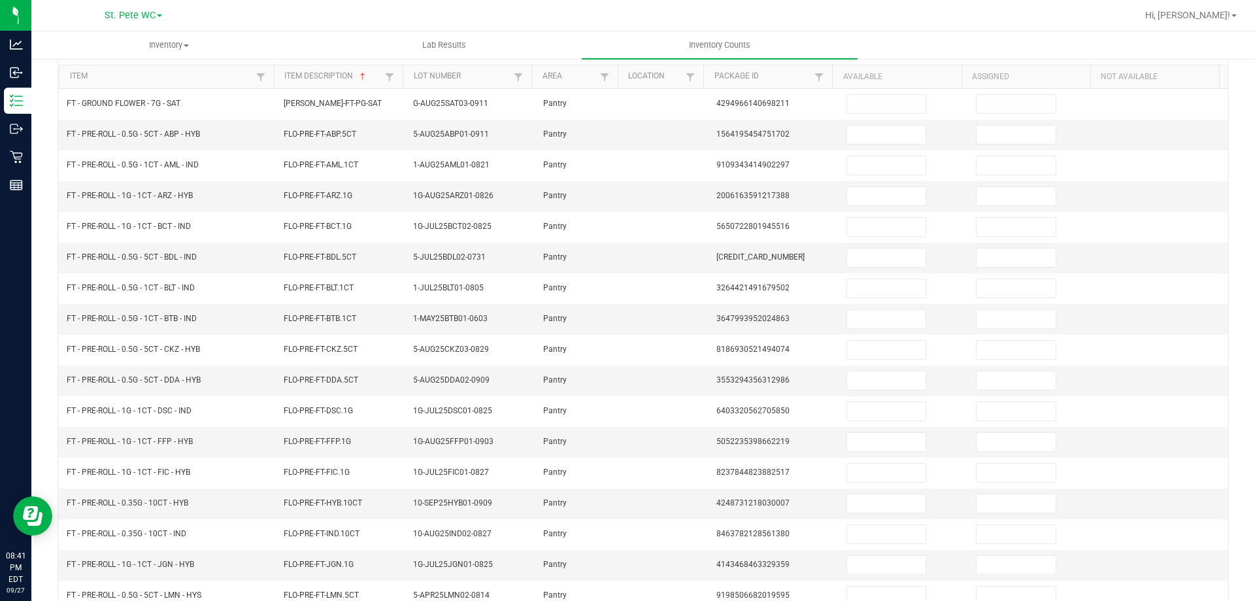
scroll to position [122, 0]
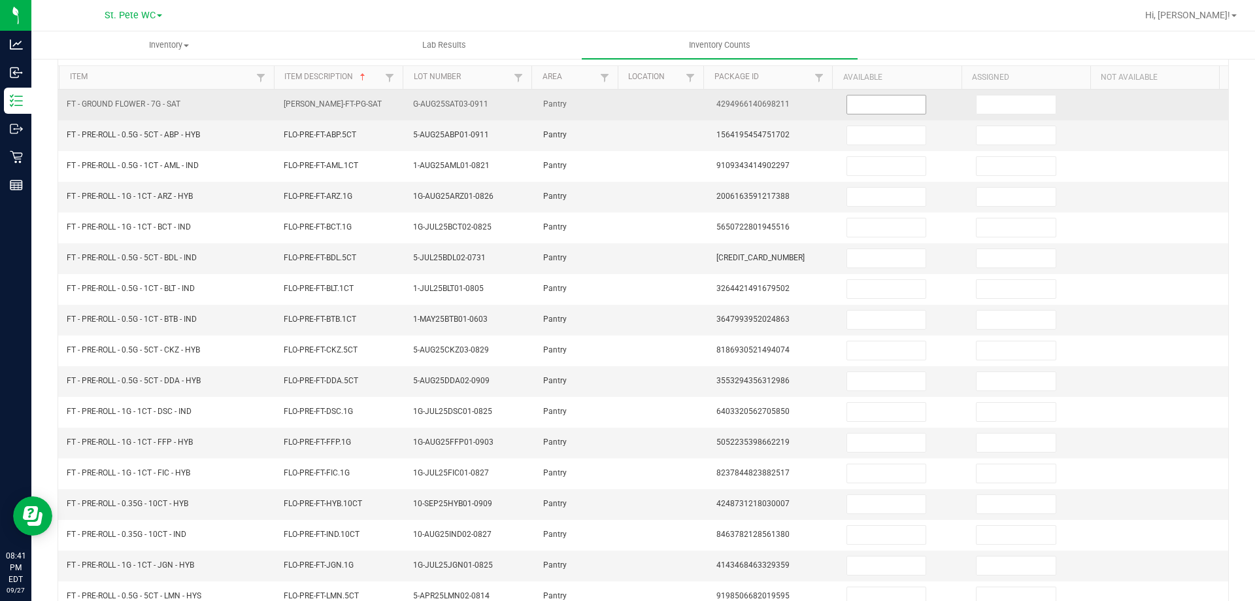
click at [888, 104] on input at bounding box center [886, 104] width 78 height 18
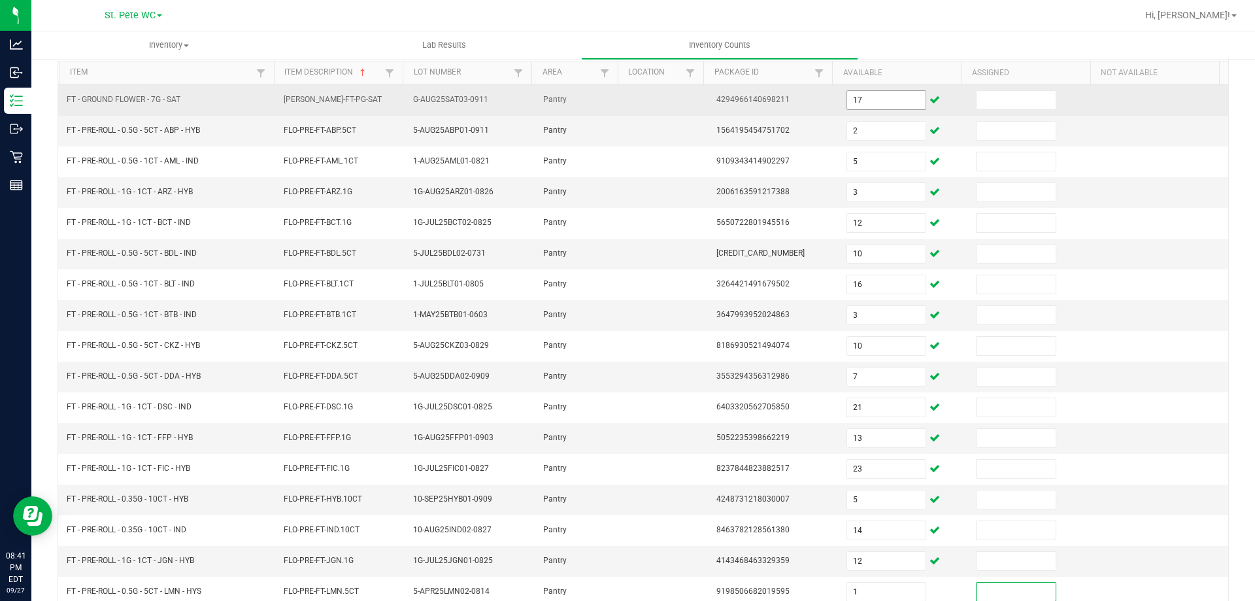
scroll to position [271, 0]
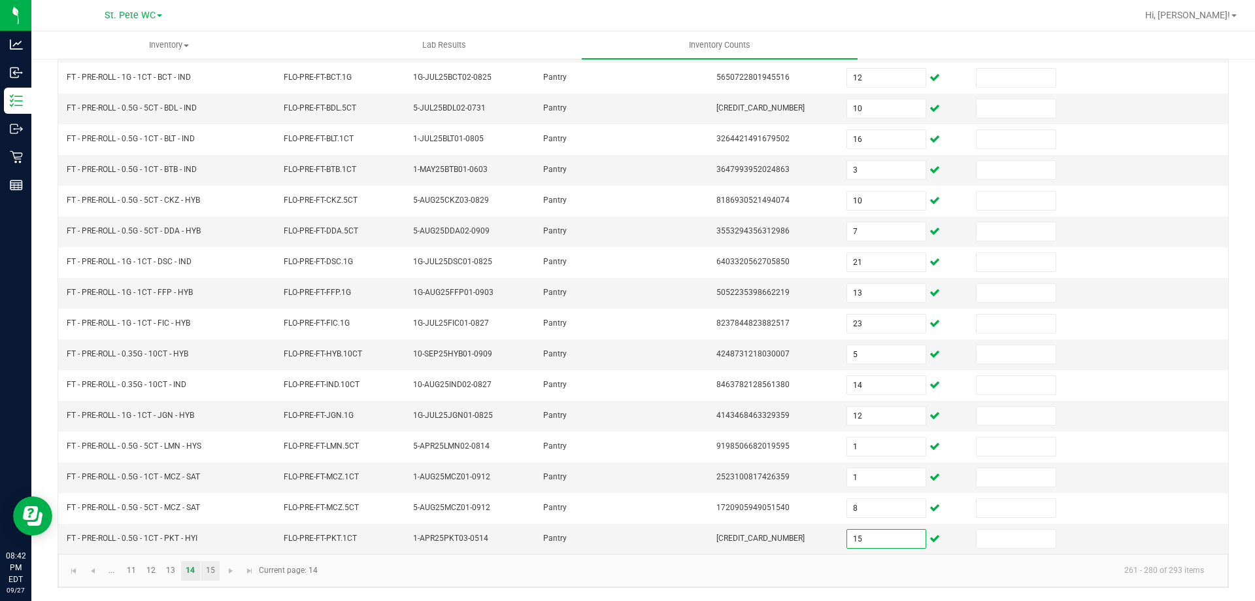
click at [210, 569] on link "15" at bounding box center [210, 571] width 19 height 20
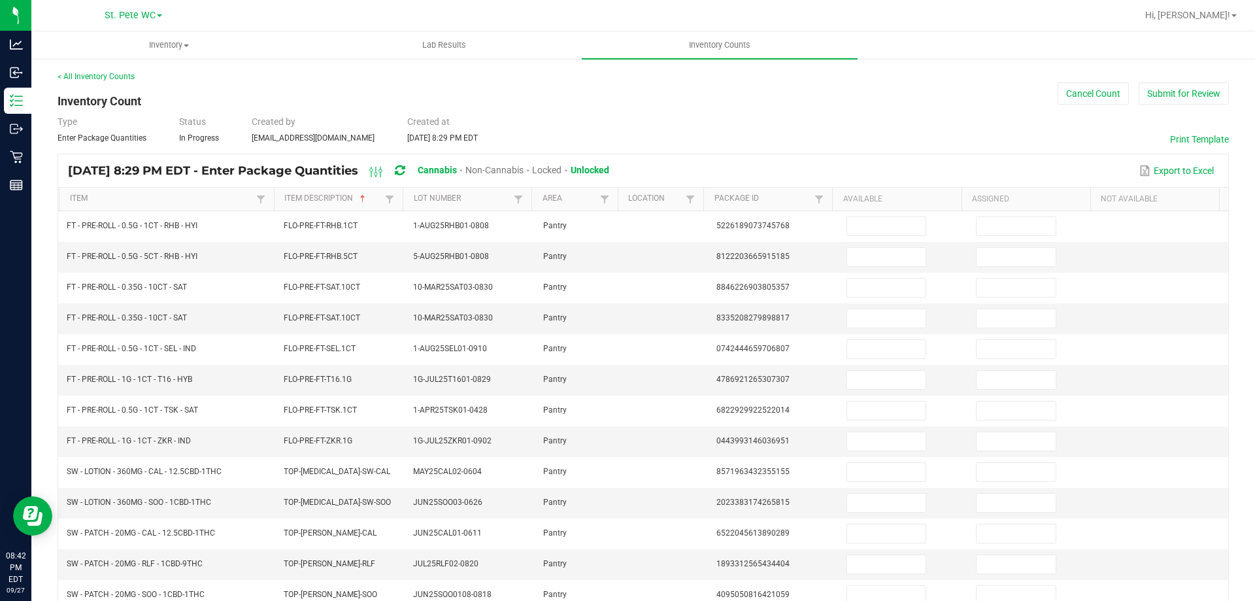
scroll to position [56, 0]
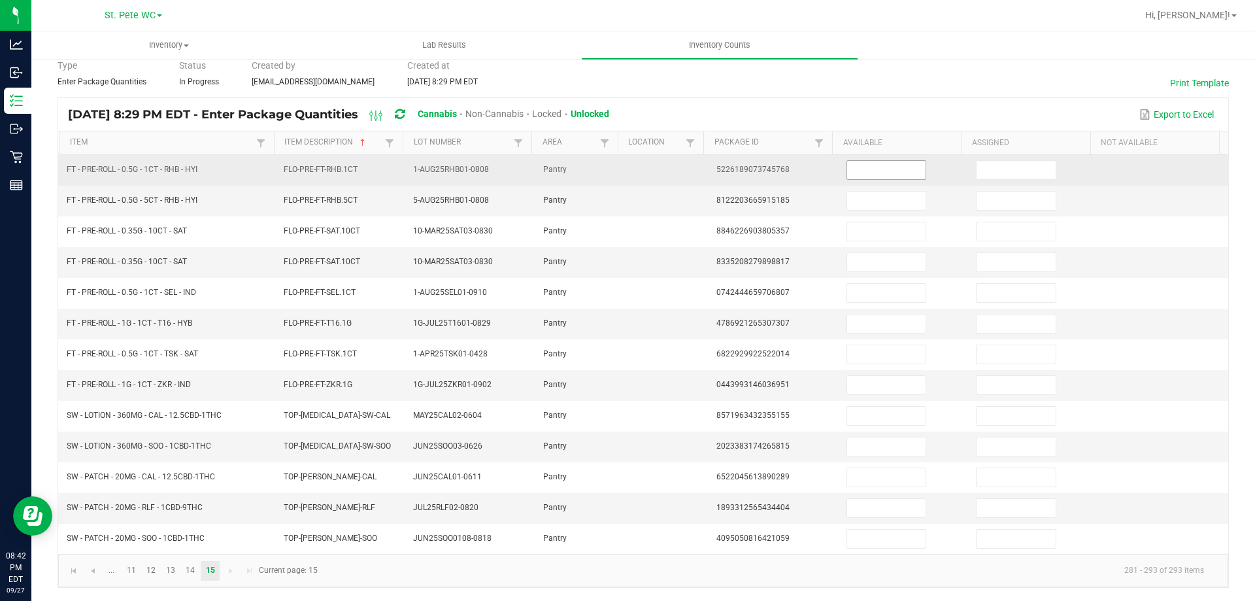
click at [878, 170] on input at bounding box center [886, 170] width 78 height 18
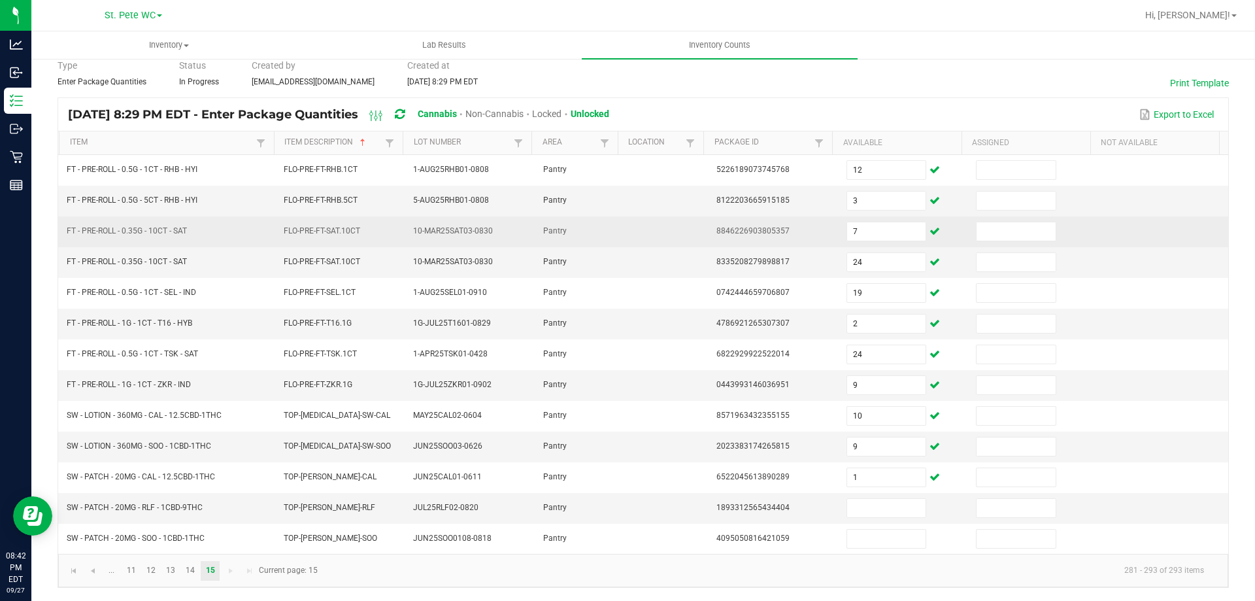
click at [858, 218] on td "7" at bounding box center [904, 231] width 130 height 31
click at [858, 227] on input "7" at bounding box center [886, 231] width 78 height 18
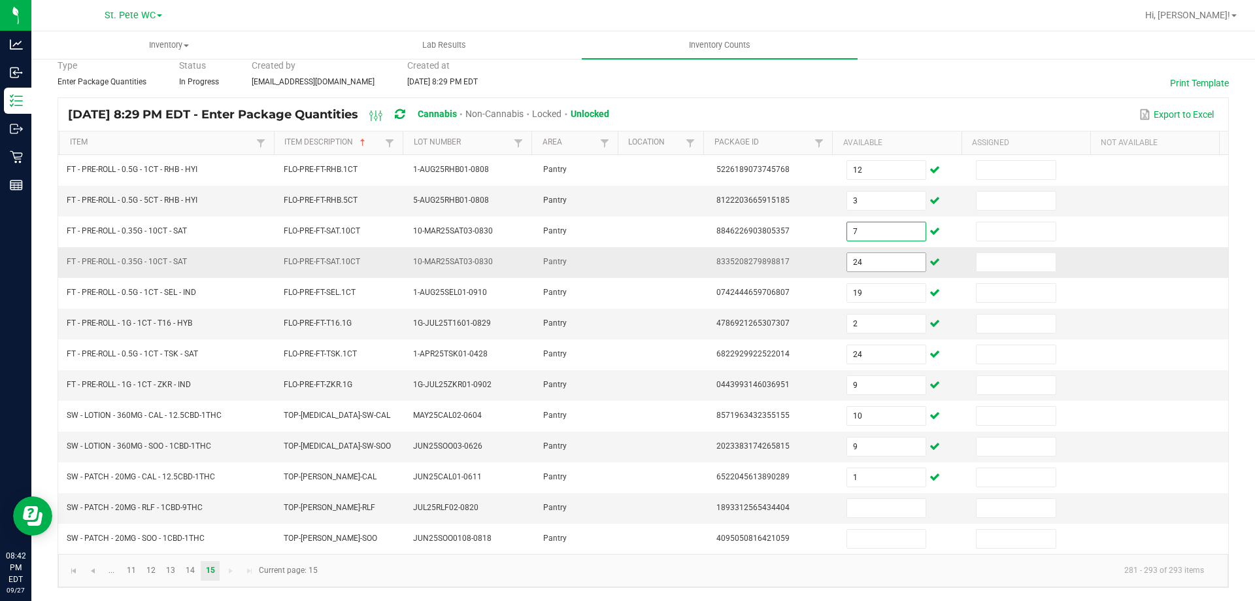
click at [854, 258] on input "24" at bounding box center [886, 262] width 78 height 18
click at [875, 76] on div "Type Enter Package Quantities Status In Progress Created by [EMAIL_ADDRESS][DOM…" at bounding box center [643, 73] width 1171 height 29
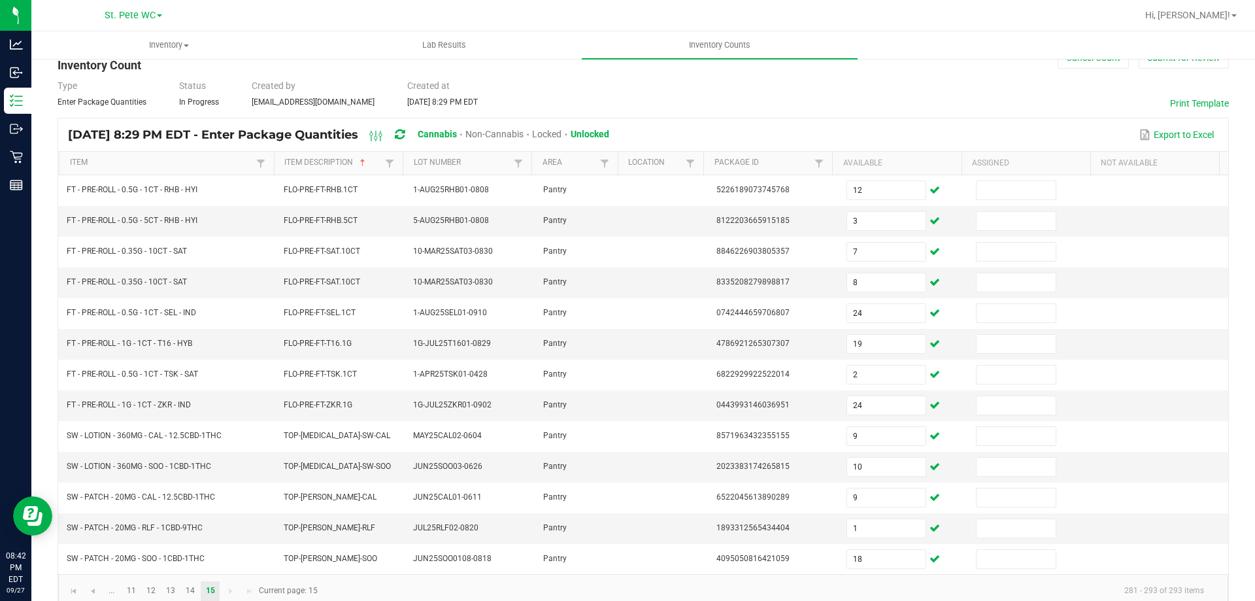
scroll to position [0, 0]
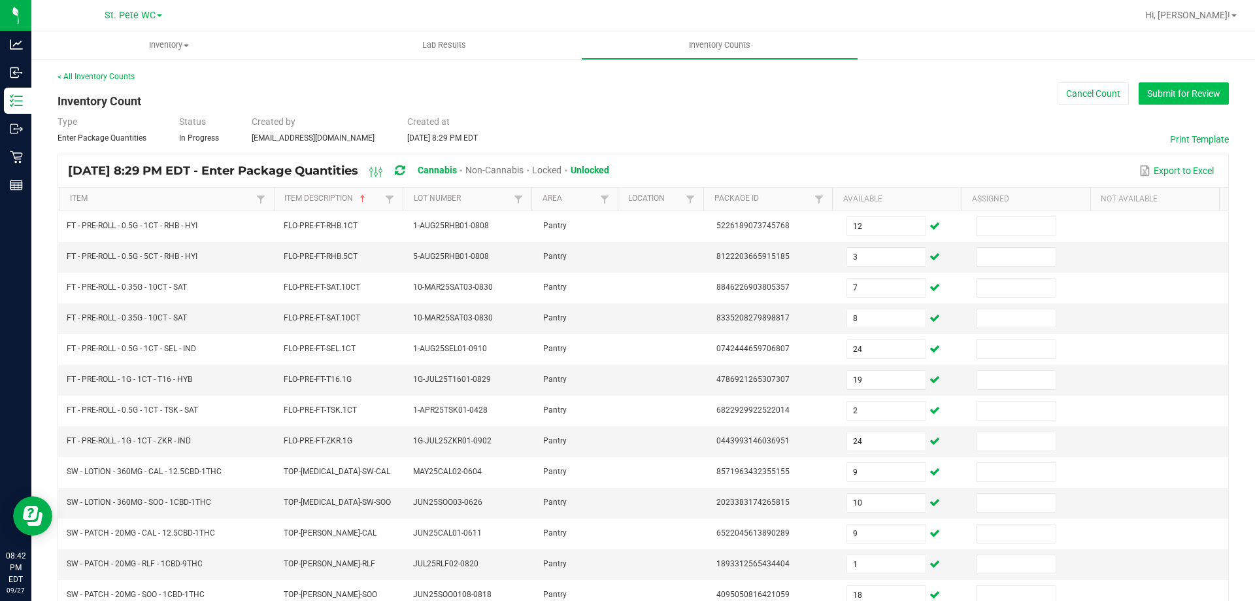
click at [1159, 92] on button "Submit for Review" at bounding box center [1184, 93] width 90 height 22
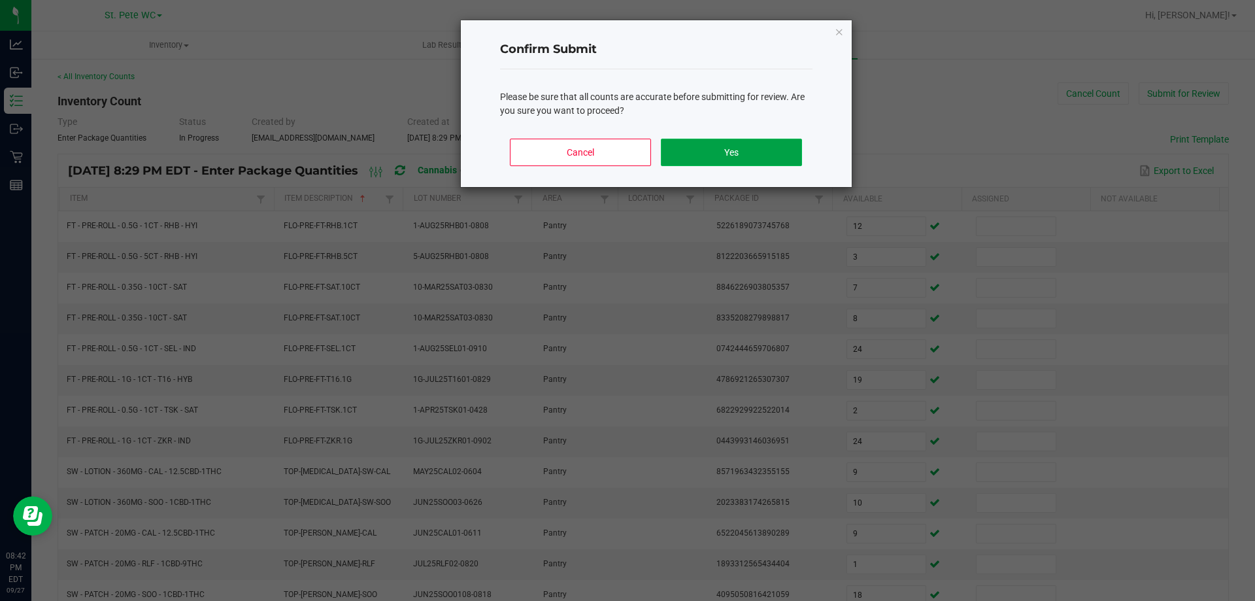
click at [709, 164] on button "Yes" at bounding box center [731, 152] width 141 height 27
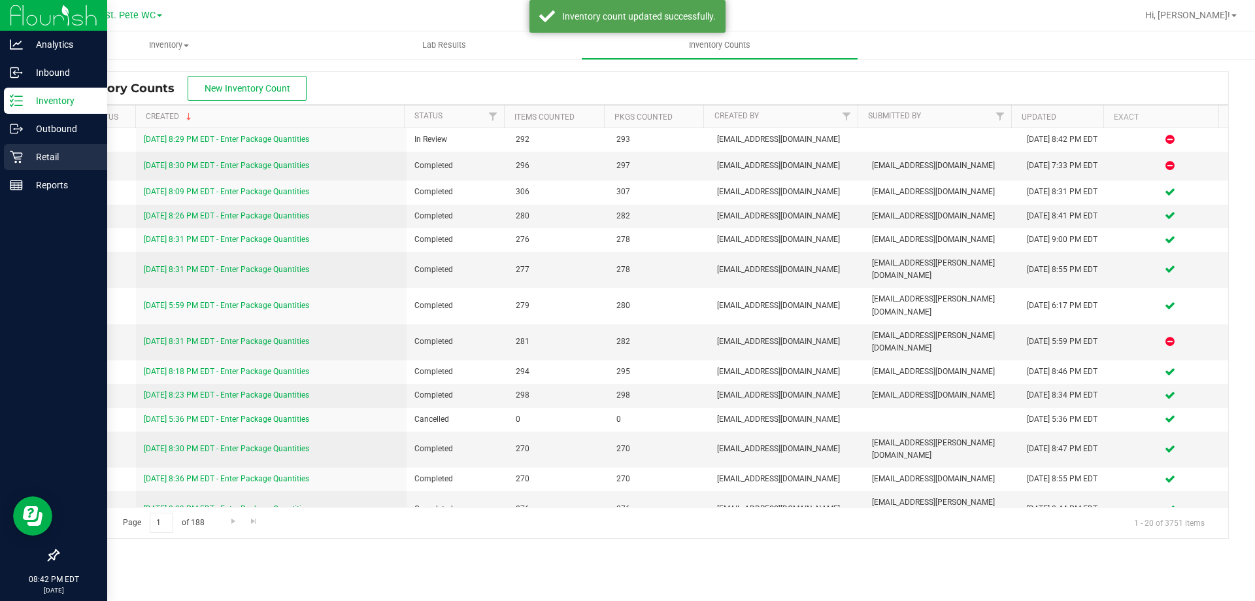
click at [22, 146] on div "Retail" at bounding box center [55, 157] width 103 height 26
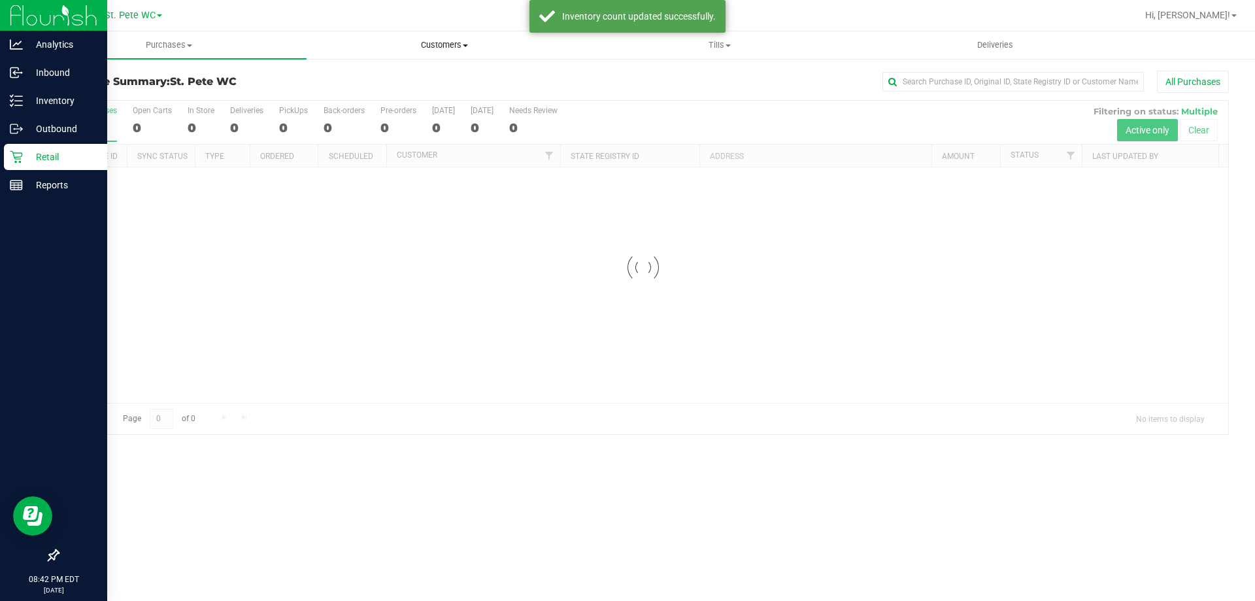
click at [430, 44] on span "Customers" at bounding box center [444, 45] width 274 height 12
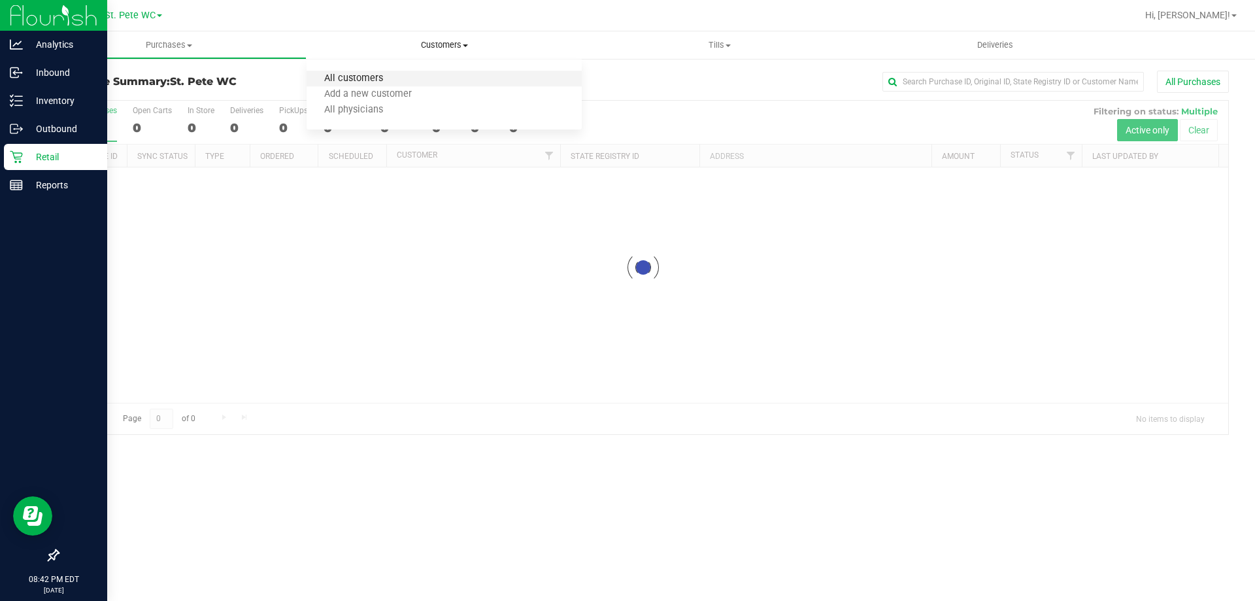
click at [397, 80] on span "All customers" at bounding box center [354, 78] width 94 height 11
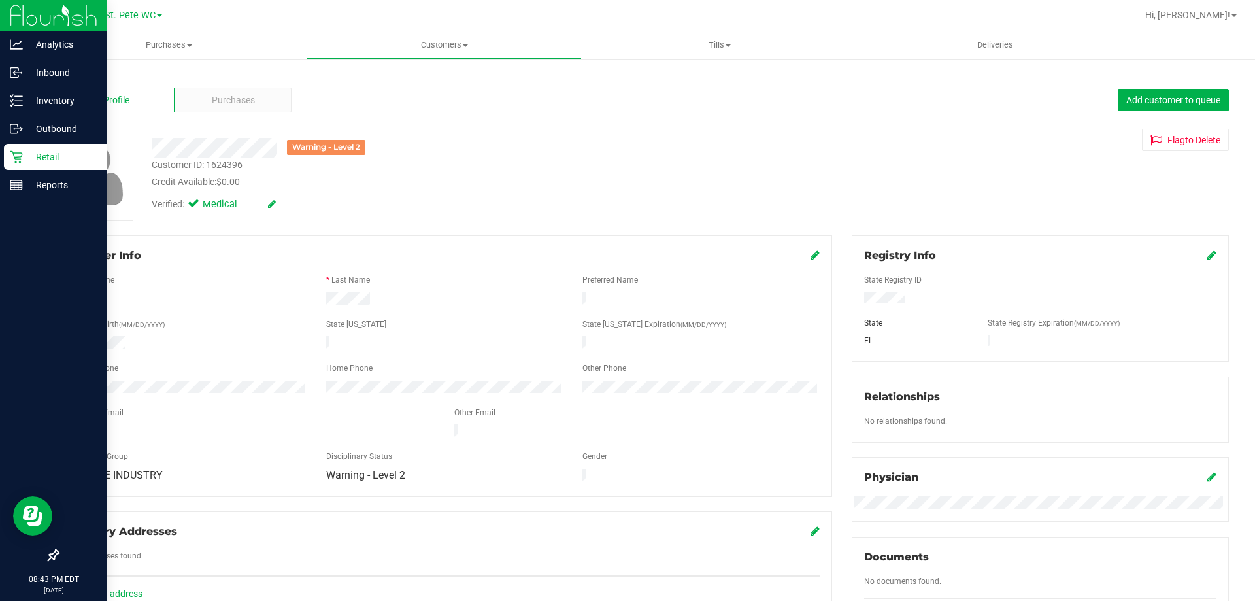
click at [810, 259] on icon at bounding box center [814, 255] width 9 height 10
click at [808, 256] on icon at bounding box center [814, 256] width 12 height 10
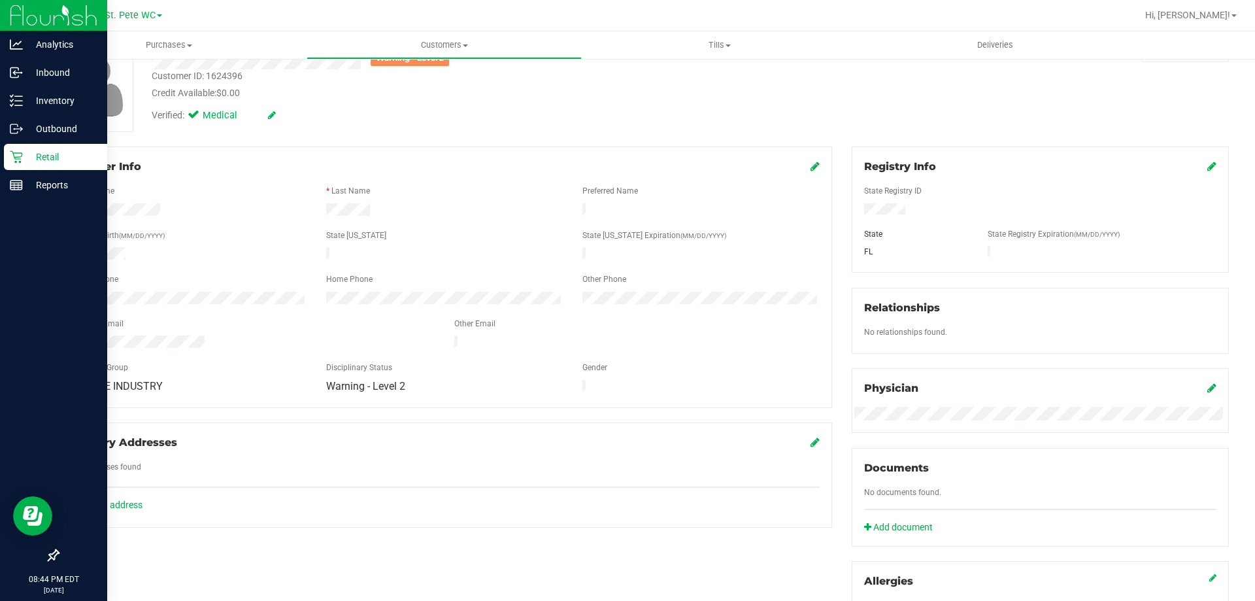
scroll to position [65, 0]
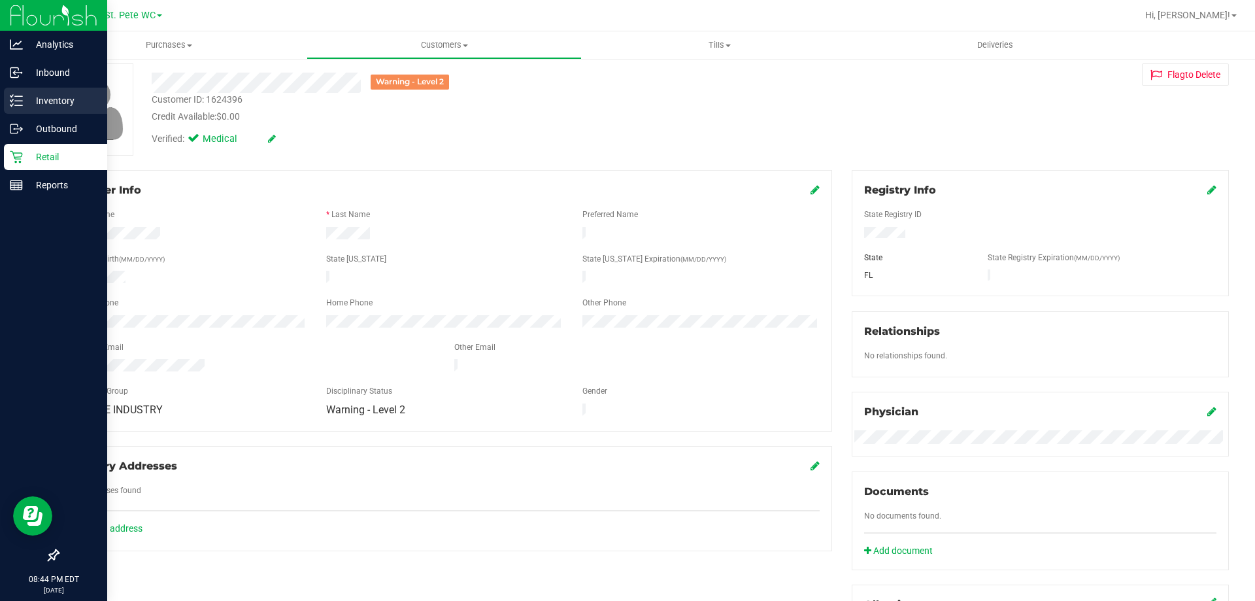
click at [24, 108] on p "Inventory" at bounding box center [62, 101] width 78 height 16
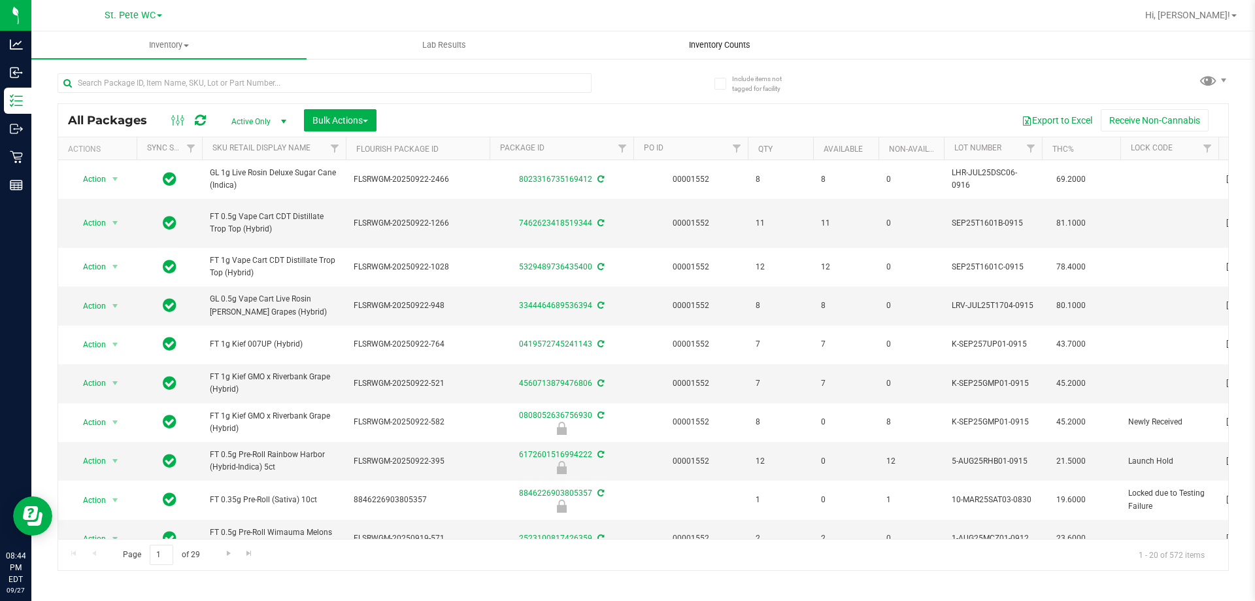
click at [685, 39] on uib-tab-heading "Inventory Counts" at bounding box center [719, 45] width 274 height 26
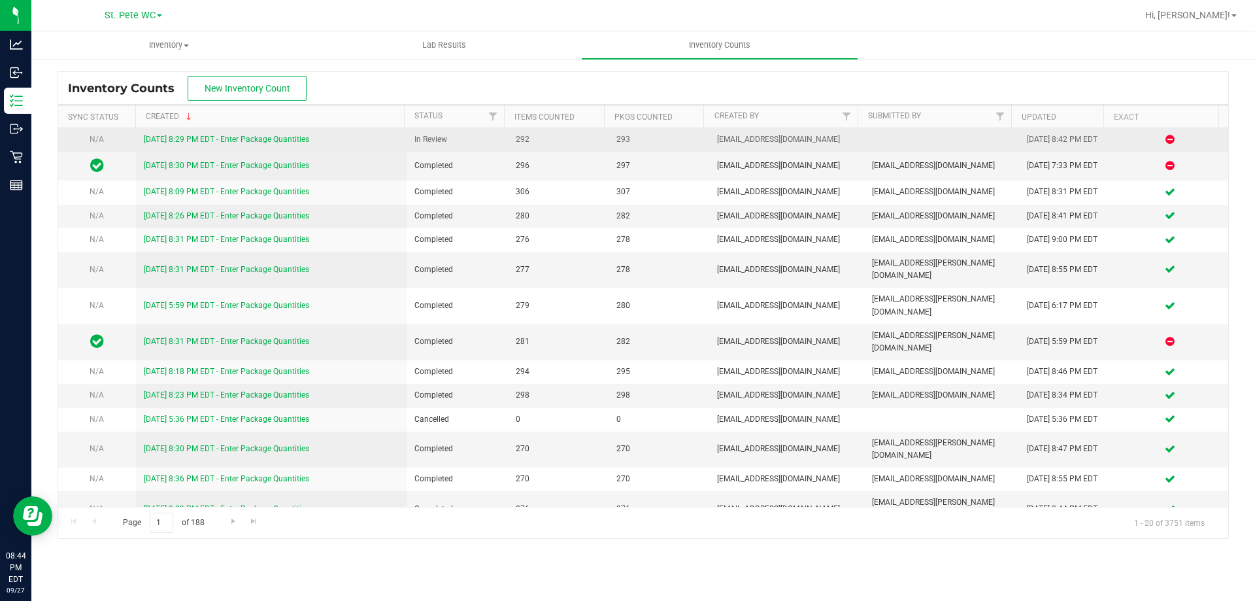
click at [283, 145] on div "[DATE] 8:29 PM EDT - Enter Package Quantities" at bounding box center [272, 139] width 256 height 12
click at [284, 141] on link "[DATE] 8:29 PM EDT - Enter Package Quantities" at bounding box center [226, 139] width 165 height 9
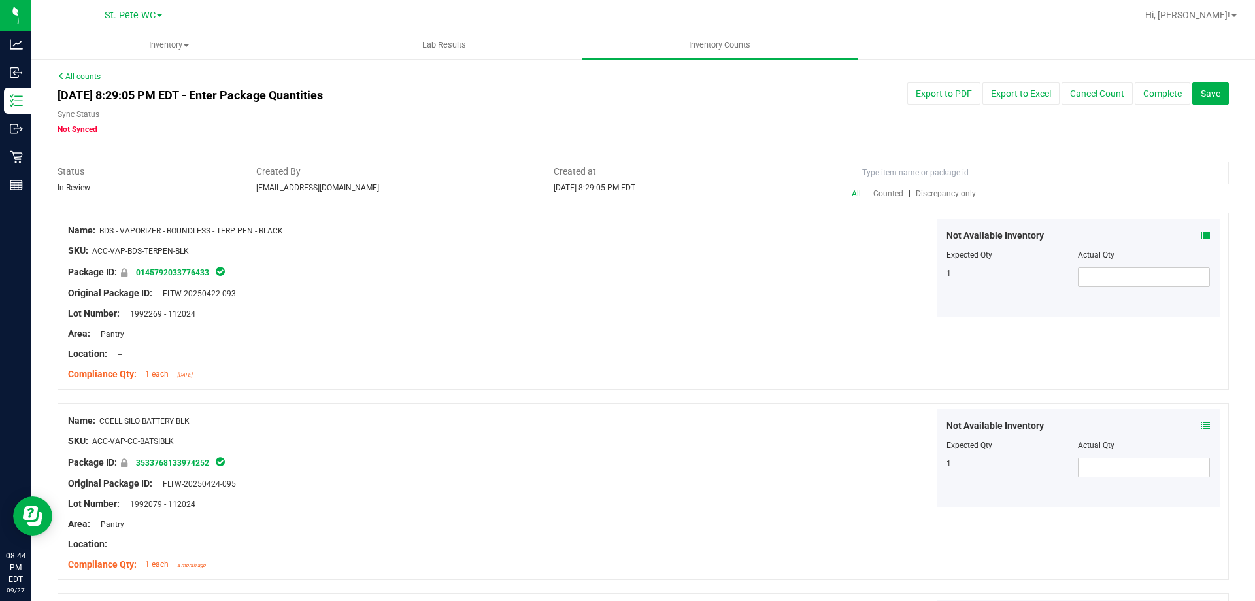
click at [929, 199] on div "All | Counted | Discrepancy only" at bounding box center [1040, 194] width 377 height 12
click at [927, 193] on span "Discrepancy only" at bounding box center [946, 193] width 60 height 9
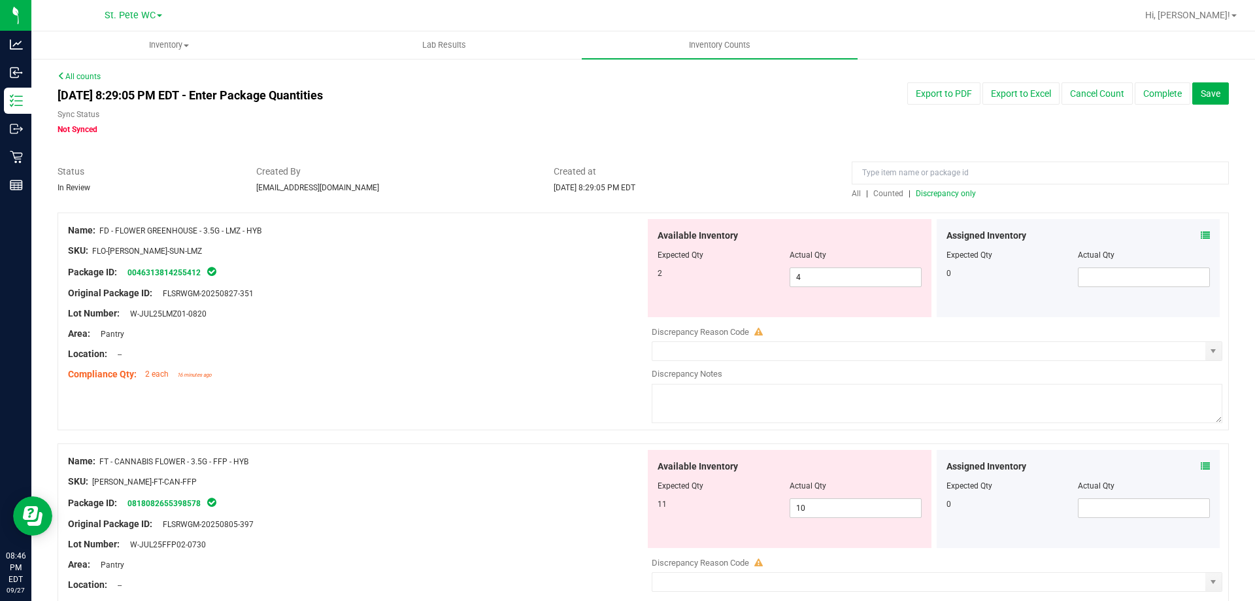
drag, startPoint x: 543, startPoint y: 93, endPoint x: 603, endPoint y: 75, distance: 63.7
click at [828, 269] on input "4" at bounding box center [855, 277] width 131 height 18
click at [833, 280] on input "4" at bounding box center [855, 277] width 131 height 18
click at [504, 471] on div "Name: FT - CANNABIS FLOWER - 3.5G - FFP - HYB SKU: [PERSON_NAME]-FT-CAN-FFP Pac…" at bounding box center [356, 533] width 577 height 167
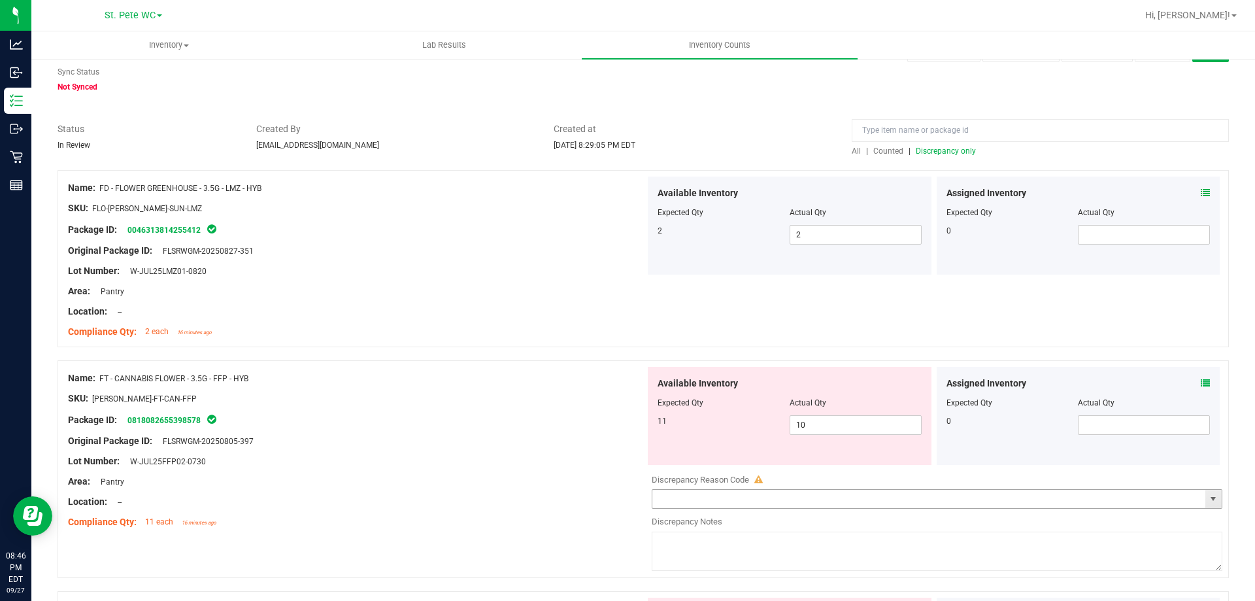
scroll to position [65, 0]
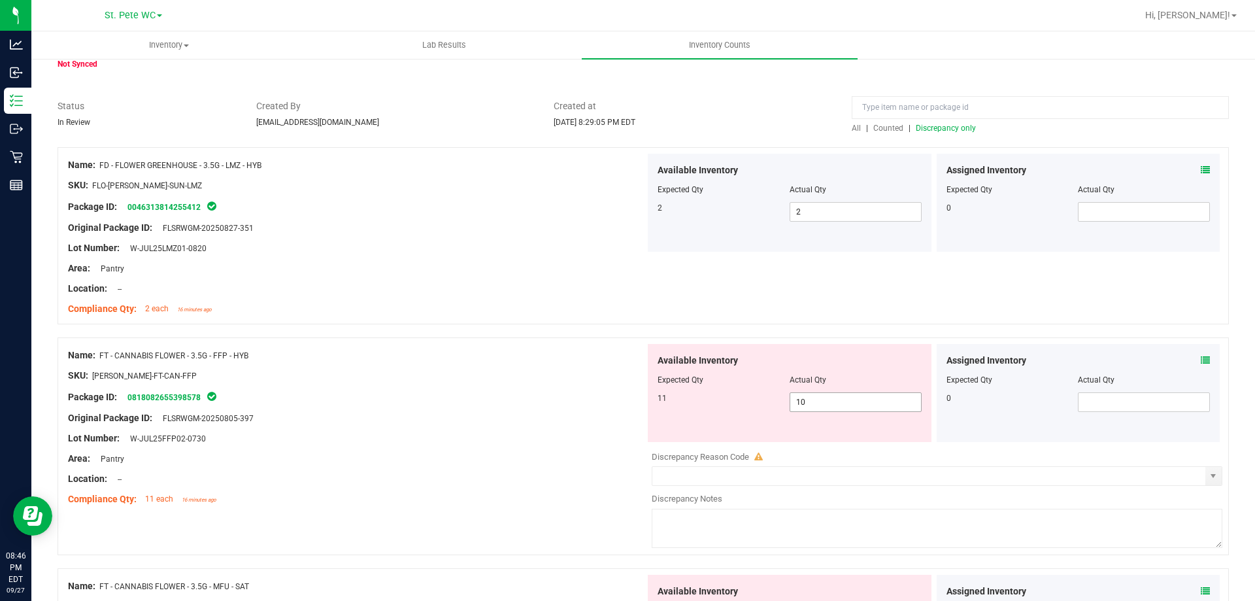
click at [866, 403] on span "10 10" at bounding box center [856, 402] width 132 height 20
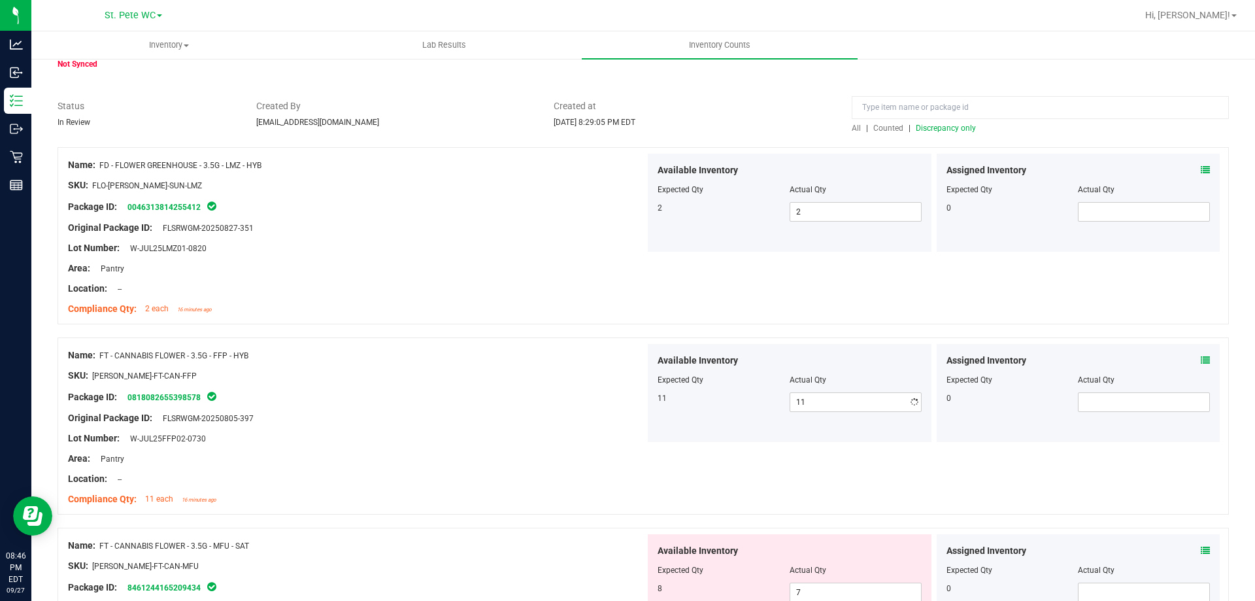
click at [592, 235] on div at bounding box center [356, 238] width 577 height 7
click at [934, 124] on span "Discrepancy only" at bounding box center [946, 128] width 60 height 9
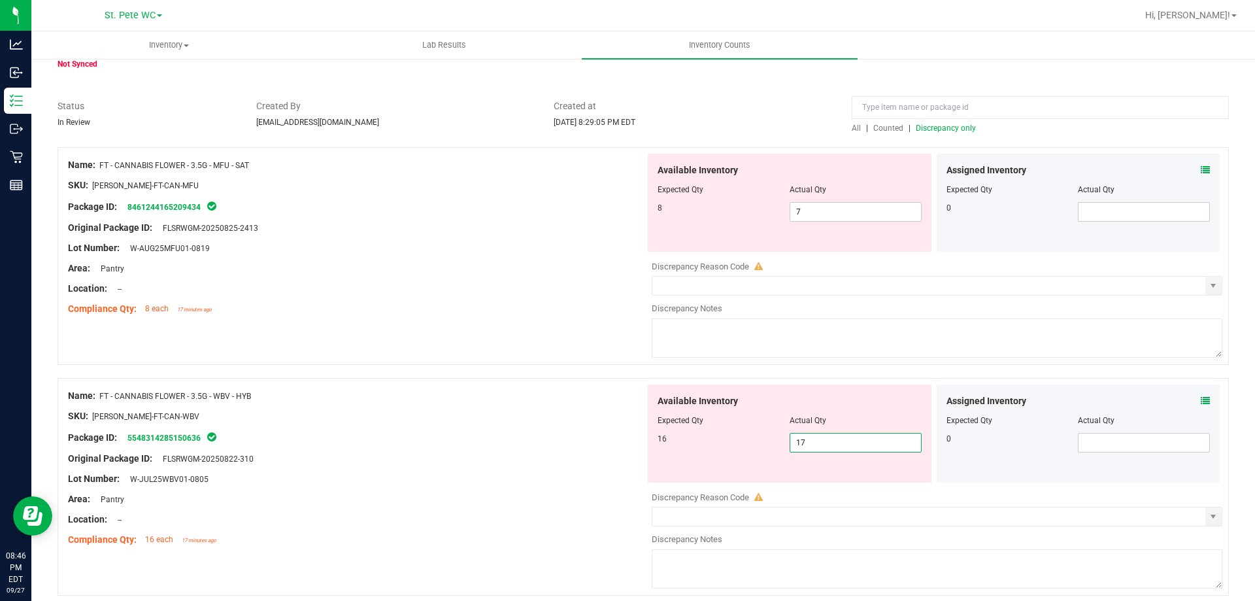
click at [845, 442] on span "17 17" at bounding box center [856, 443] width 132 height 20
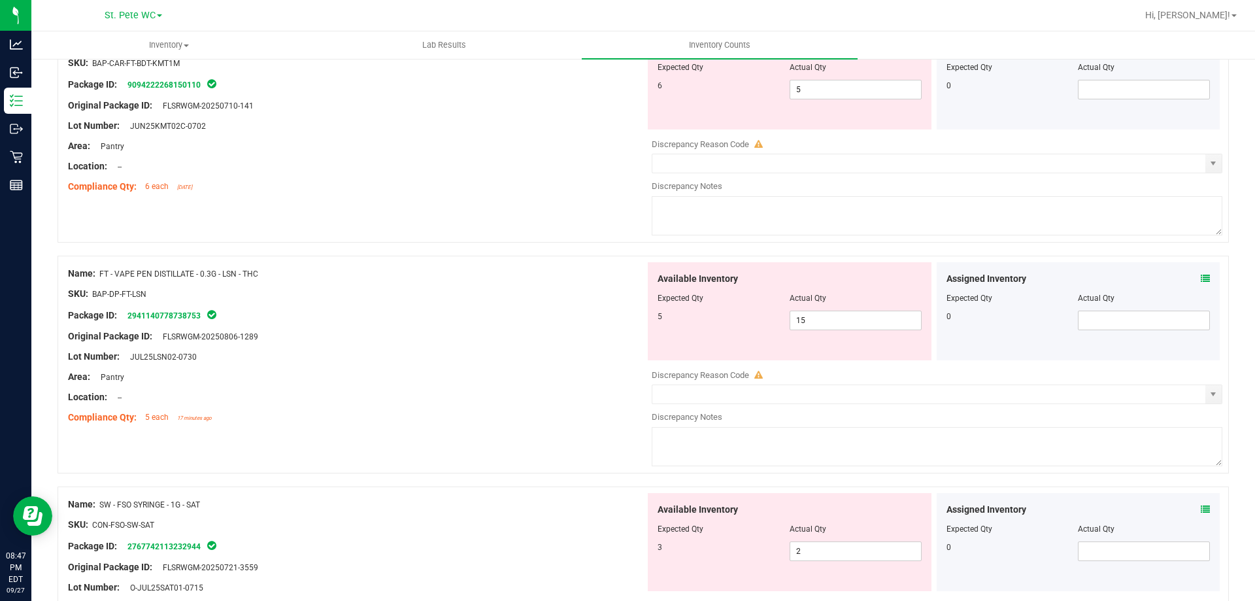
scroll to position [2288, 0]
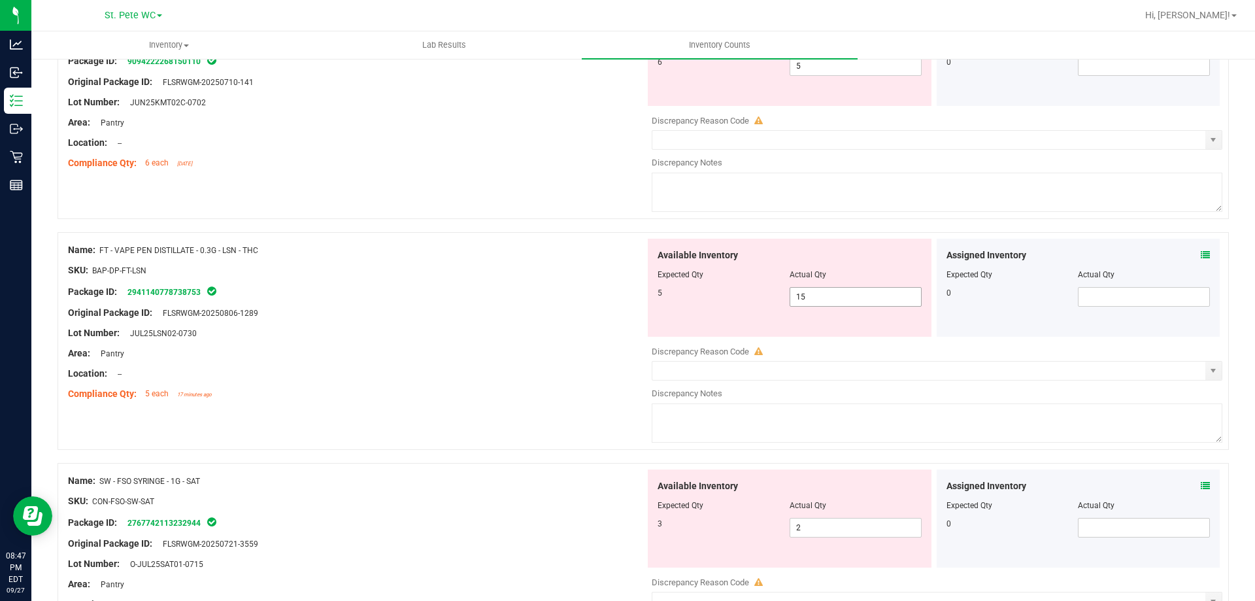
click at [821, 303] on span "15 15" at bounding box center [856, 297] width 132 height 20
click at [824, 294] on input "15" at bounding box center [855, 297] width 131 height 18
click at [380, 301] on div at bounding box center [356, 302] width 577 height 7
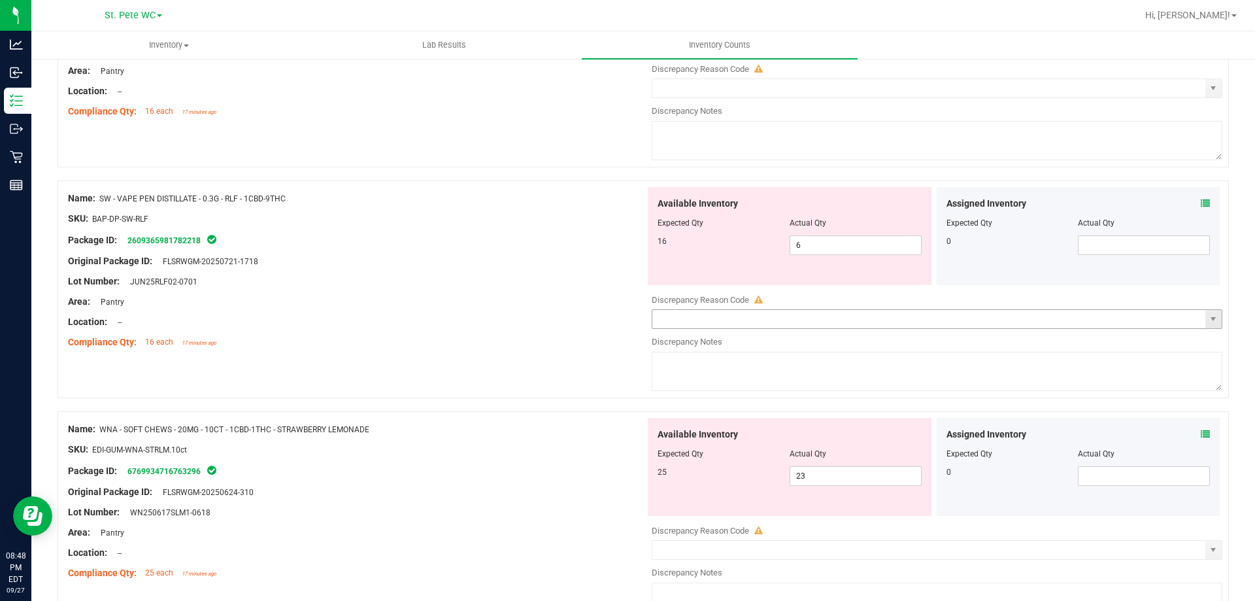
scroll to position [3072, 0]
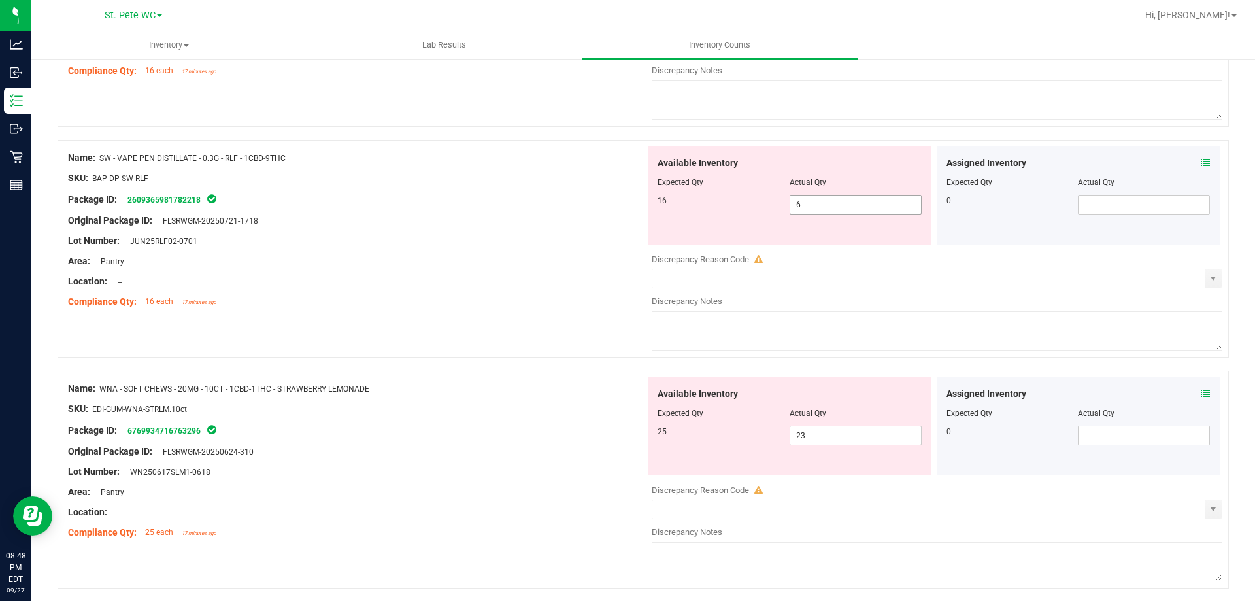
click at [854, 207] on span "6 6" at bounding box center [856, 205] width 132 height 20
click at [854, 207] on input "6" at bounding box center [855, 204] width 131 height 18
click at [648, 217] on div "Available Inventory Expected Qty Actual Qty 16 16 16" at bounding box center [790, 195] width 284 height 98
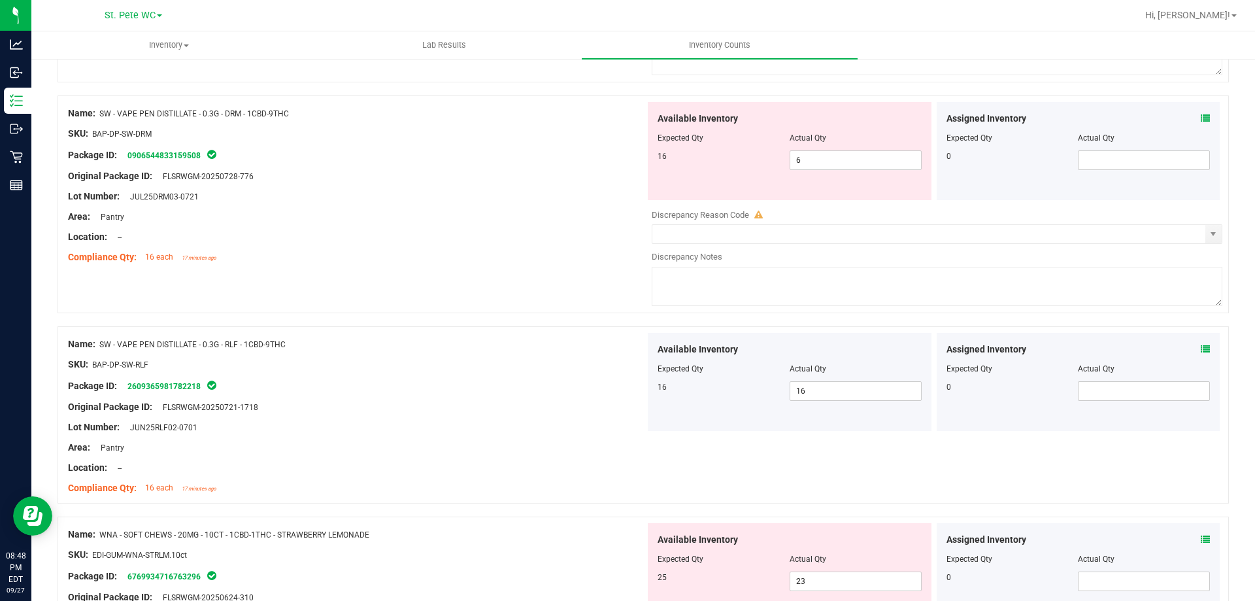
scroll to position [2750, 0]
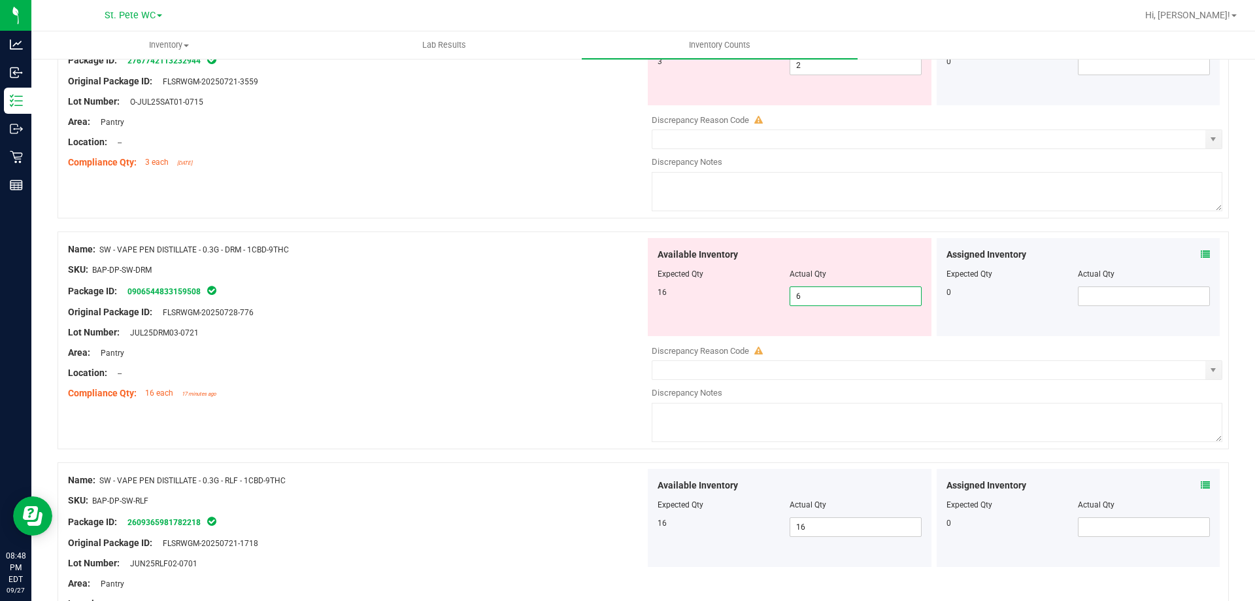
click at [820, 289] on span "6 6" at bounding box center [856, 296] width 132 height 20
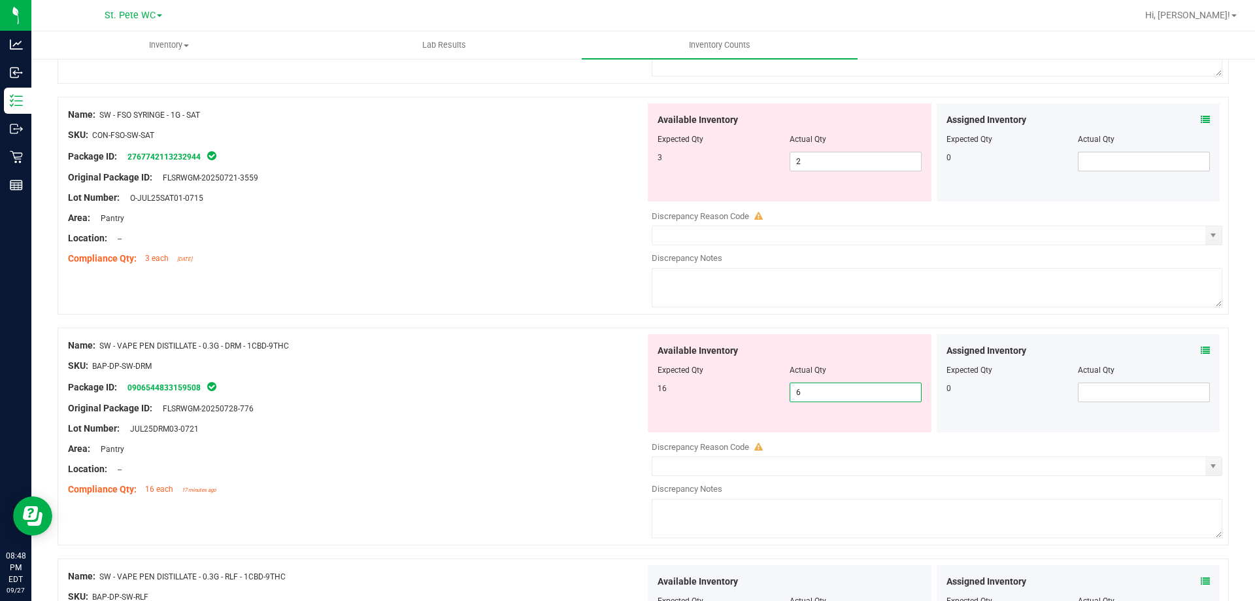
scroll to position [2554, 0]
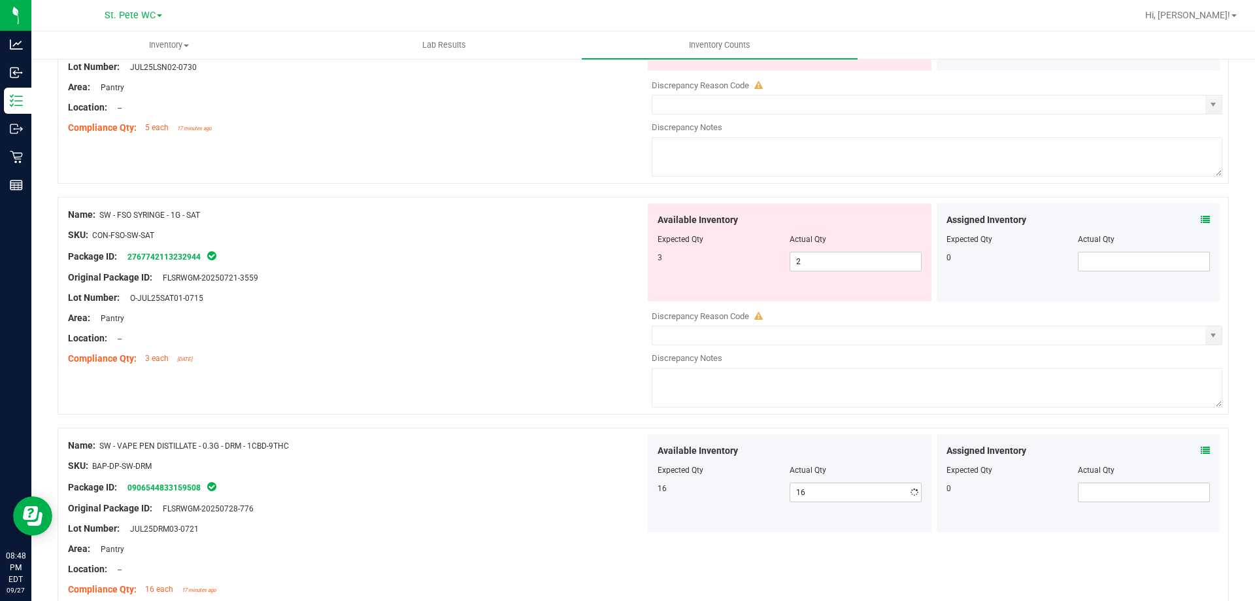
click at [327, 416] on div at bounding box center [643, 420] width 1171 height 13
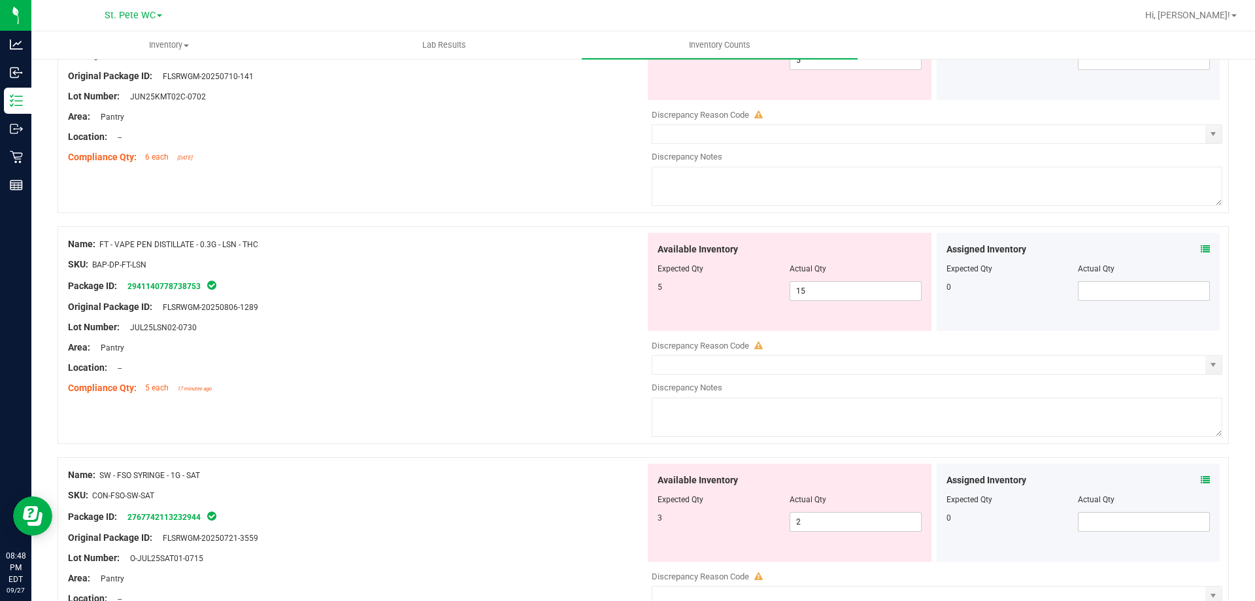
scroll to position [2358, 0]
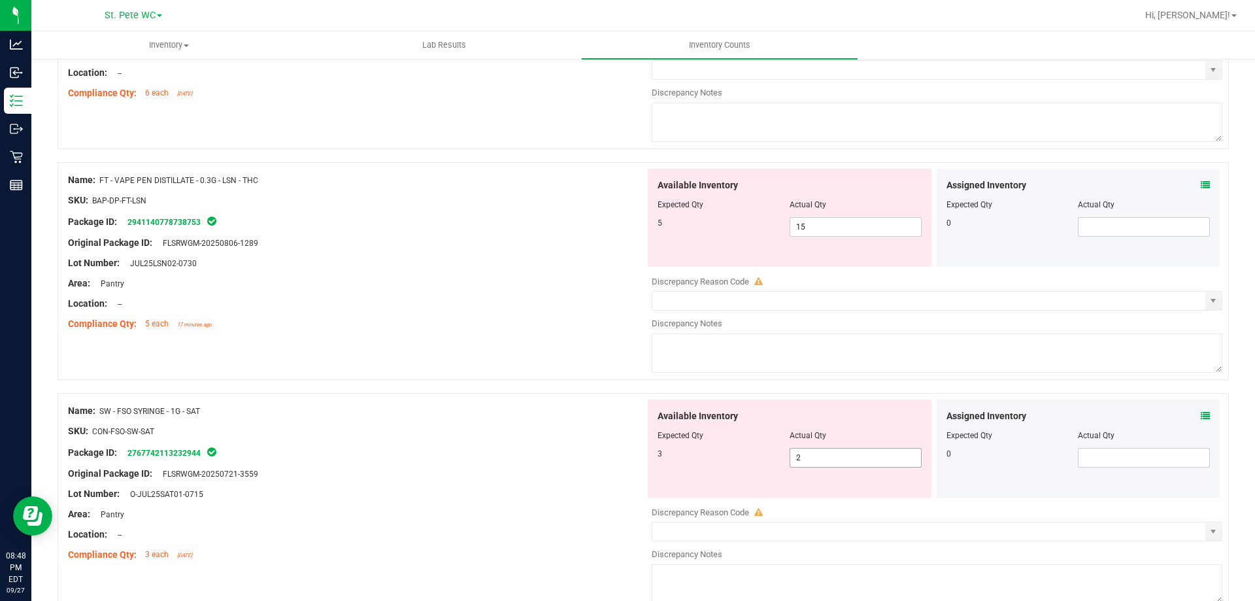
click at [807, 460] on span "2 2" at bounding box center [856, 458] width 132 height 20
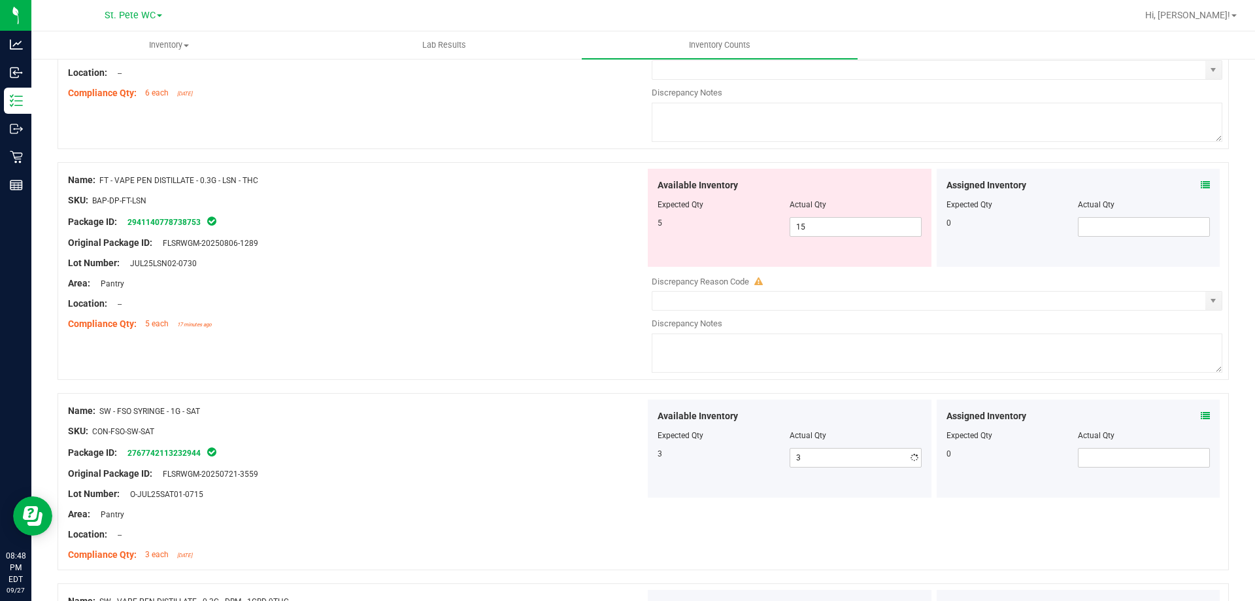
click at [414, 443] on div at bounding box center [356, 441] width 577 height 7
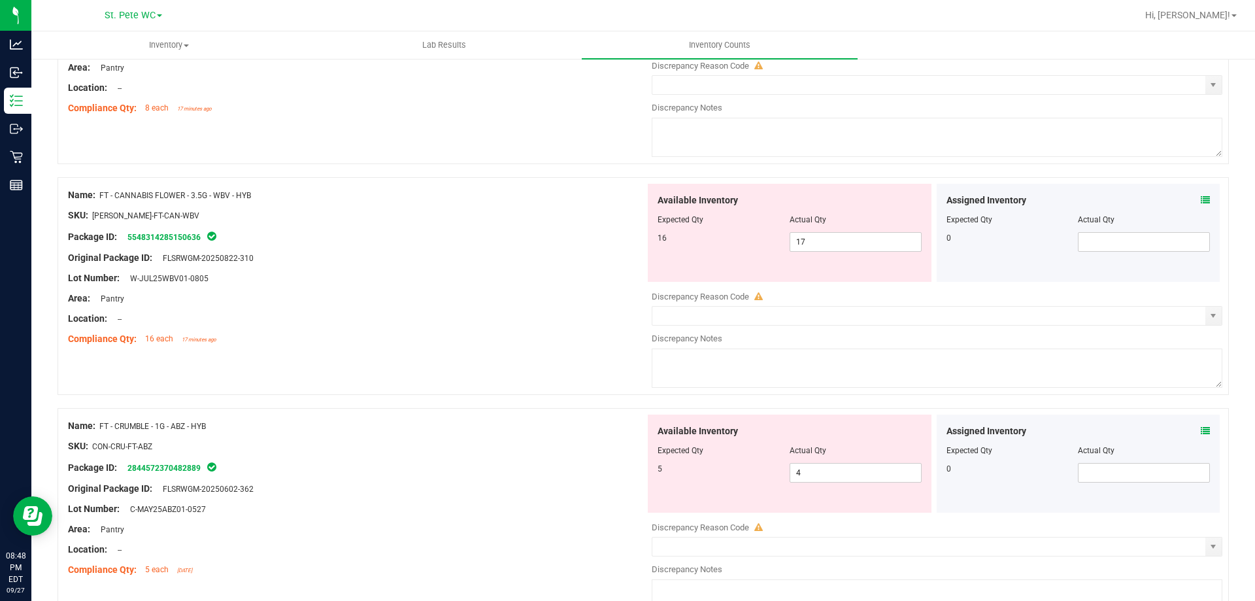
scroll to position [0, 0]
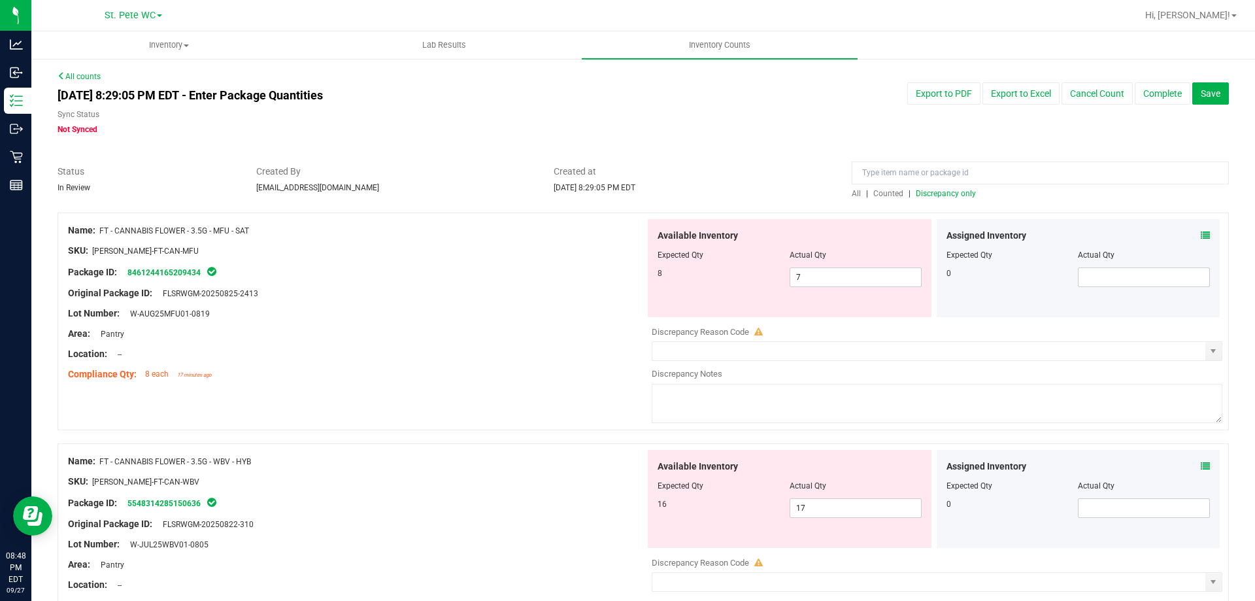
click at [919, 194] on span "Discrepancy only" at bounding box center [946, 193] width 60 height 9
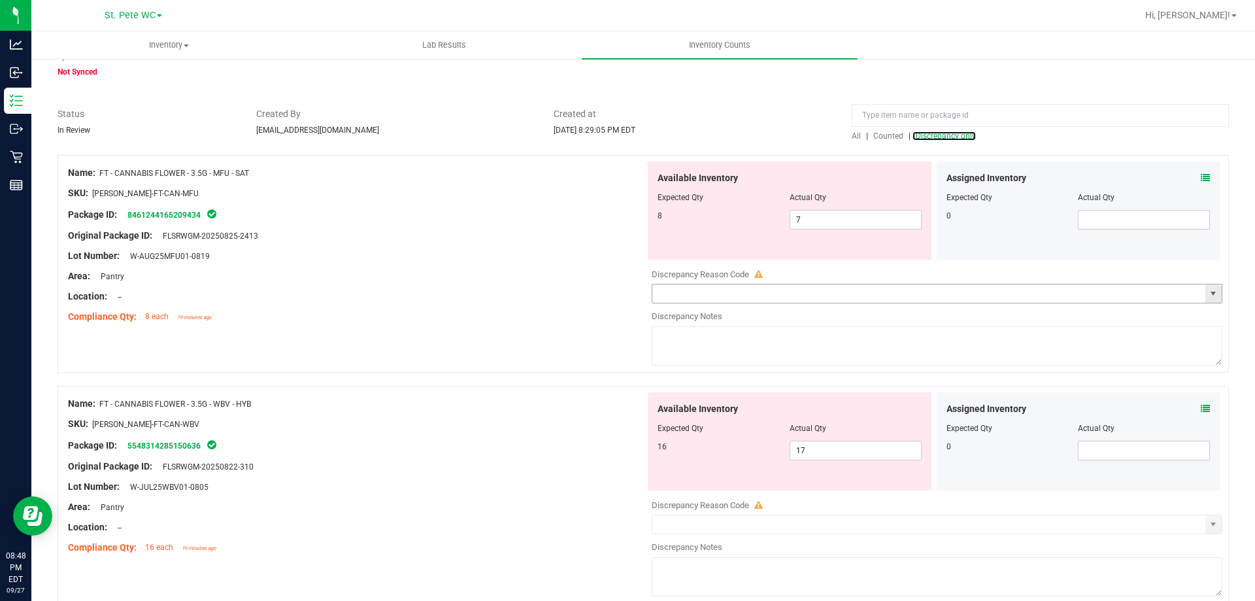
scroll to position [131, 0]
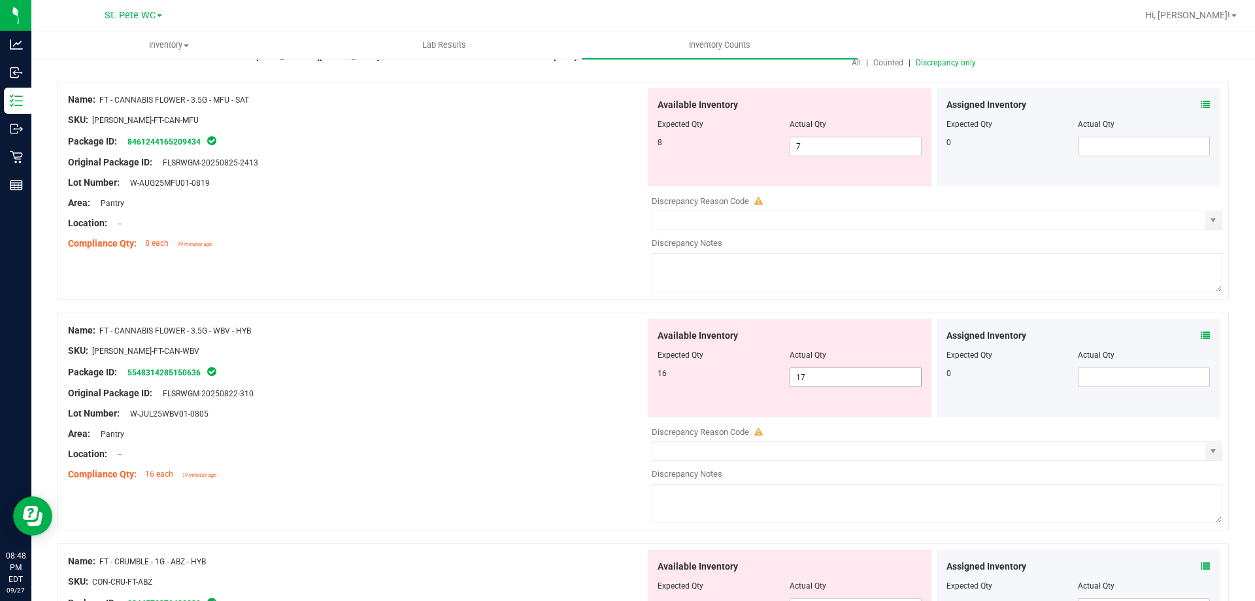
click at [827, 371] on span "17 17" at bounding box center [856, 377] width 132 height 20
click at [488, 419] on div "Lot Number: W-JUL25WBV01-0805" at bounding box center [356, 414] width 577 height 14
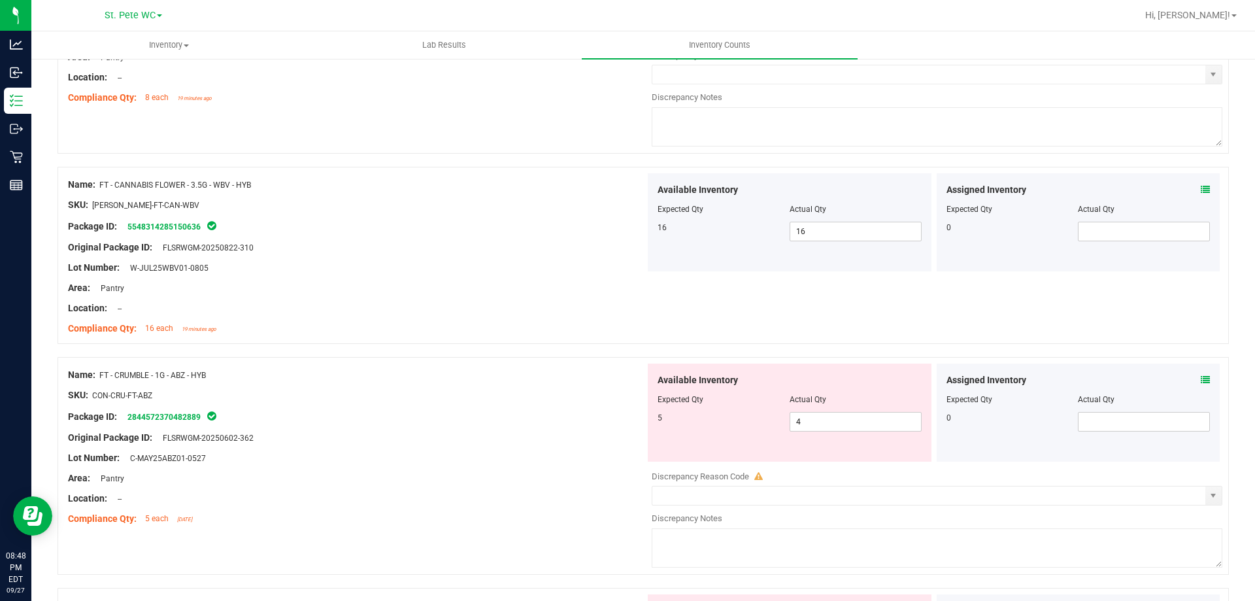
scroll to position [392, 0]
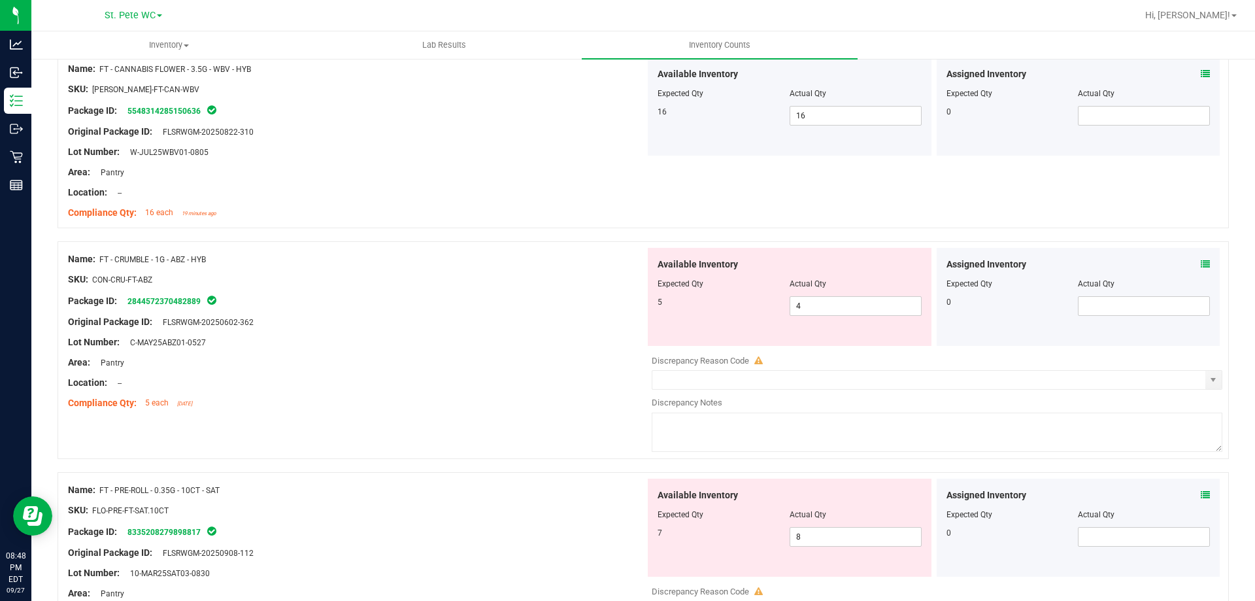
click at [816, 320] on div "Available Inventory Expected Qty Actual Qty 5 4 4" at bounding box center [790, 297] width 284 height 98
click at [813, 290] on div at bounding box center [790, 293] width 264 height 7
click at [816, 309] on span "4 4" at bounding box center [856, 306] width 132 height 20
click at [373, 364] on div "Area: Pantry" at bounding box center [356, 363] width 577 height 14
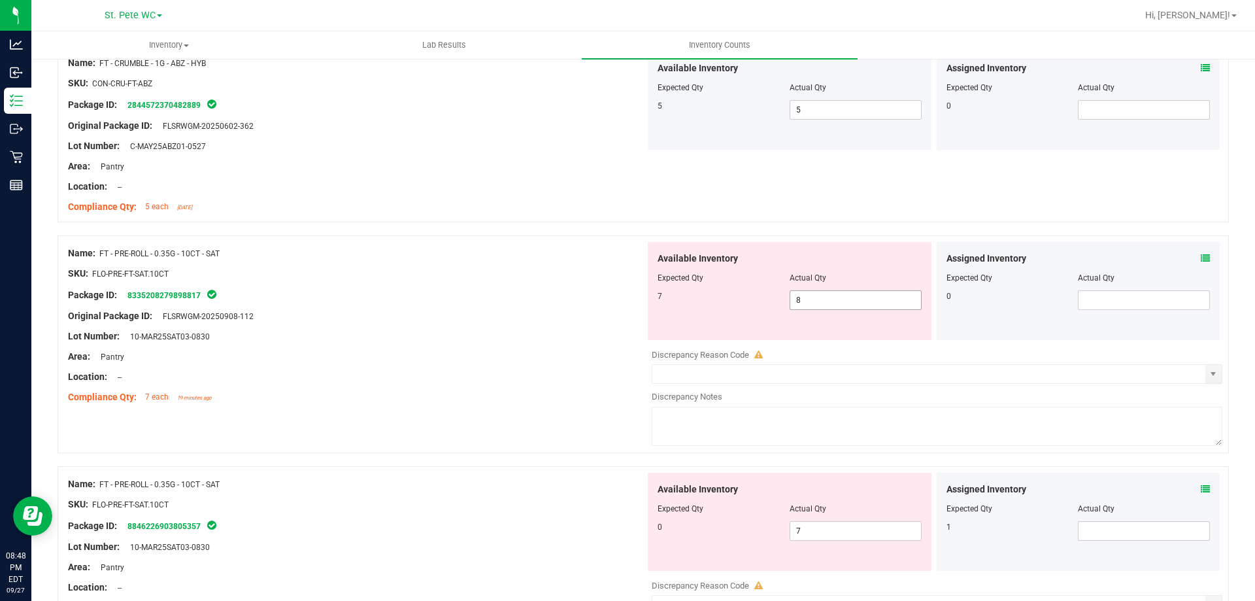
click at [813, 305] on span "8 8" at bounding box center [856, 300] width 132 height 20
click at [813, 305] on input "8" at bounding box center [855, 300] width 131 height 18
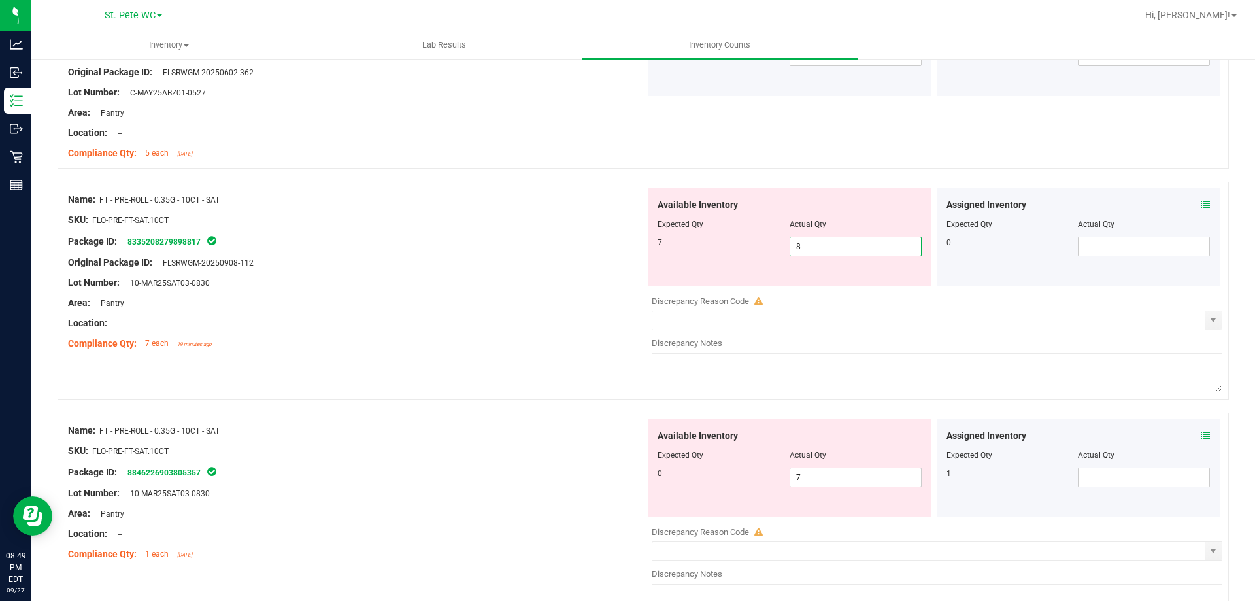
scroll to position [719, 0]
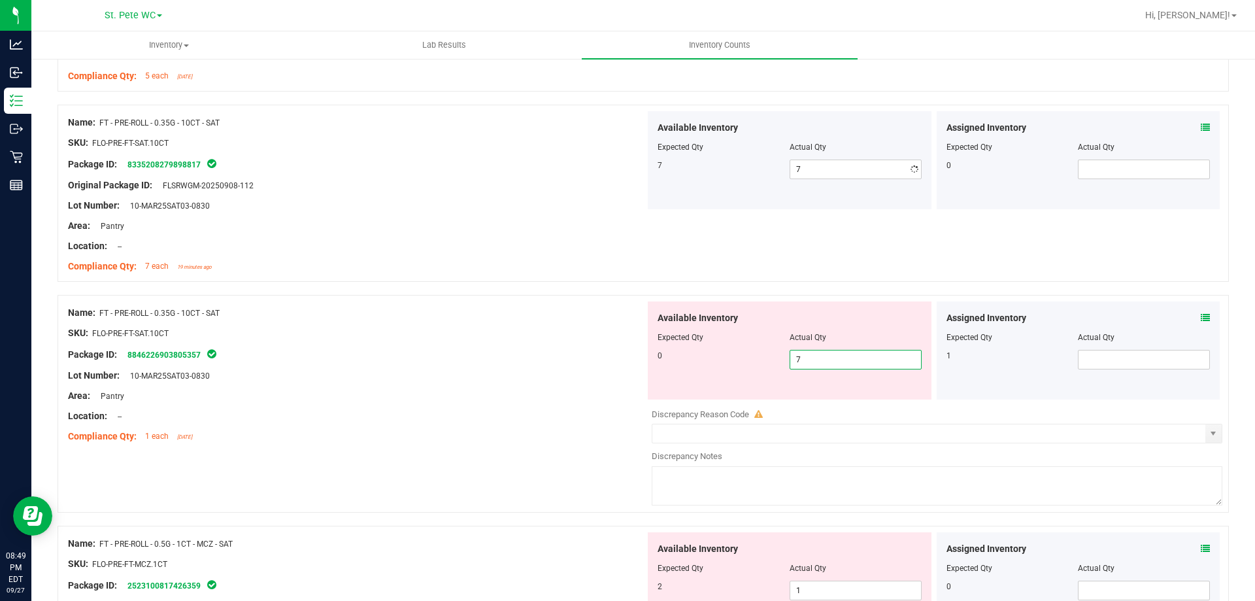
click at [884, 403] on div "Available Inventory Expected Qty Actual Qty 0 7 7" at bounding box center [933, 404] width 577 height 207
click at [884, 403] on div at bounding box center [937, 404] width 571 height 7
click at [858, 339] on div "Actual Qty" at bounding box center [856, 337] width 132 height 12
click at [855, 358] on span "7 7" at bounding box center [856, 360] width 132 height 20
click at [855, 358] on input "7" at bounding box center [855, 359] width 131 height 18
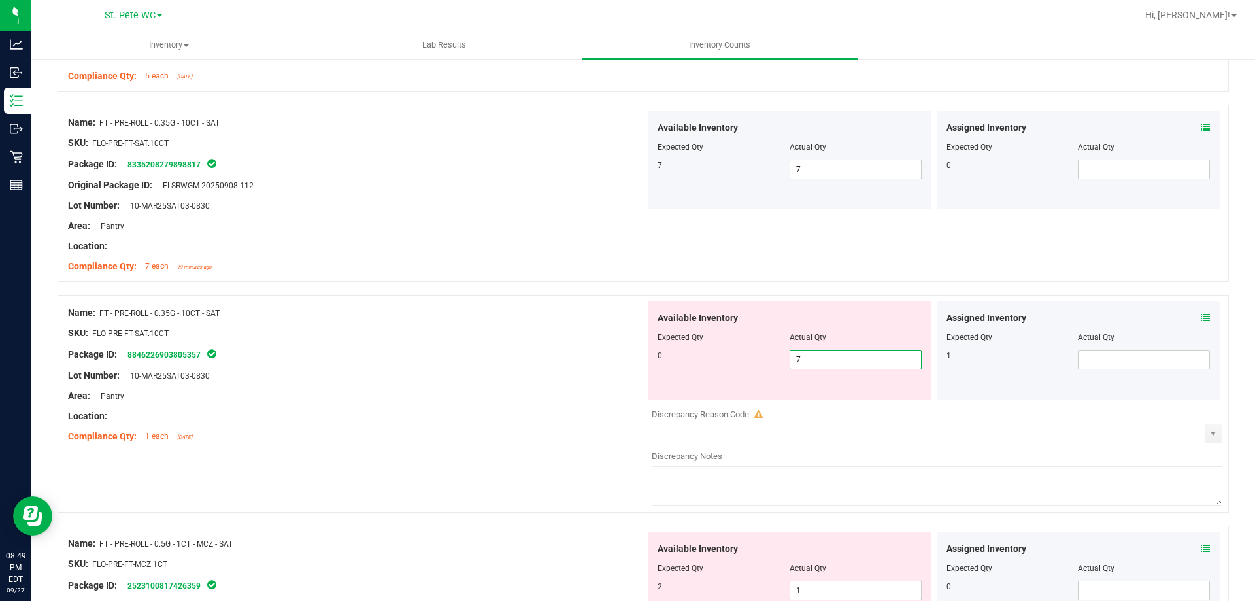
click at [855, 358] on input "7" at bounding box center [855, 359] width 131 height 18
click at [1090, 361] on span at bounding box center [1144, 360] width 132 height 20
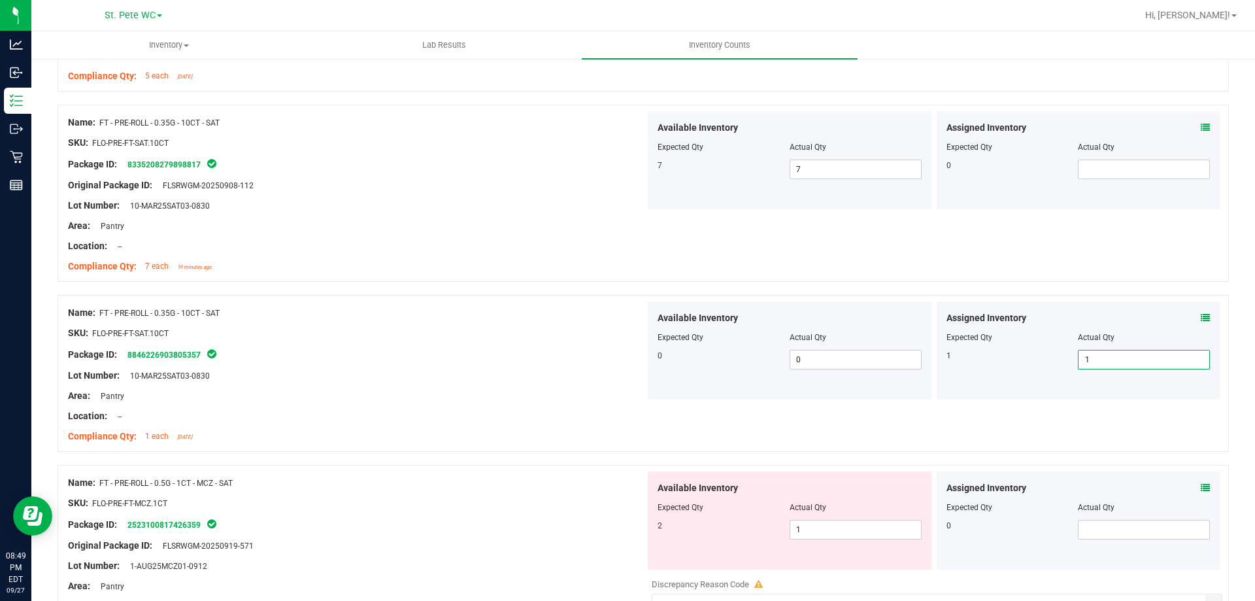
click at [380, 348] on div "Package ID: 8846226903805357" at bounding box center [356, 354] width 577 height 16
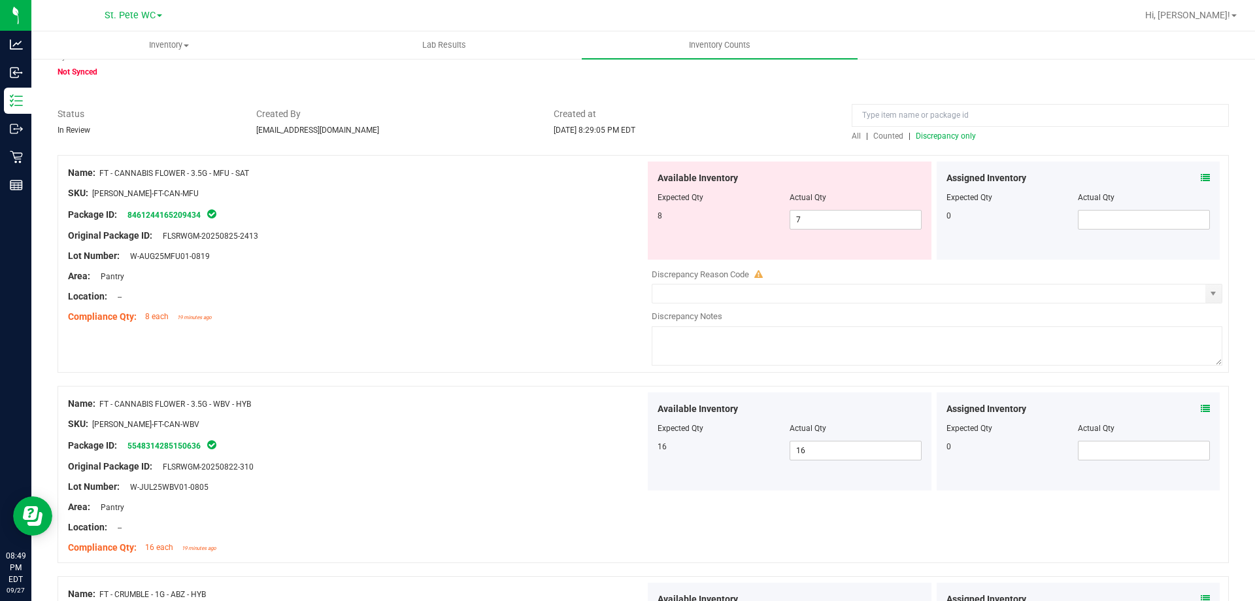
scroll to position [0, 0]
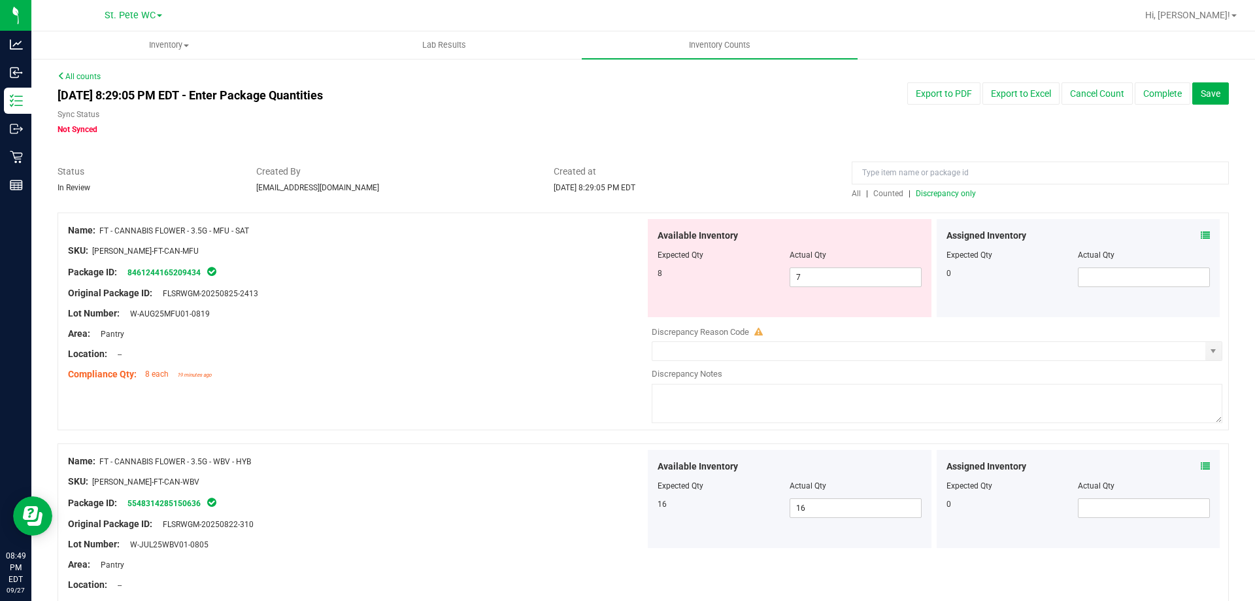
click at [929, 189] on span "Discrepancy only" at bounding box center [946, 193] width 60 height 9
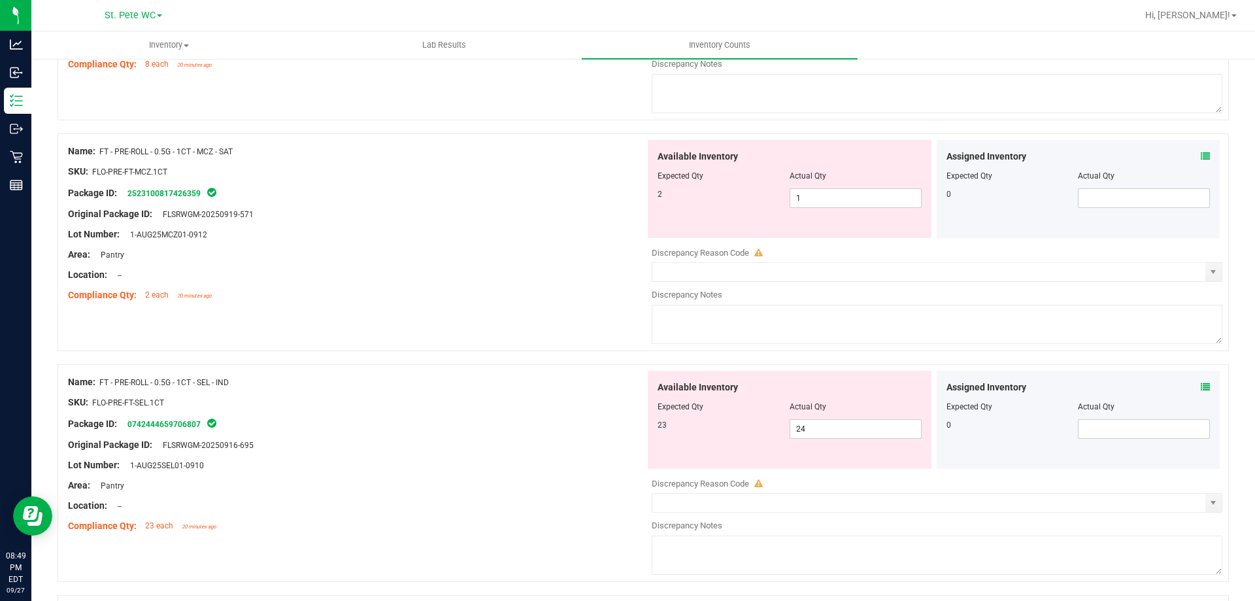
scroll to position [392, 0]
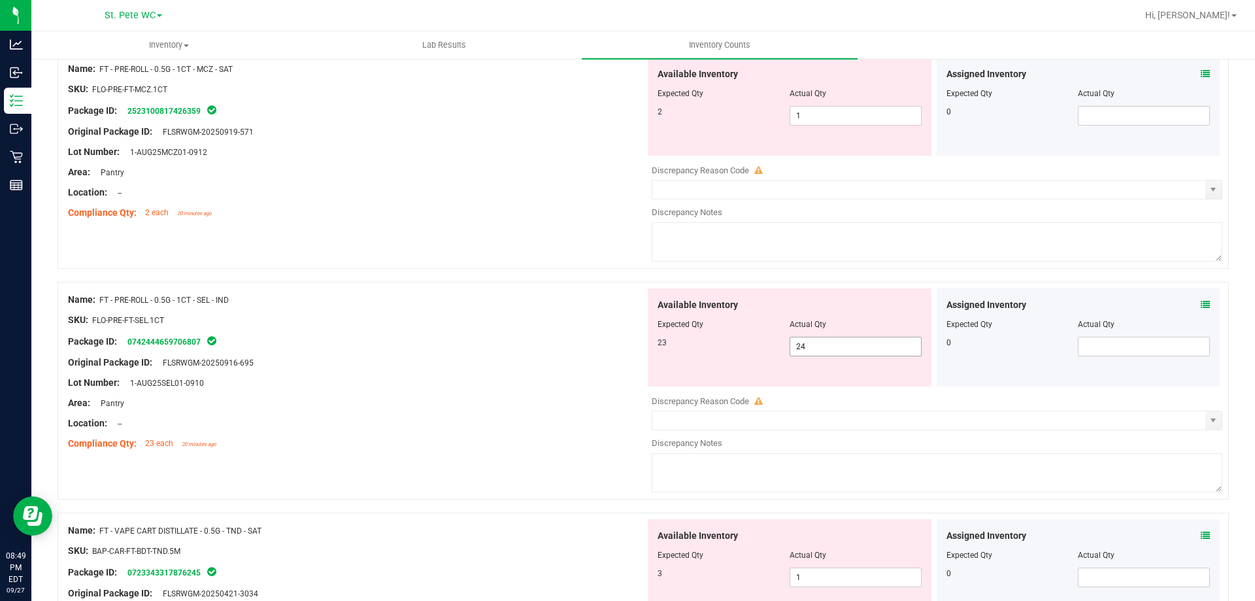
click at [814, 348] on span "24 24" at bounding box center [856, 347] width 132 height 20
click at [439, 393] on div at bounding box center [356, 393] width 577 height 7
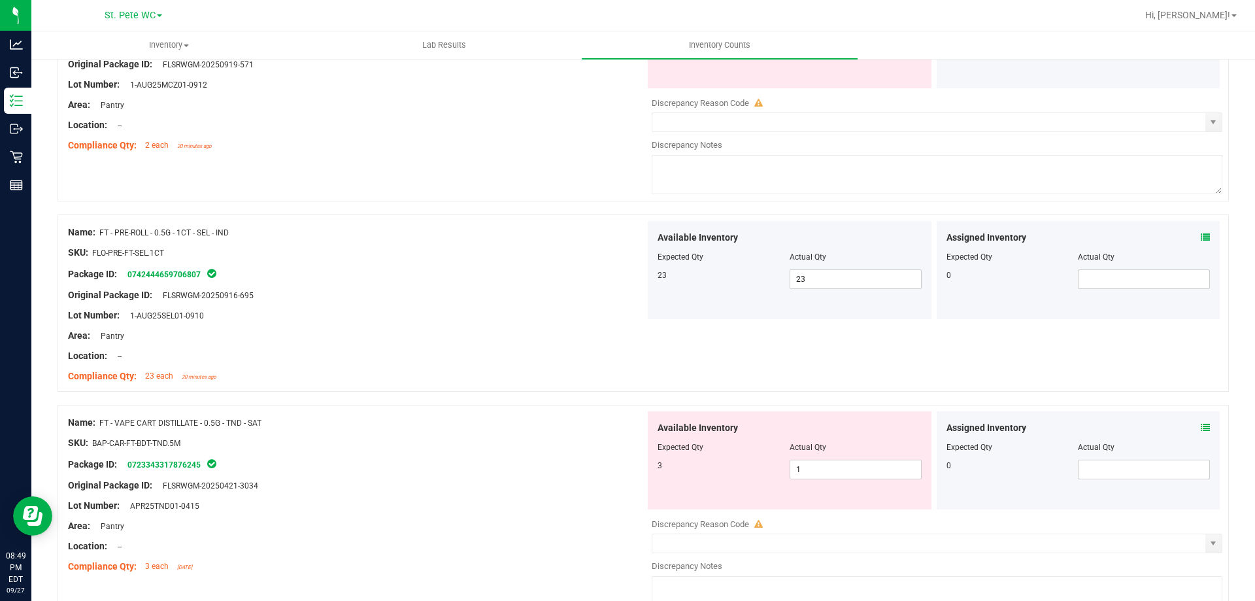
scroll to position [523, 0]
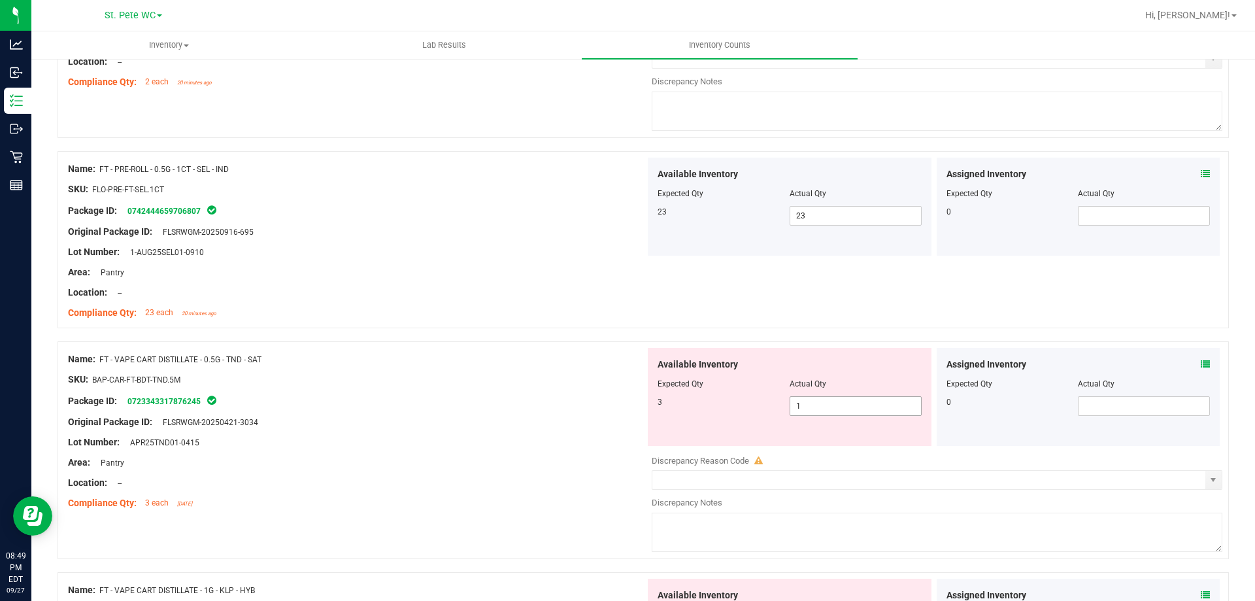
click at [807, 406] on span "1 1" at bounding box center [856, 406] width 132 height 20
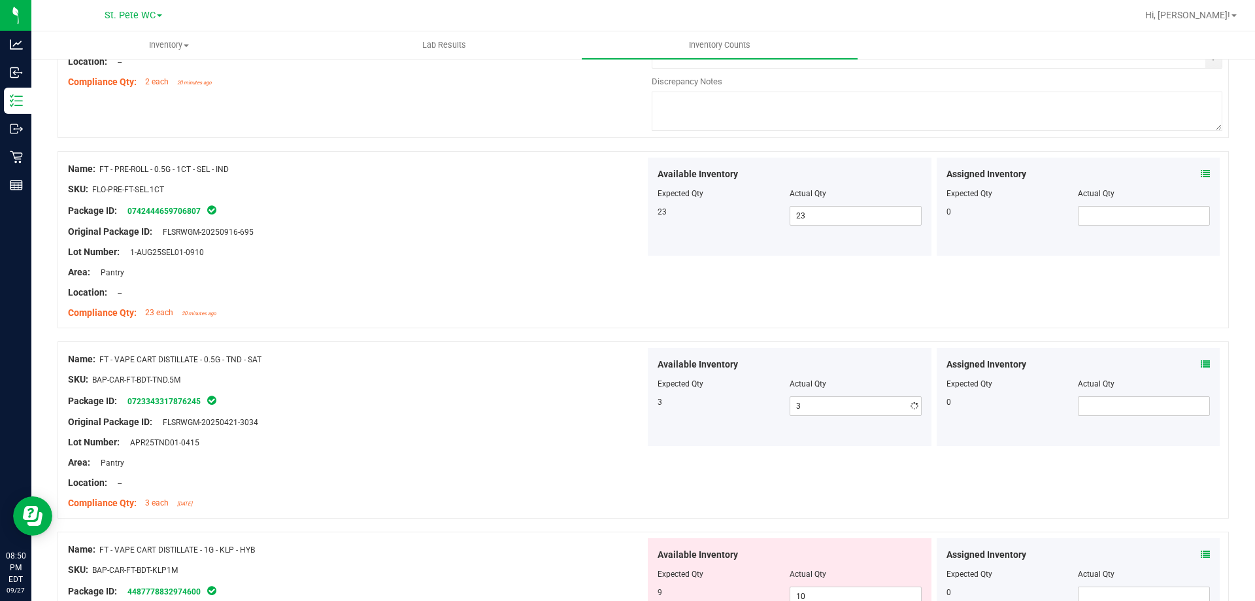
click at [309, 288] on div "Location: --" at bounding box center [356, 293] width 577 height 14
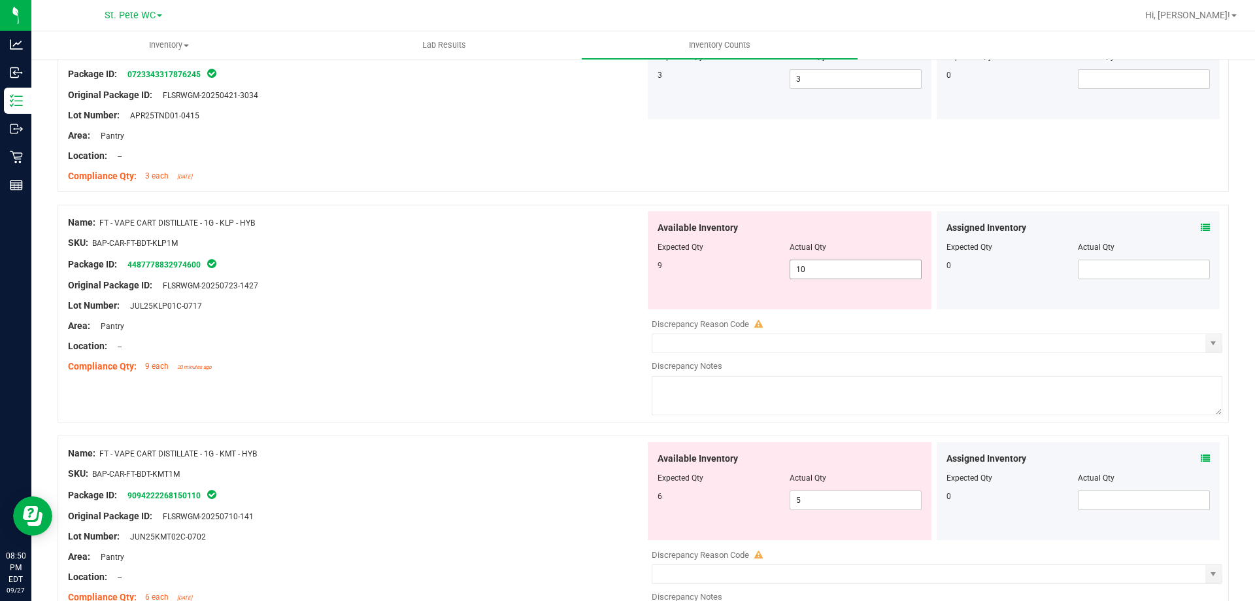
click at [871, 276] on span "10 10" at bounding box center [856, 269] width 132 height 20
click at [582, 317] on div at bounding box center [356, 315] width 577 height 7
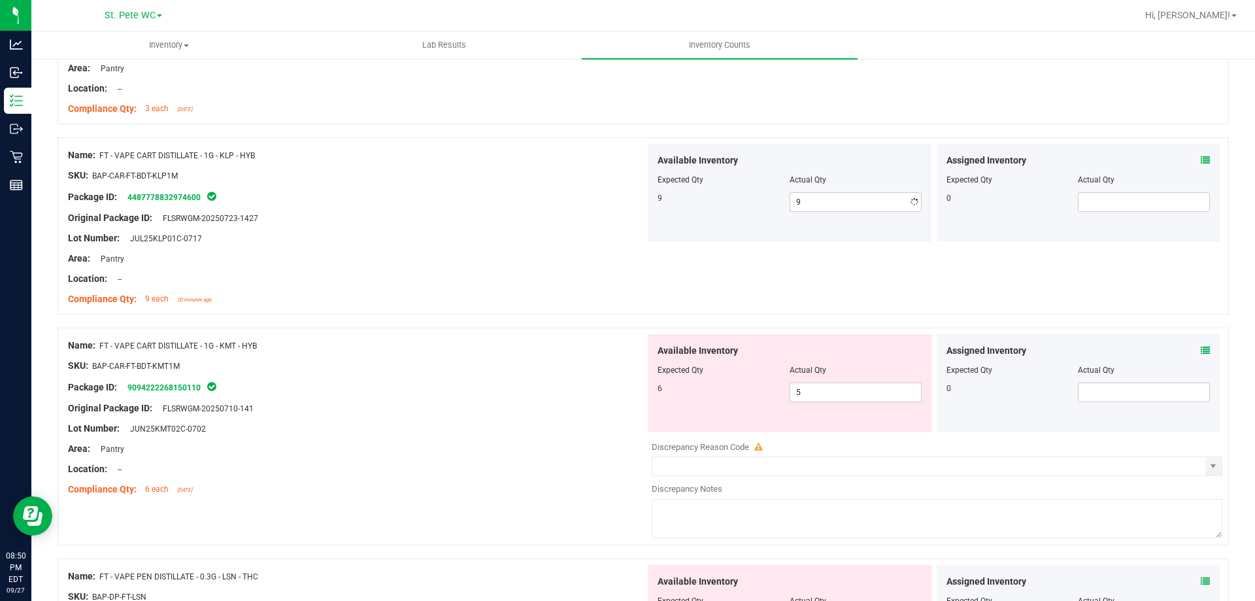
scroll to position [980, 0]
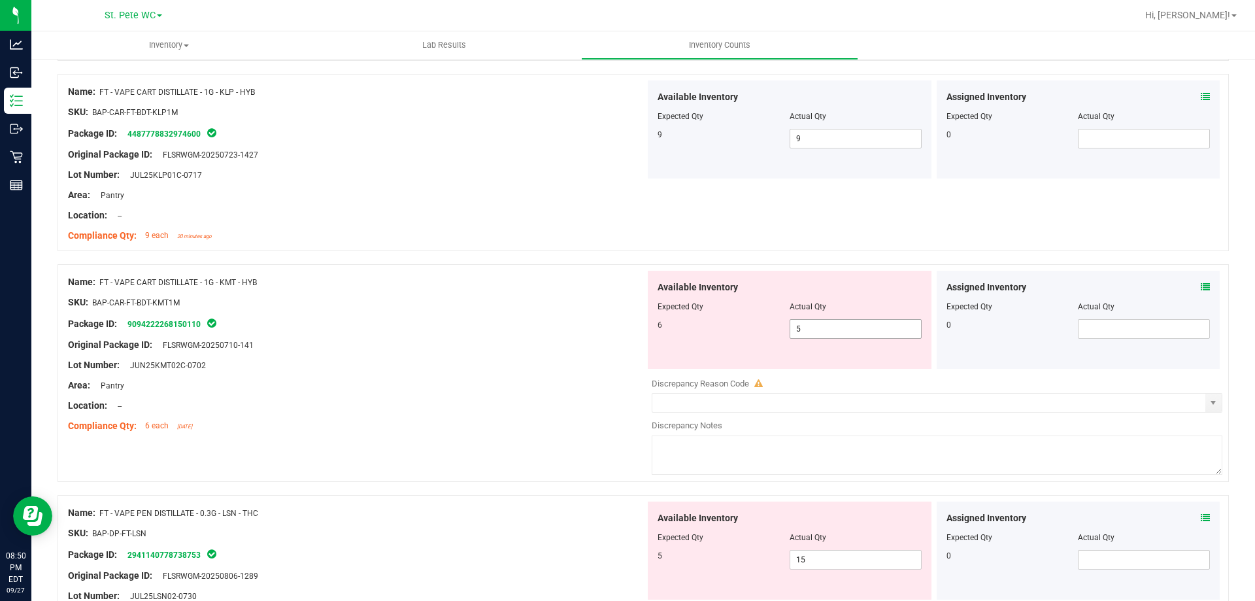
click at [868, 329] on span "5 5" at bounding box center [856, 329] width 132 height 20
click at [470, 474] on div "Name: FT - CANNABIS FLOWER - 3.5G - MFU - SAT SKU: [PERSON_NAME]-FT-CAN-MFU Pac…" at bounding box center [643, 101] width 1171 height 1739
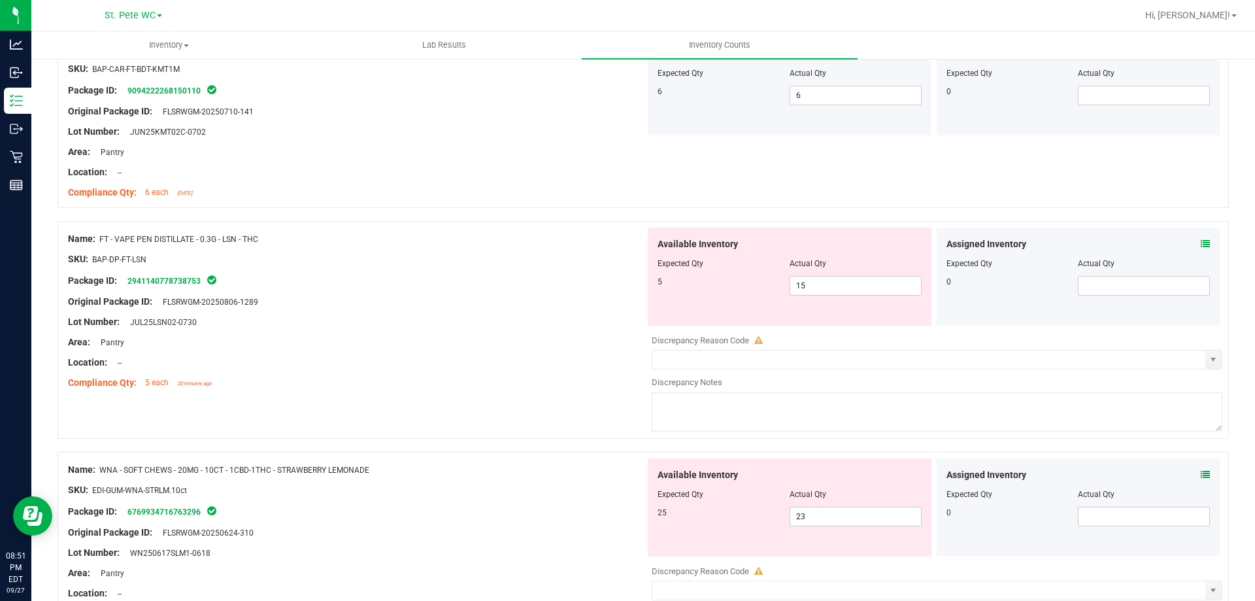
scroll to position [1220, 0]
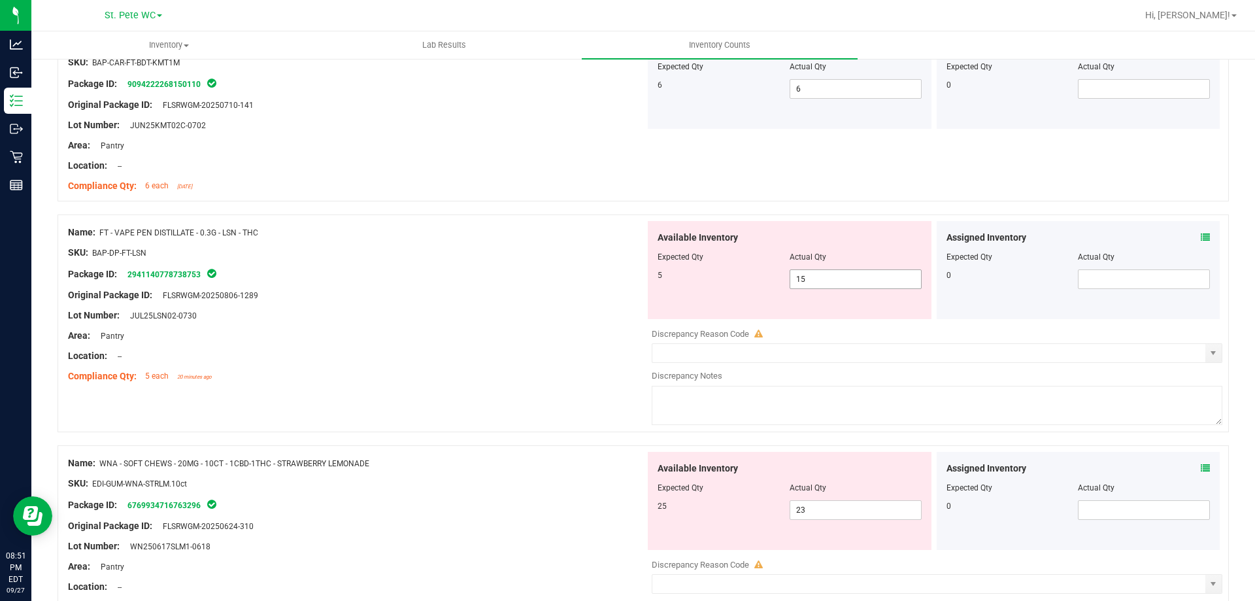
click at [829, 281] on input "15" at bounding box center [855, 279] width 131 height 18
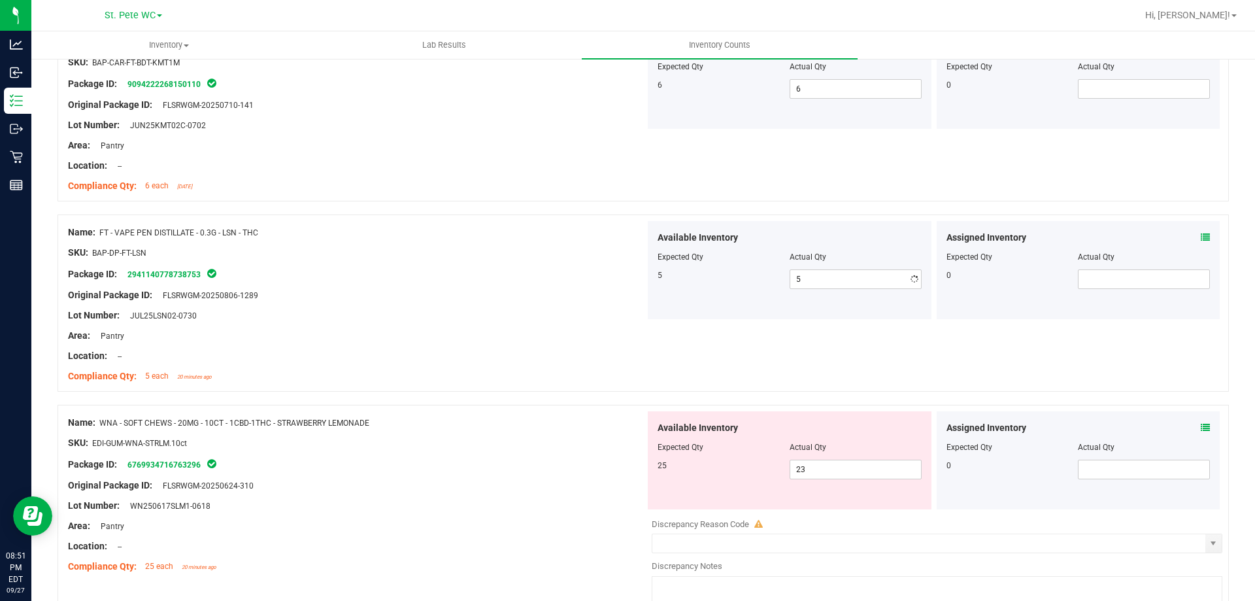
click at [424, 318] on div "Lot Number: JUL25LSN02-0730" at bounding box center [356, 316] width 577 height 14
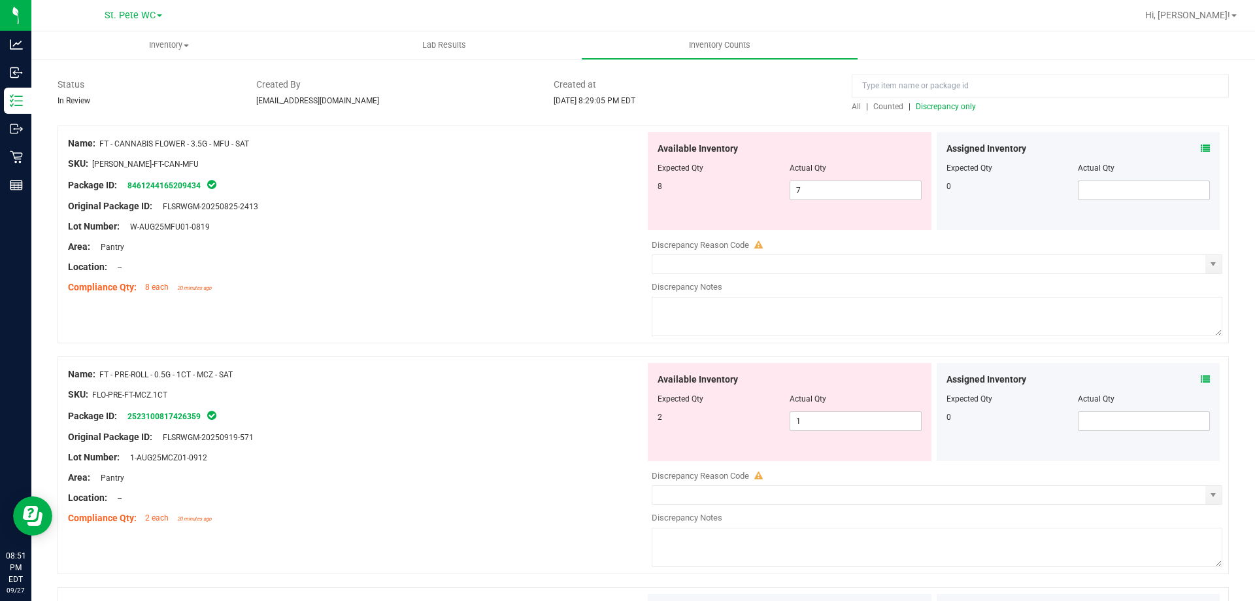
scroll to position [0, 0]
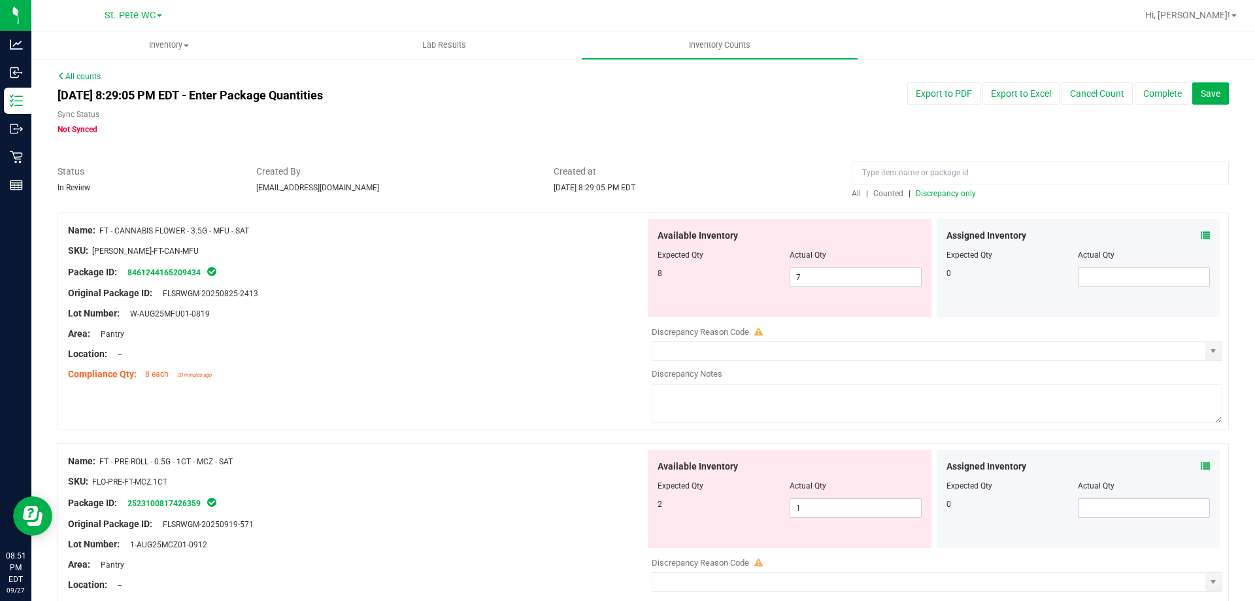
click at [950, 195] on span "Discrepancy only" at bounding box center [946, 193] width 60 height 9
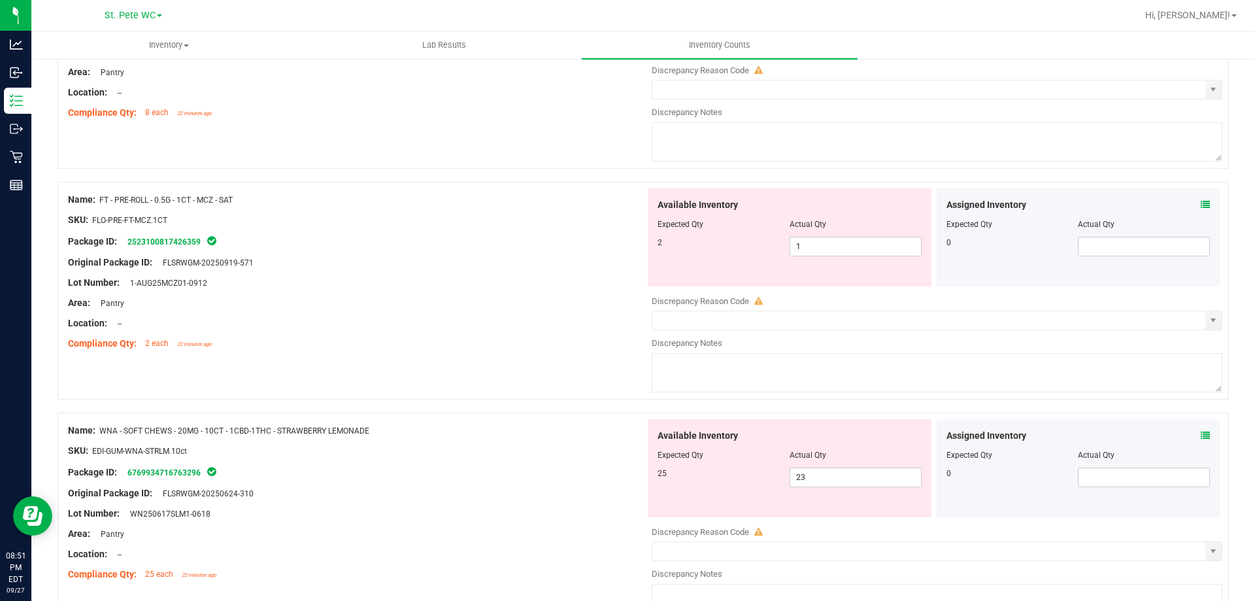
scroll to position [348, 0]
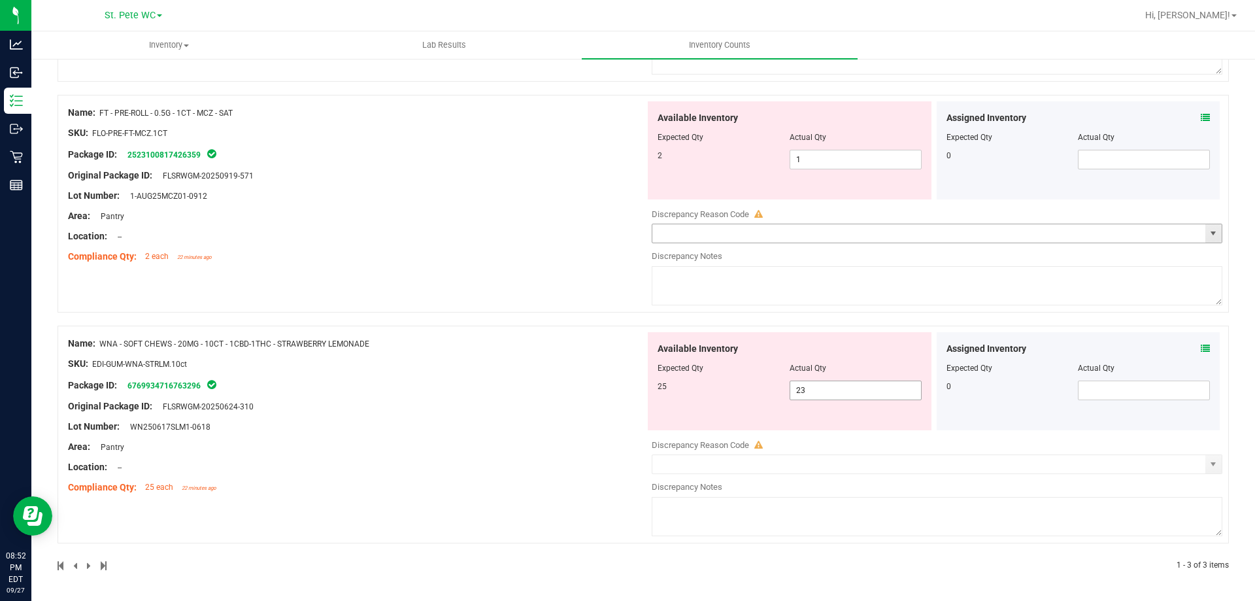
click at [831, 390] on input "23" at bounding box center [855, 390] width 131 height 18
click at [453, 159] on div "Name: FT - PRE-ROLL - 0.5G - 1CT - MCZ - SAT SKU: FLO-PRE-FT-MCZ.1CT Package ID…" at bounding box center [356, 184] width 577 height 167
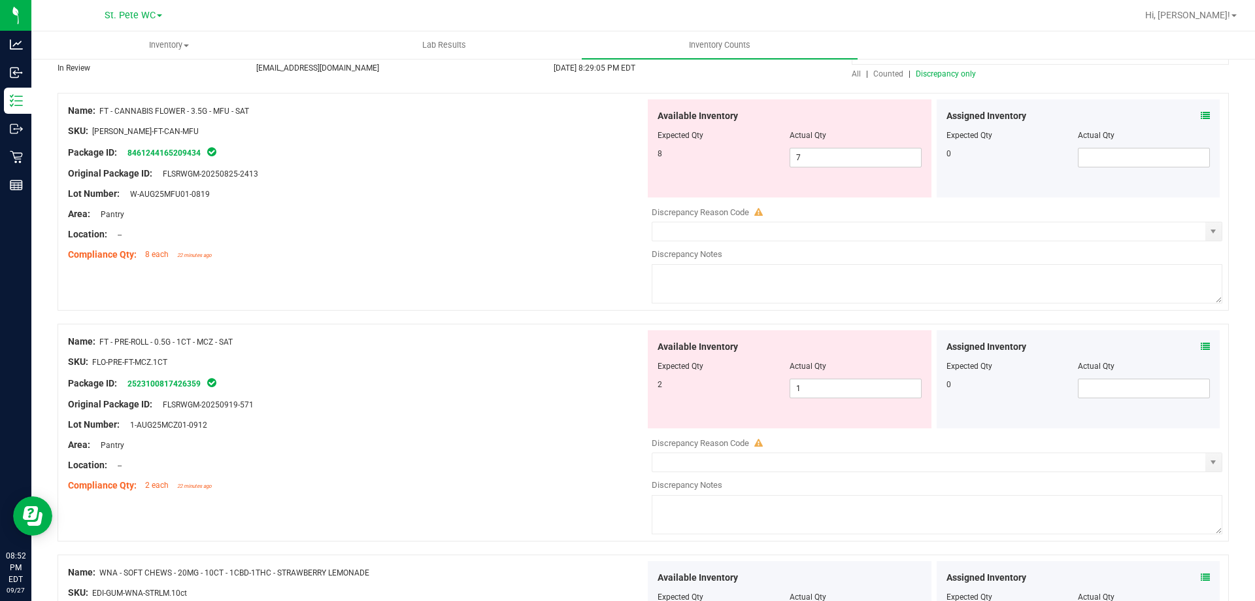
scroll to position [0, 0]
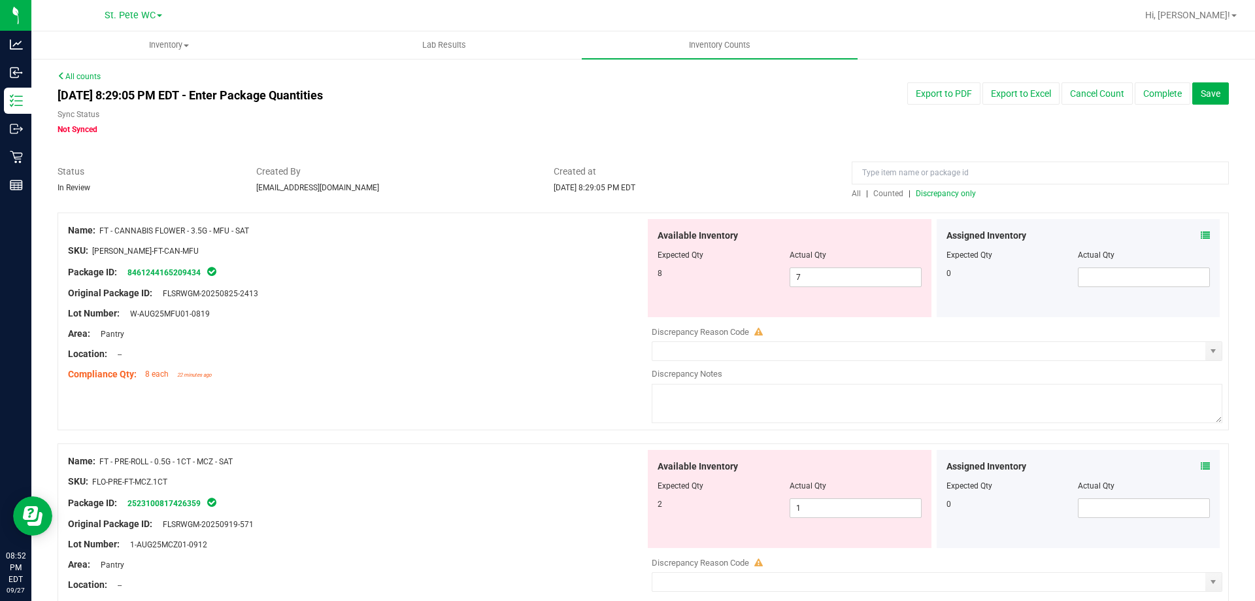
click at [944, 197] on div "All | Counted | Discrepancy only" at bounding box center [1040, 194] width 377 height 12
click at [937, 219] on div "Assigned Inventory Expected Qty Actual Qty 0" at bounding box center [1079, 268] width 284 height 98
click at [1201, 233] on icon at bounding box center [1205, 235] width 9 height 9
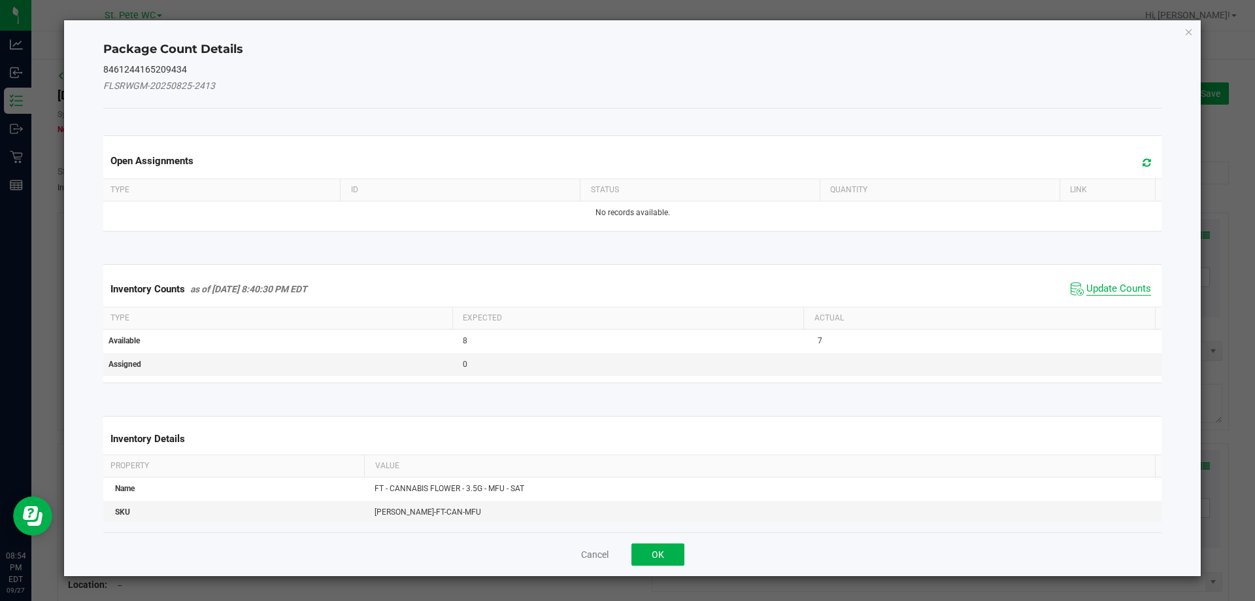
click at [1109, 292] on span "Update Counts" at bounding box center [1118, 288] width 65 height 13
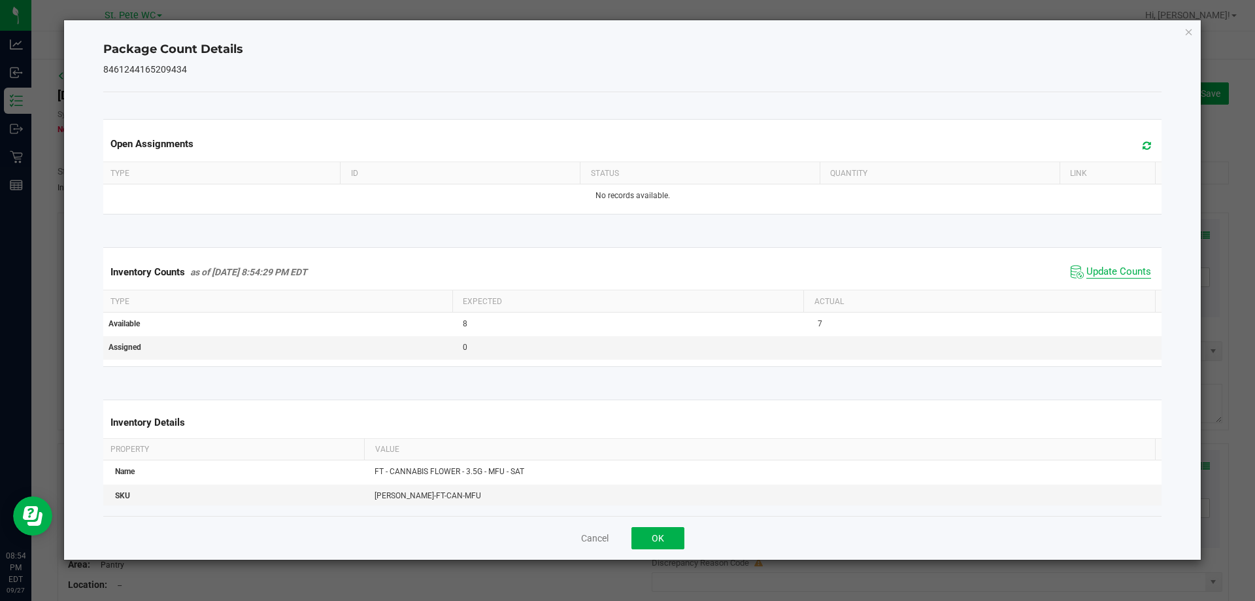
drag, startPoint x: 1107, startPoint y: 279, endPoint x: 1104, endPoint y: 273, distance: 6.7
click at [1107, 277] on span "Update Counts" at bounding box center [1110, 272] width 87 height 20
click at [1102, 271] on span "Update Counts" at bounding box center [1118, 271] width 65 height 13
click at [1100, 268] on span "Update Counts" at bounding box center [1118, 271] width 65 height 13
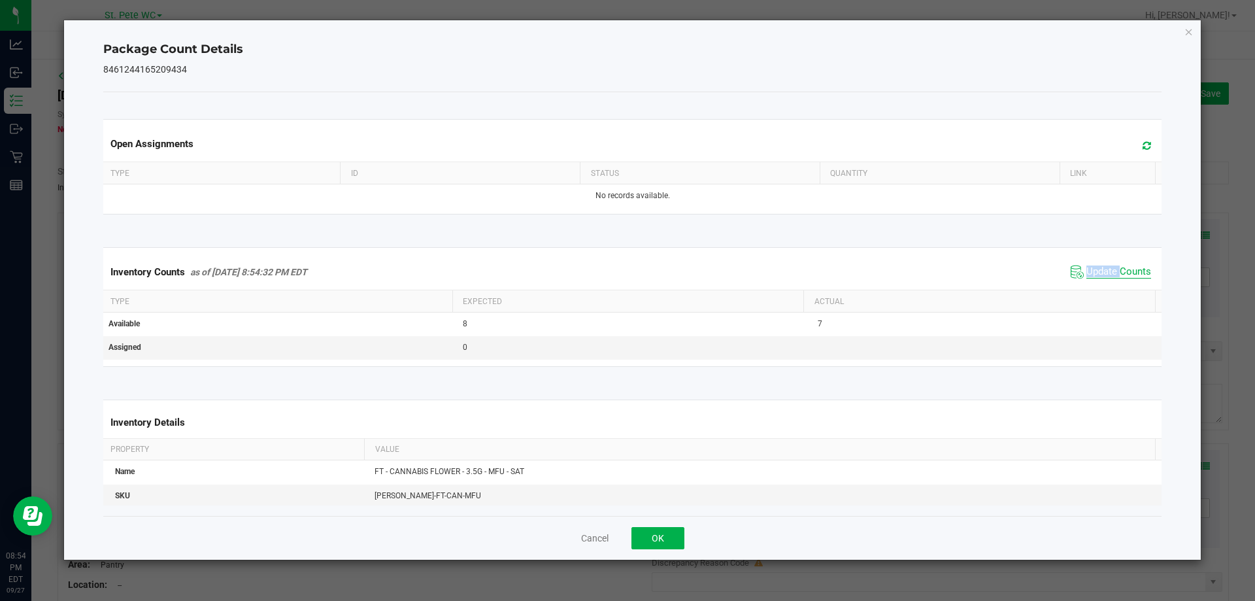
click at [1100, 268] on span "Update Counts" at bounding box center [1118, 271] width 65 height 13
click at [1099, 268] on span "Update Counts" at bounding box center [1118, 271] width 65 height 13
click at [1099, 268] on span "Update Counts" at bounding box center [1118, 271] width 65 height 12
click at [1143, 148] on icon at bounding box center [1147, 146] width 8 height 10
click at [1175, 23] on div "Package Count Details 8461244165209434 Open Assignments Type ID Status Quantity…" at bounding box center [632, 289] width 1137 height 539
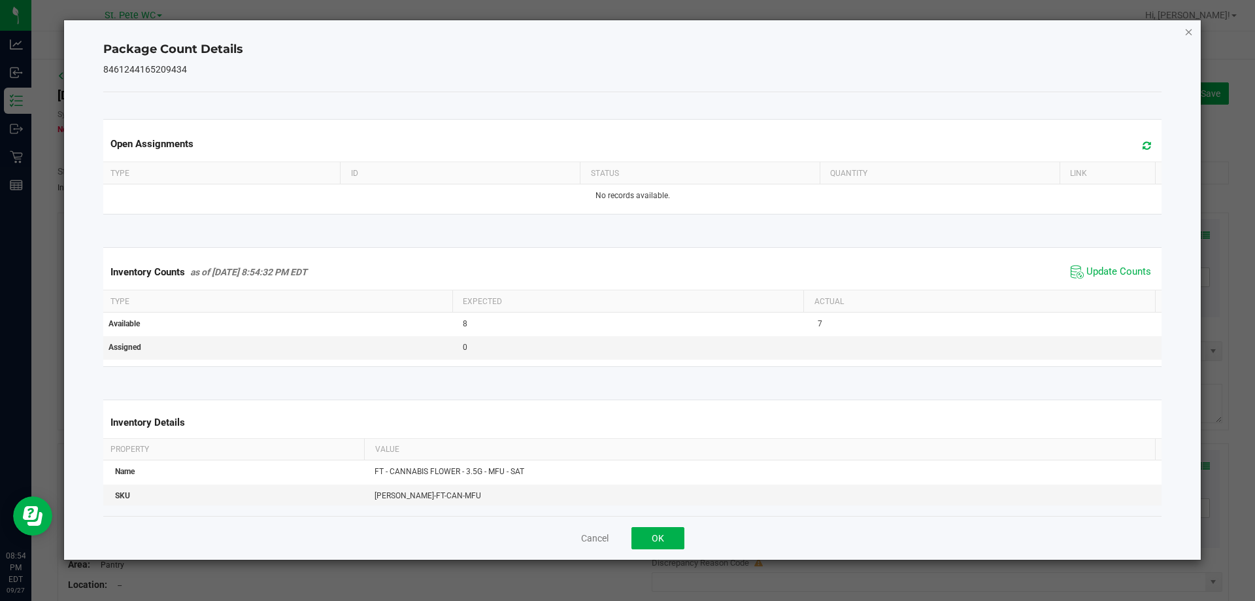
click at [1189, 31] on icon "Close" at bounding box center [1188, 32] width 9 height 16
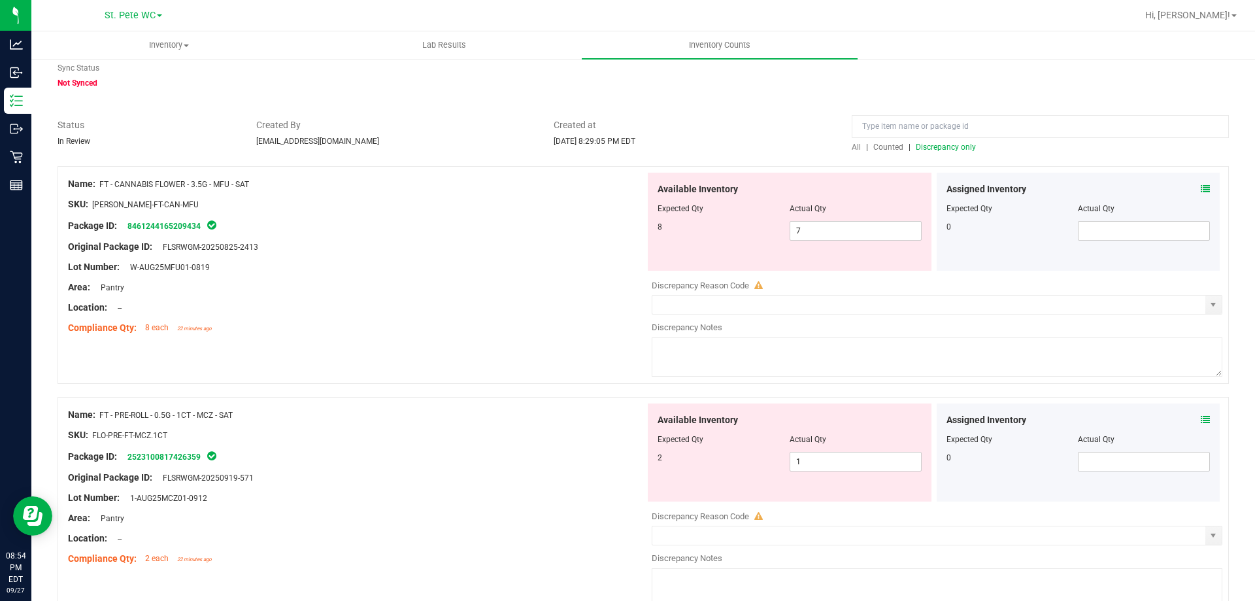
click at [719, 236] on div "8 7 7" at bounding box center [790, 231] width 264 height 20
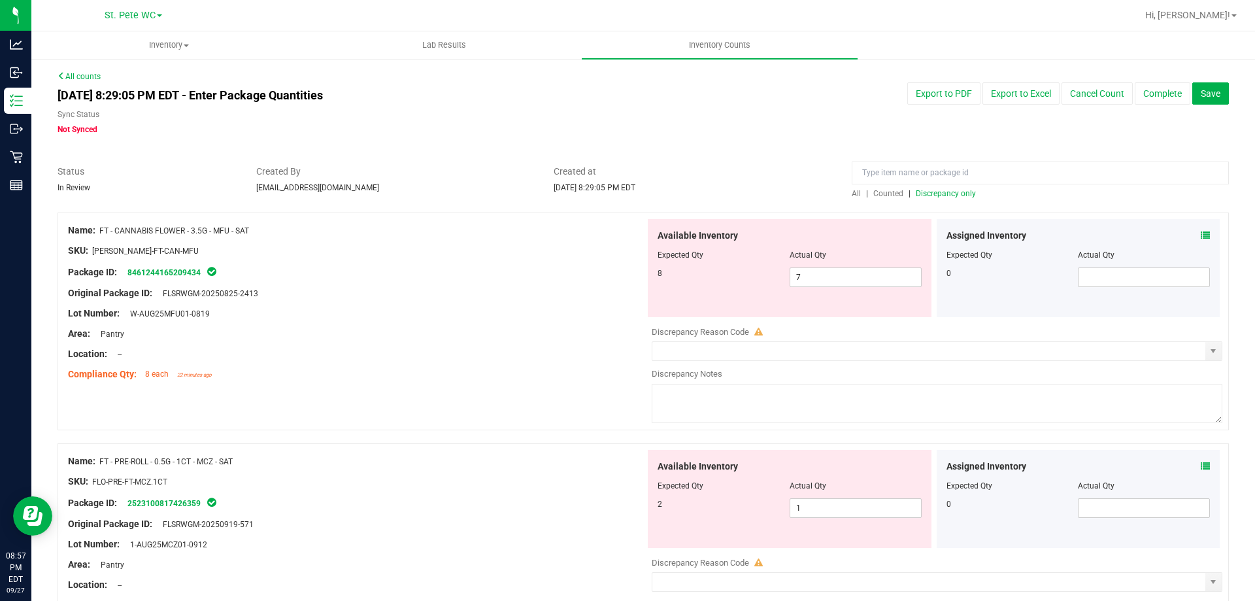
scroll to position [131, 0]
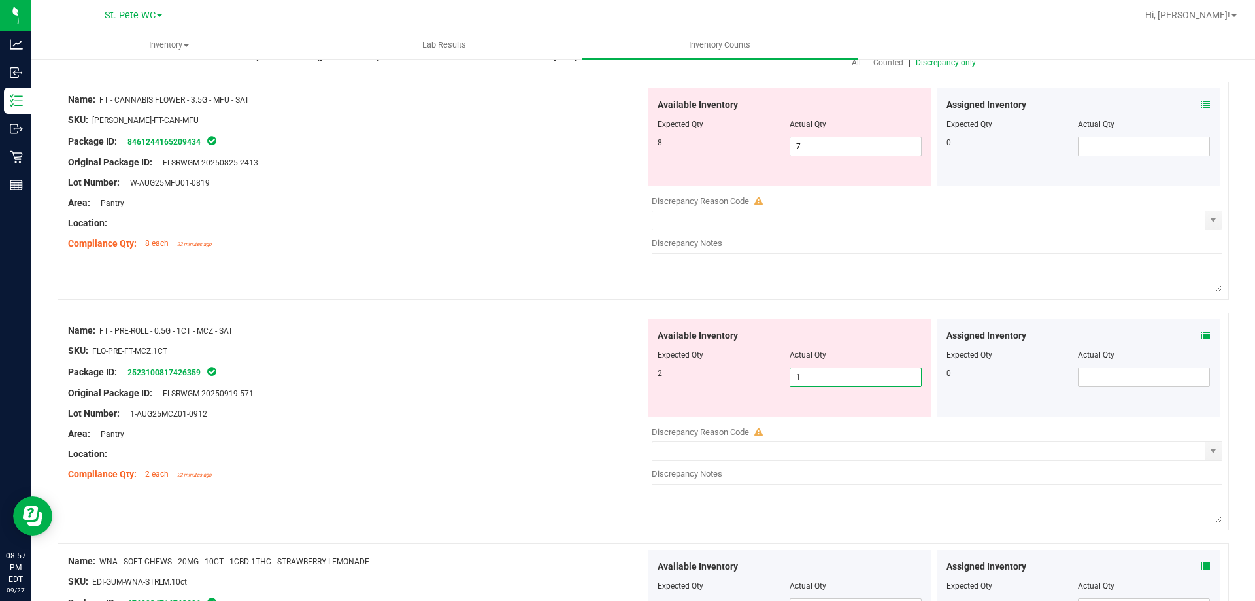
click at [861, 372] on span "1 1" at bounding box center [856, 377] width 132 height 20
click at [525, 295] on div "Name: FT - CANNABIS FLOWER - 3.5G - MFU - SAT SKU: [PERSON_NAME]-FT-CAN-MFU Pac…" at bounding box center [643, 191] width 1171 height 218
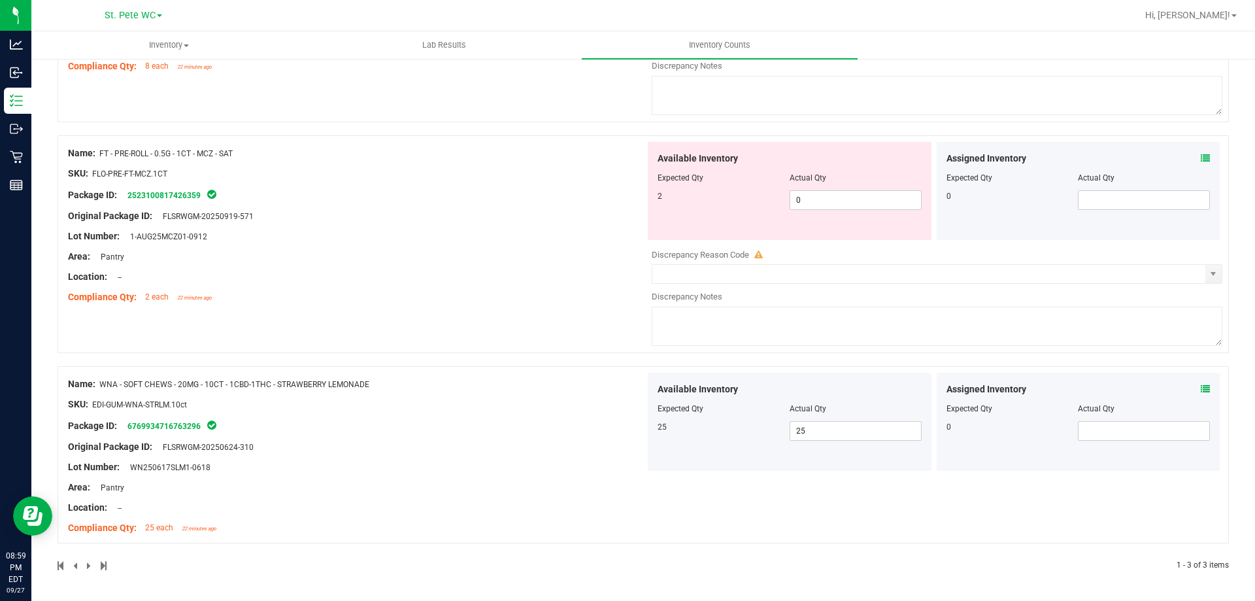
scroll to position [0, 0]
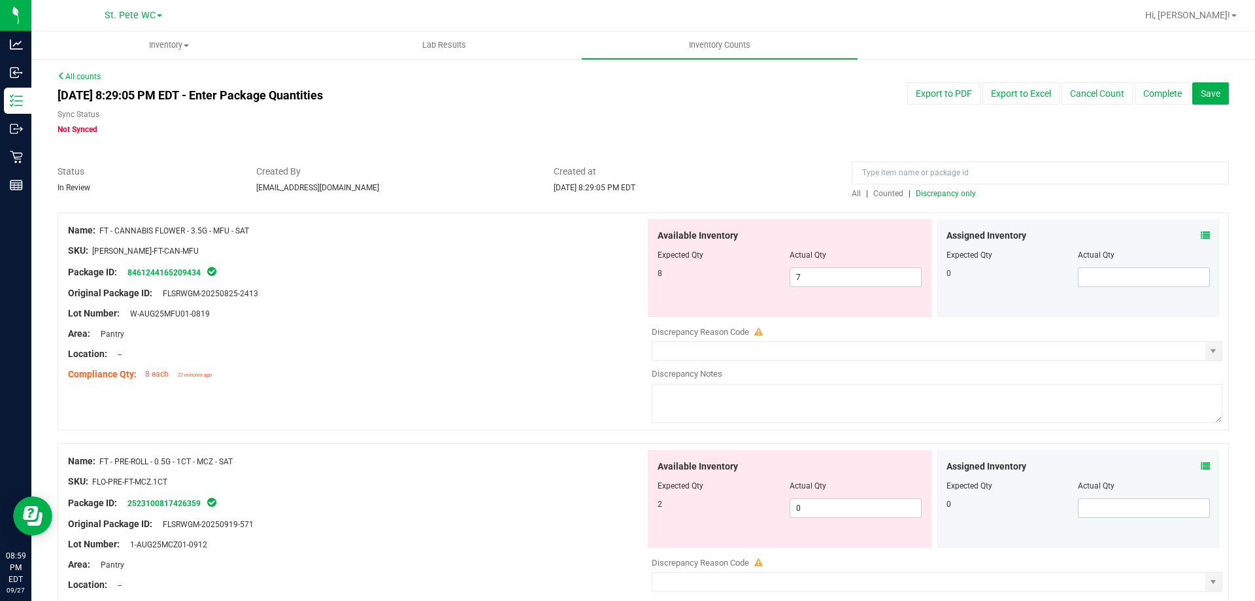
click at [944, 197] on span "Discrepancy only" at bounding box center [946, 193] width 60 height 9
click at [1202, 89] on span "Save" at bounding box center [1211, 93] width 20 height 10
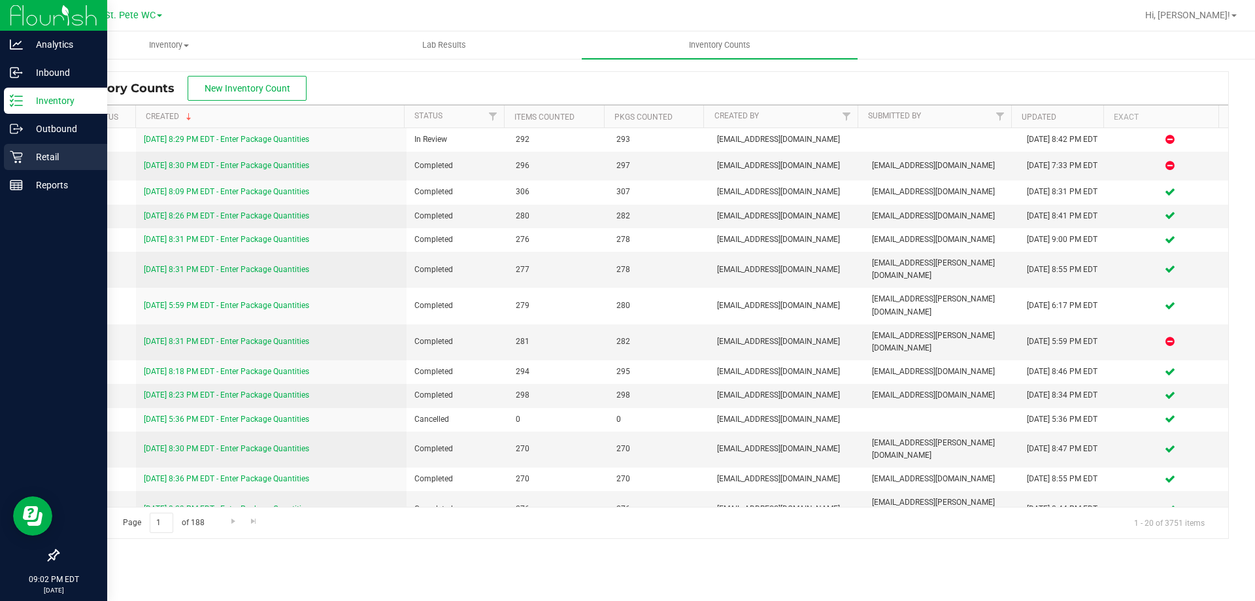
click at [18, 144] on div "Retail" at bounding box center [55, 157] width 103 height 26
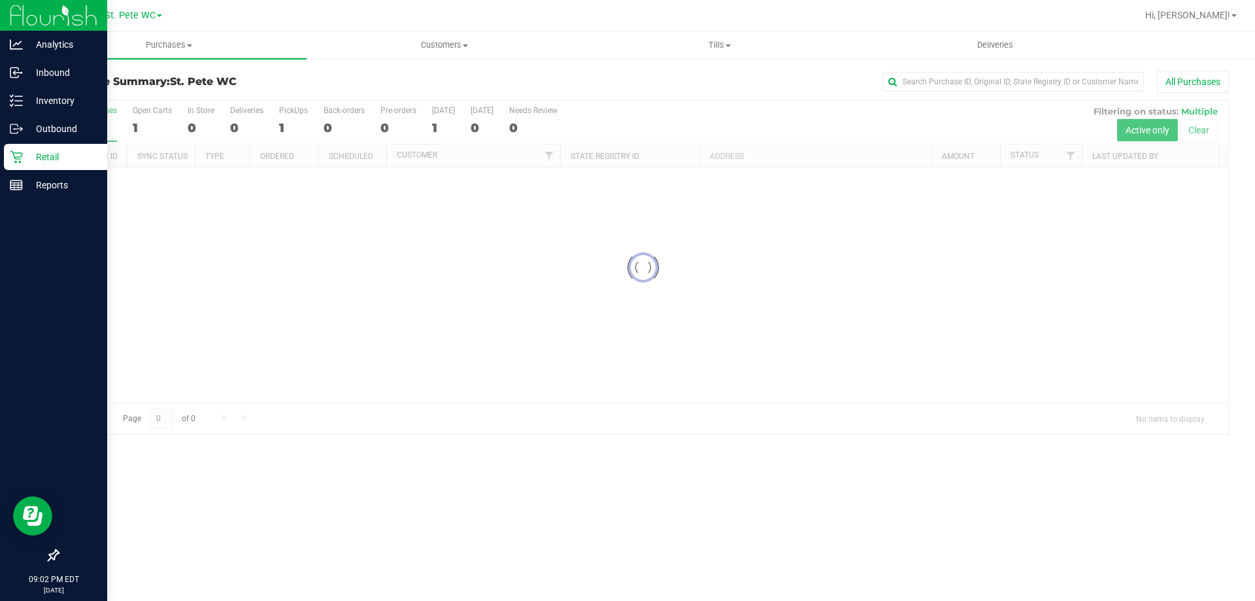
click at [1175, 70] on div "Purchase Summary: St. [PERSON_NAME] WC All Purchases Loading... All Purchases 1…" at bounding box center [643, 253] width 1224 height 390
click at [1176, 80] on button "All Purchases" at bounding box center [1193, 82] width 72 height 22
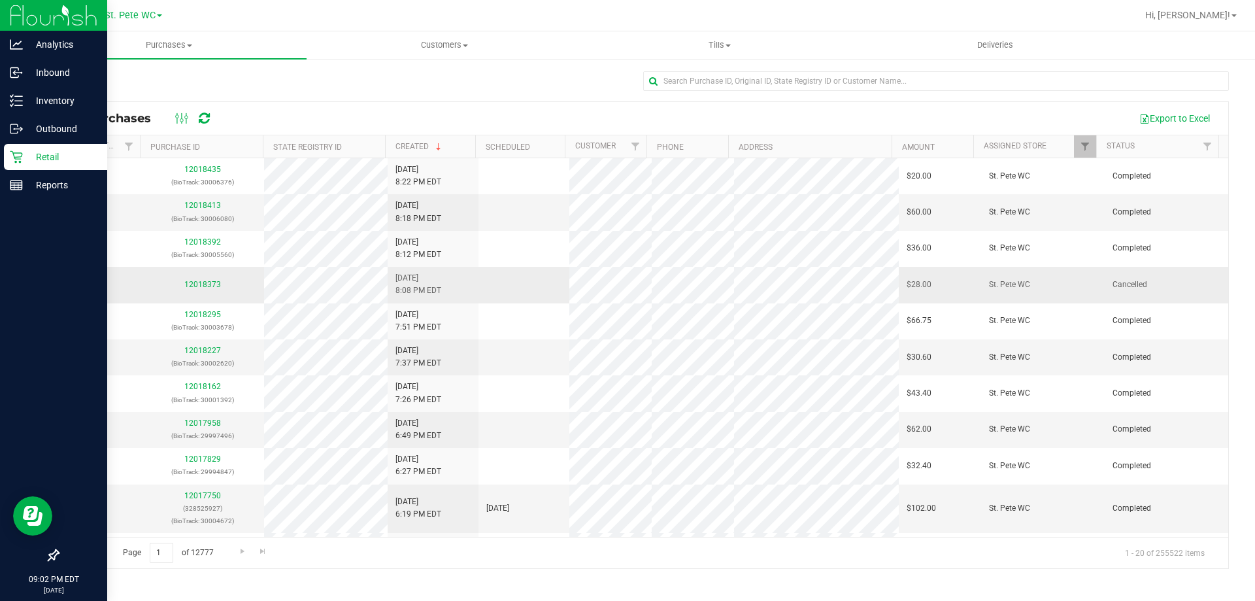
click at [203, 279] on div "12018373" at bounding box center [202, 284] width 108 height 12
click at [202, 280] on link "12018373" at bounding box center [202, 284] width 37 height 9
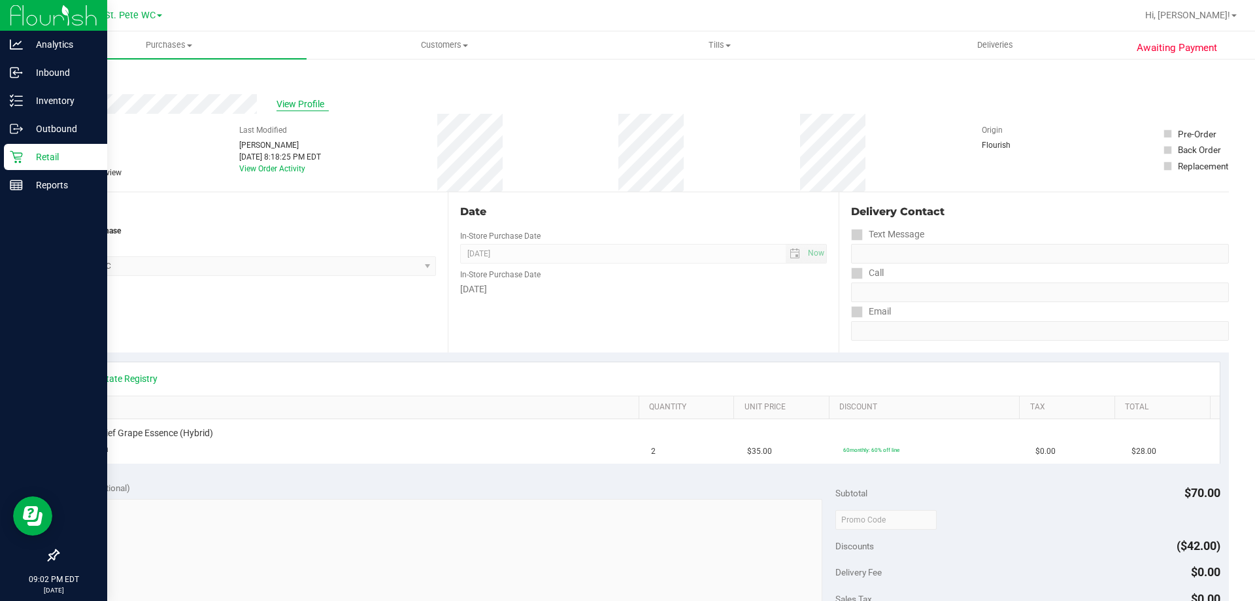
click at [278, 100] on span "View Profile" at bounding box center [302, 104] width 52 height 14
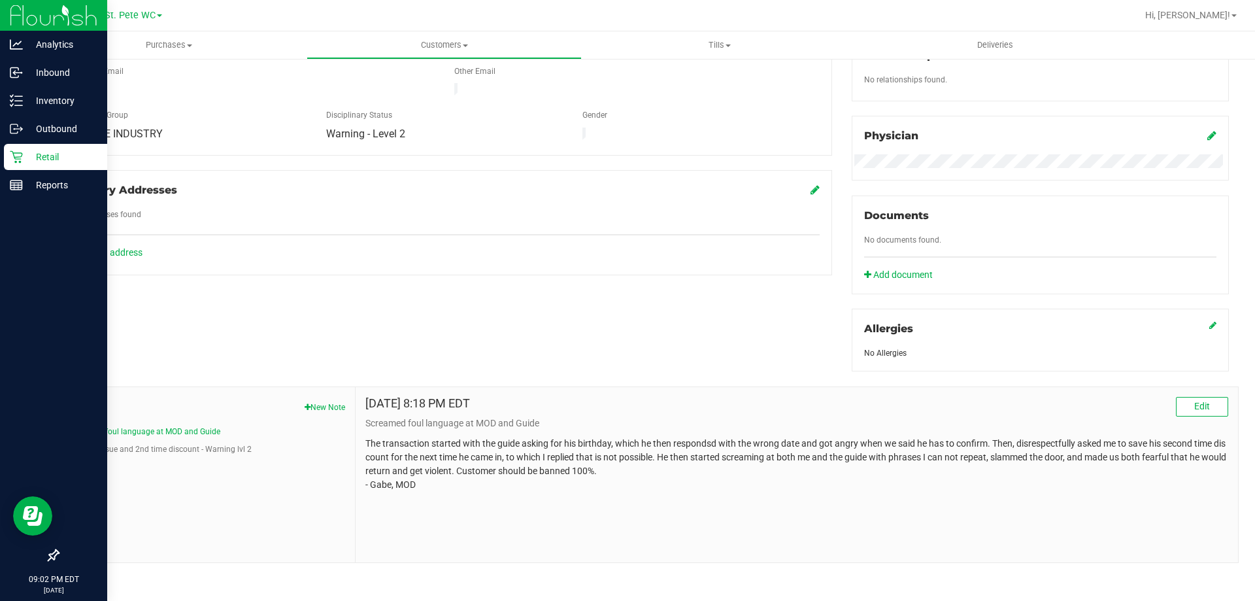
scroll to position [344, 0]
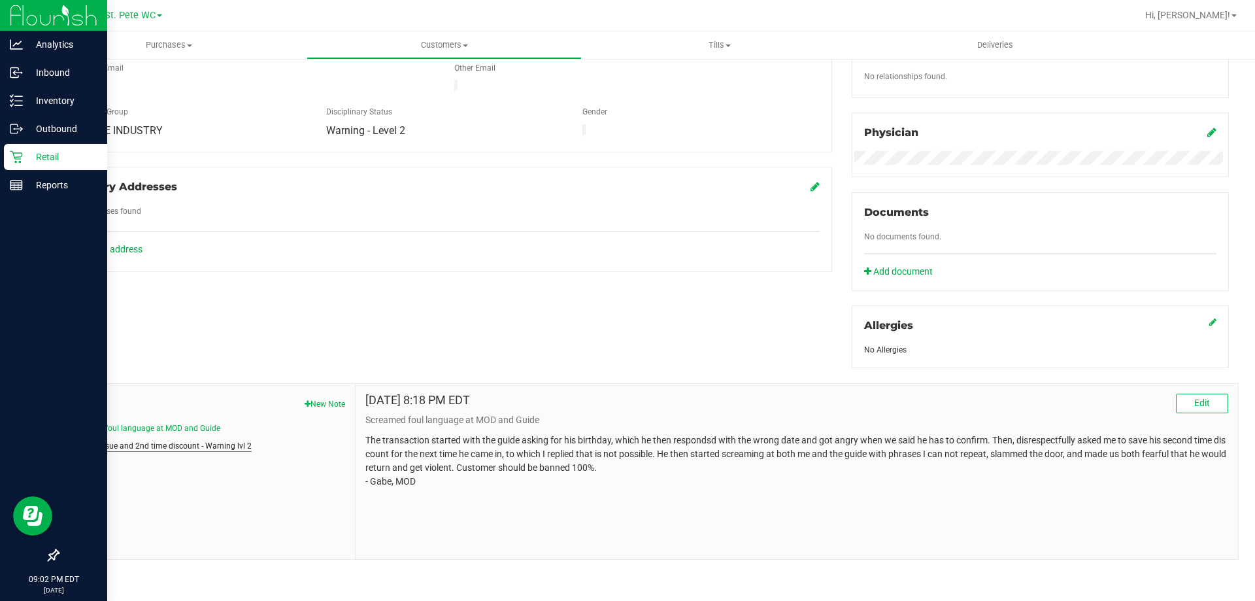
click at [146, 444] on button "birthday issue and 2nd time discount - Warning lvl 2" at bounding box center [160, 446] width 184 height 12
